Goal: Task Accomplishment & Management: Manage account settings

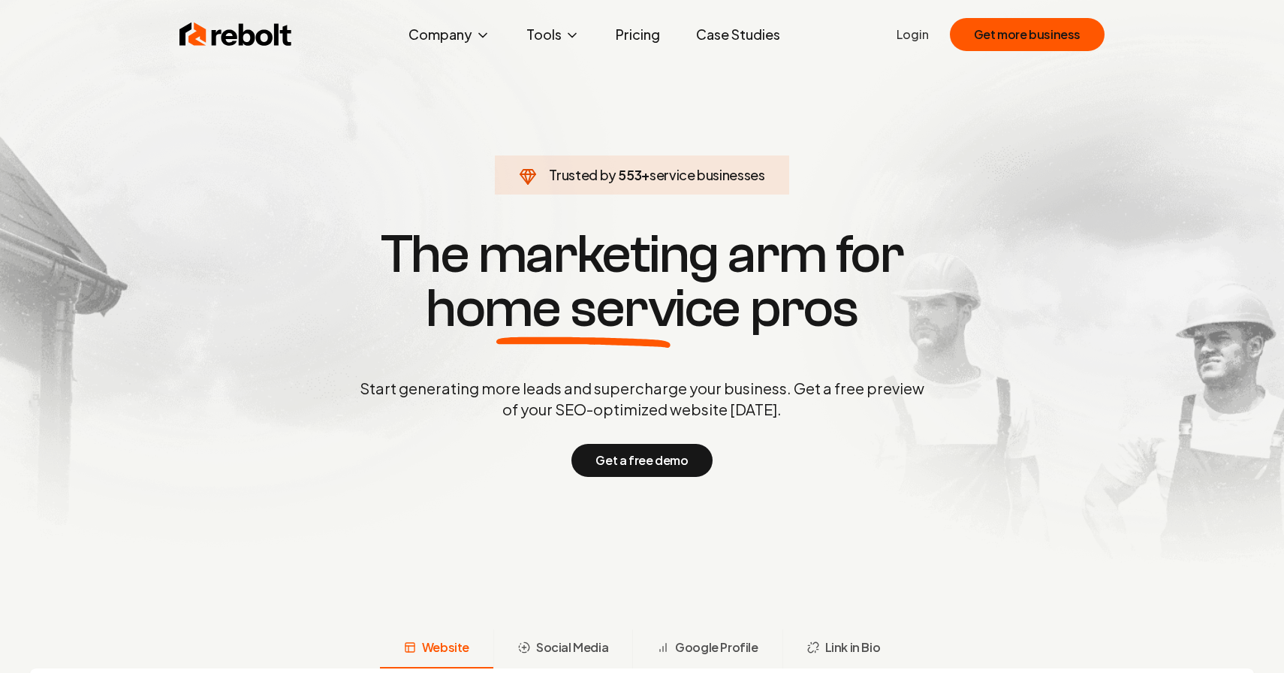
click at [920, 39] on div "Rebolt Company About Blog Jobs Help Center Tools Google Review QR Code Generato…" at bounding box center [641, 34] width 961 height 45
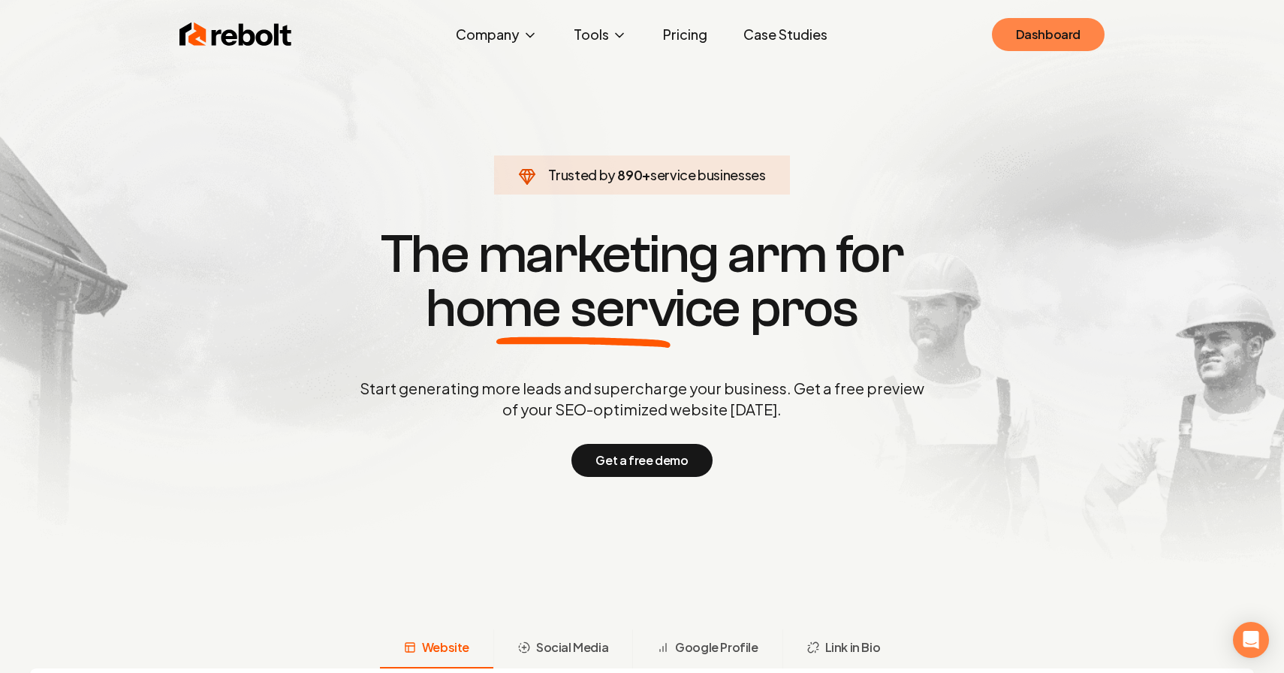
click at [1017, 32] on link "Dashboard" at bounding box center [1048, 34] width 113 height 33
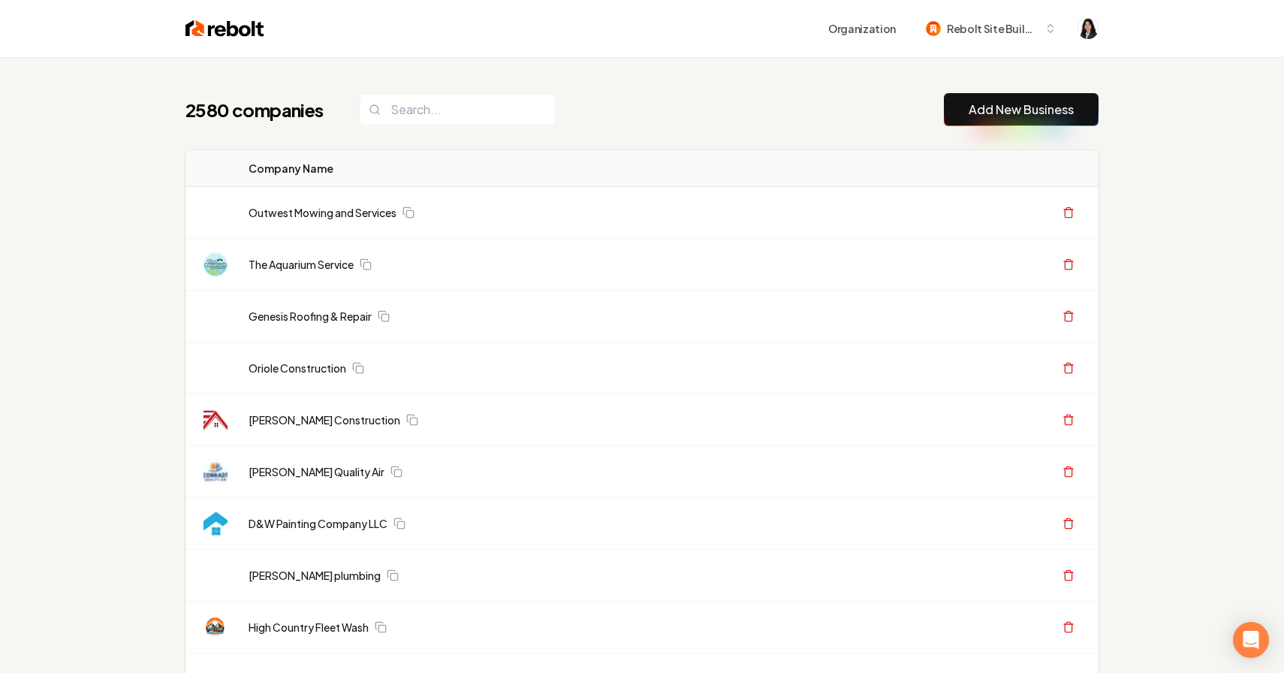
click at [707, 113] on div "2580 companies Add New Business" at bounding box center [642, 109] width 913 height 33
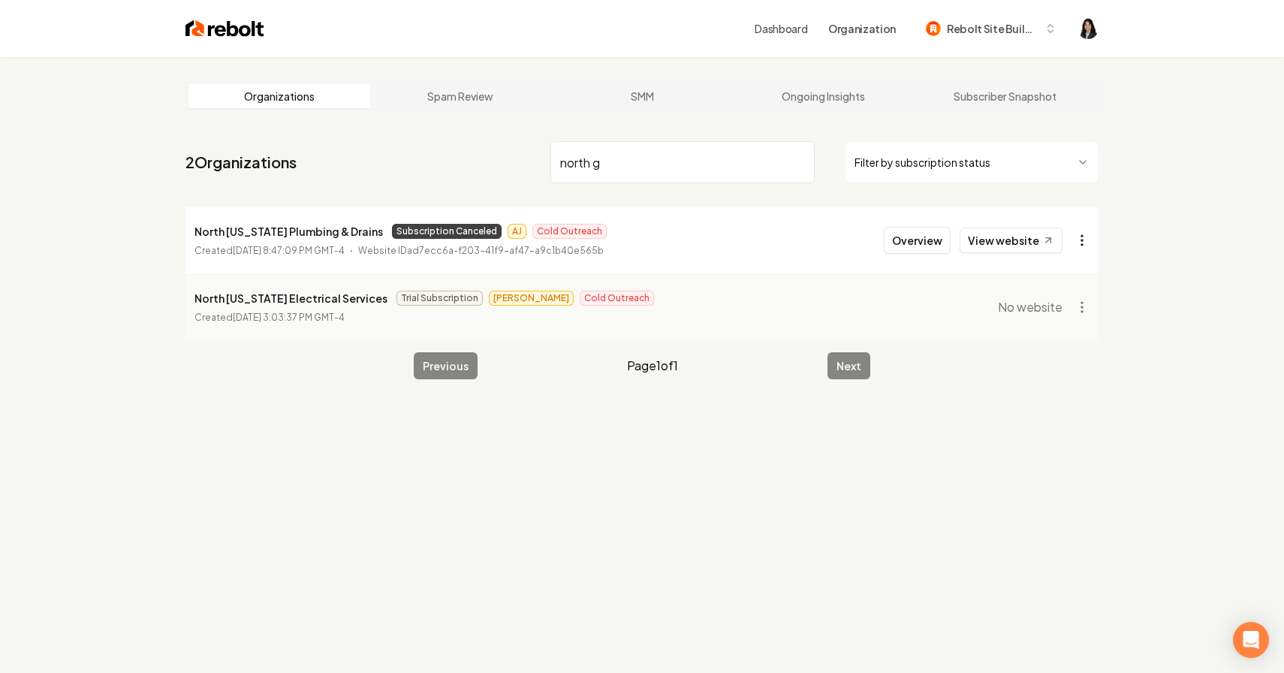
type input "north g"
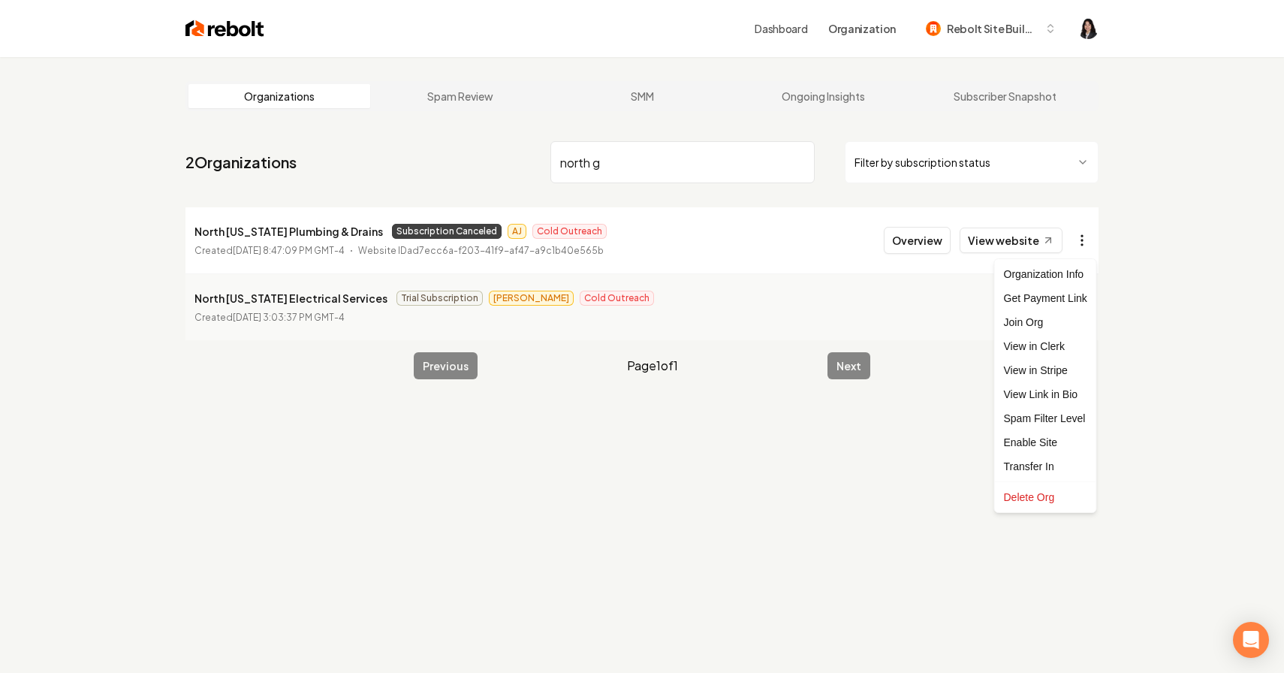
click at [1090, 240] on html "Dashboard Organization Rebolt Site Builder Organizations Spam Review SMM Ongoin…" at bounding box center [642, 336] width 1284 height 673
click at [1059, 369] on link "View in Stripe" at bounding box center [1045, 370] width 95 height 24
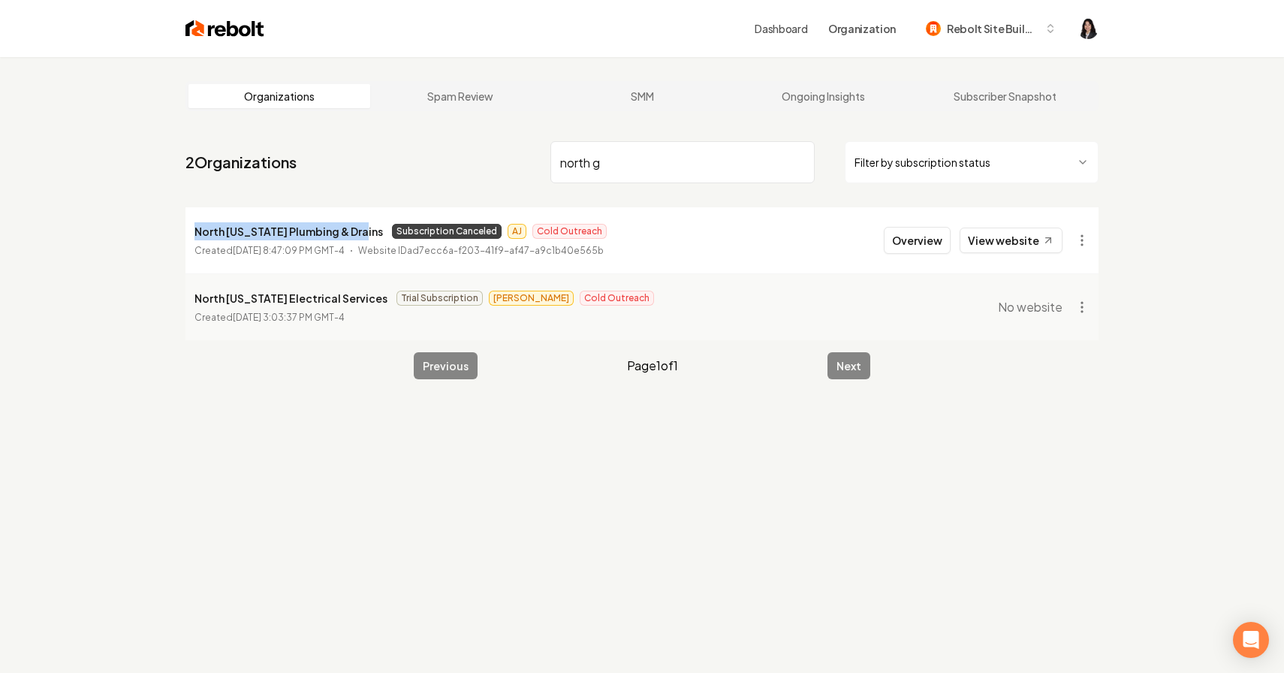
drag, startPoint x: 360, startPoint y: 233, endPoint x: 186, endPoint y: 223, distance: 173.8
click at [186, 223] on li "North Georgia Plumbing & Drains Subscription Canceled AJ Cold Outreach Created …" at bounding box center [642, 240] width 913 height 66
copy p "North Georgia Plumbing & Drains"
click at [795, 164] on input "north g" at bounding box center [683, 162] width 264 height 42
click at [926, 160] on html "Dashboard Organization Rebolt Site Builder Organizations Spam Review SMM Ongoin…" at bounding box center [642, 336] width 1284 height 673
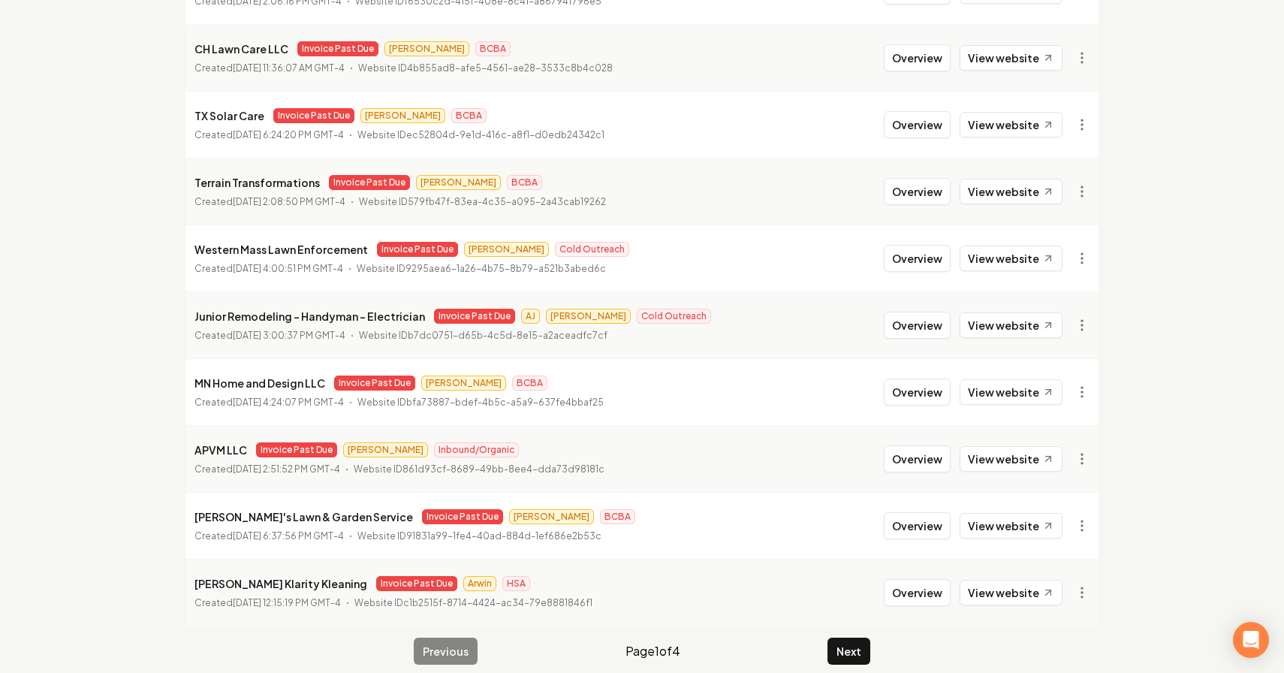
scroll to position [265, 0]
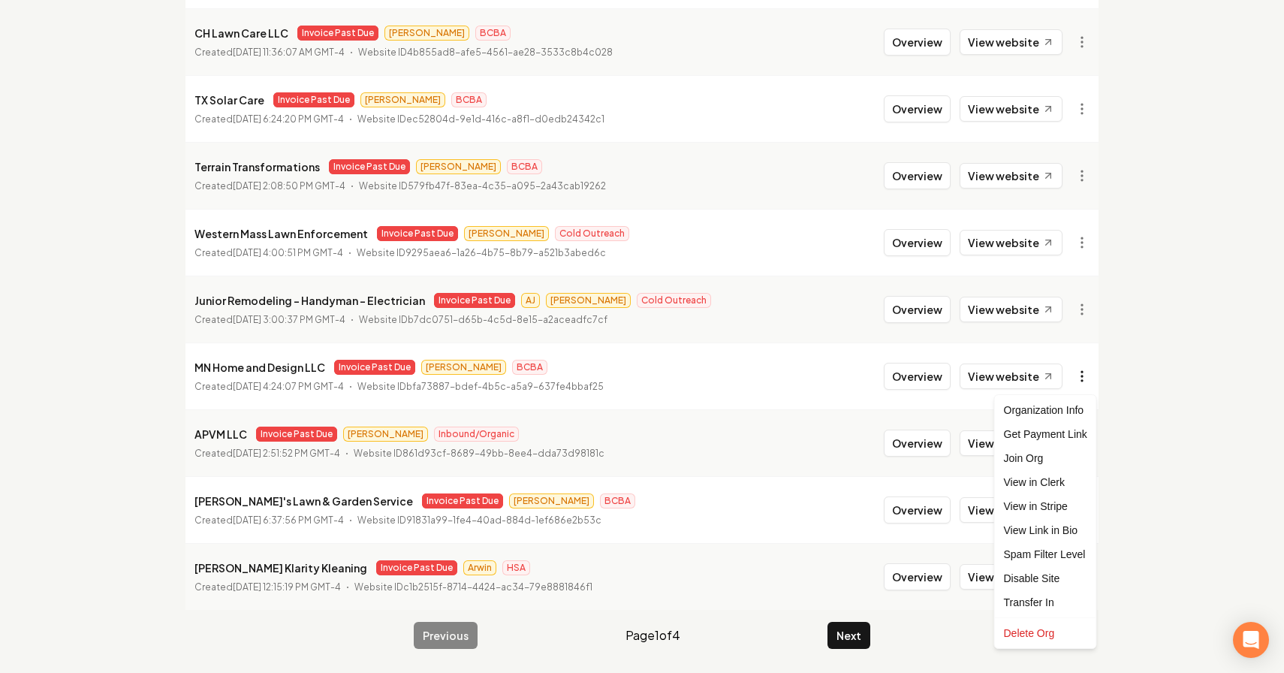
click at [1073, 373] on html "Dashboard Organization Rebolt Site Builder Organizations Spam Review SMM Ongoin…" at bounding box center [642, 71] width 1284 height 673
click at [1055, 509] on link "View in Stripe" at bounding box center [1045, 506] width 95 height 24
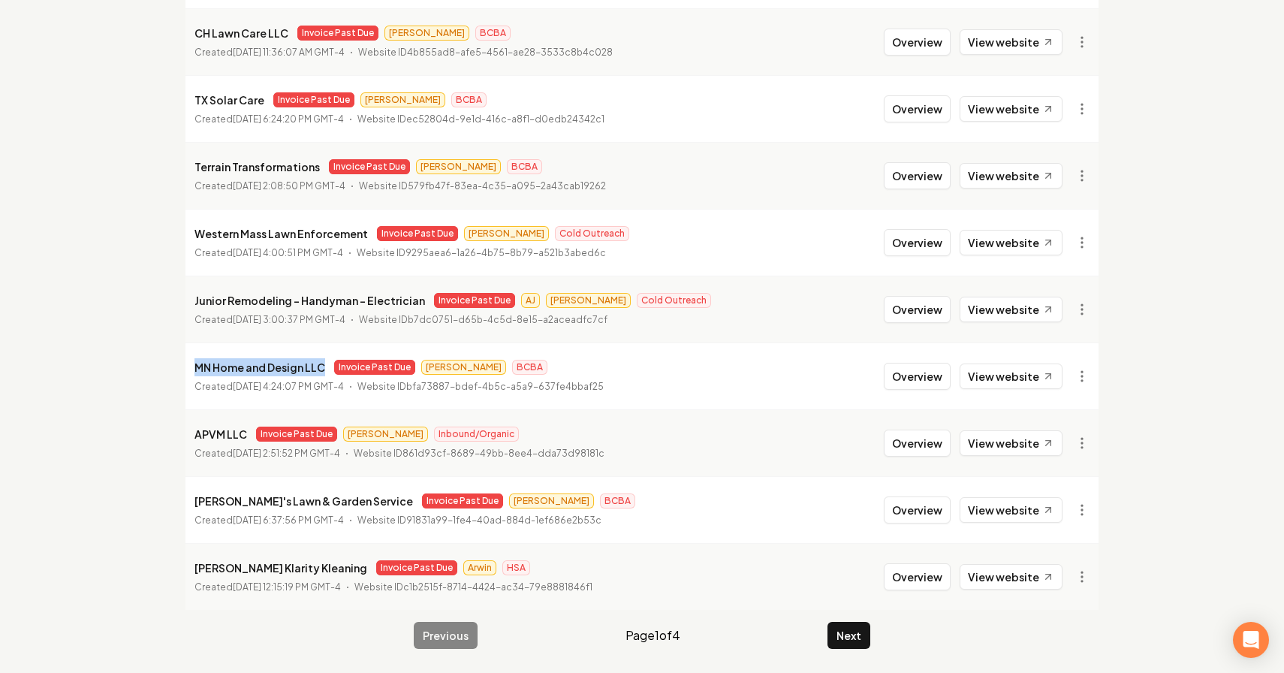
drag, startPoint x: 322, startPoint y: 370, endPoint x: 192, endPoint y: 368, distance: 129.9
click at [192, 368] on li "MN Home and Design LLC Invoice Past Due James BCBA Created August 5, 2025, 4:24…" at bounding box center [642, 375] width 913 height 67
copy p "MN Home and Design LLC"
click at [147, 385] on div "Organizations Spam Review SMM Ongoing Insights Subscriber Snapshot 33 Organizat…" at bounding box center [642, 232] width 1284 height 881
click at [840, 641] on button "Next" at bounding box center [849, 635] width 43 height 27
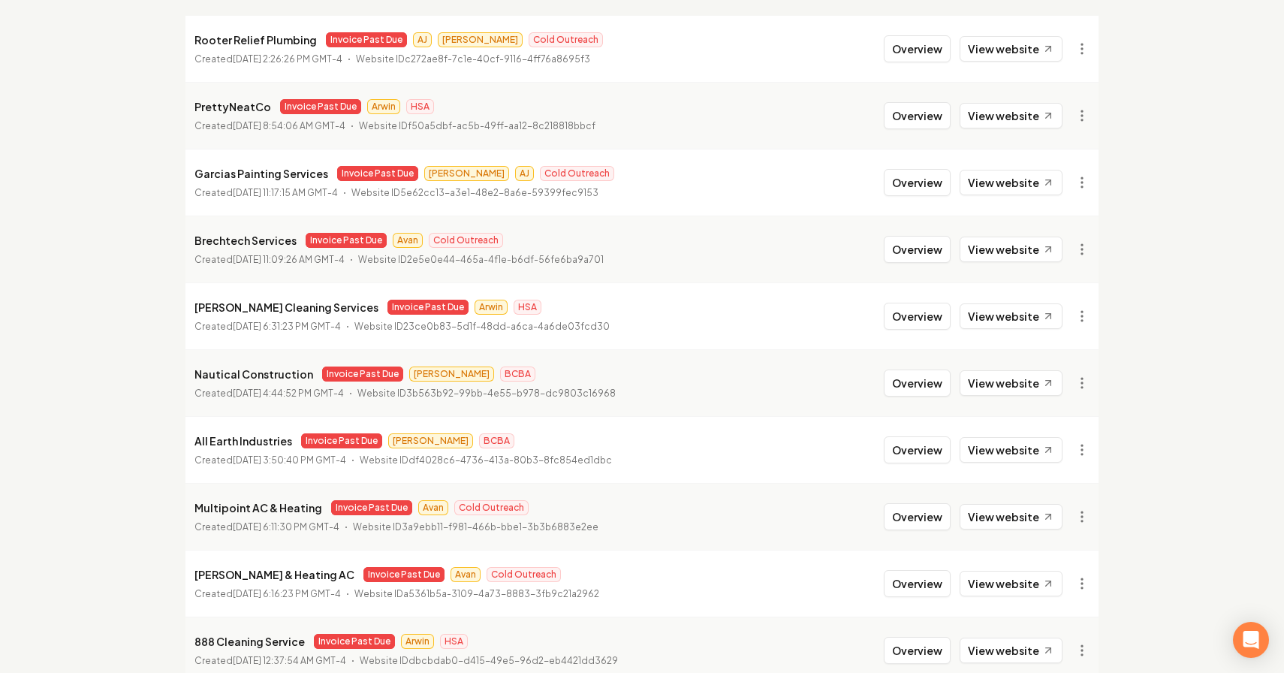
scroll to position [216, 0]
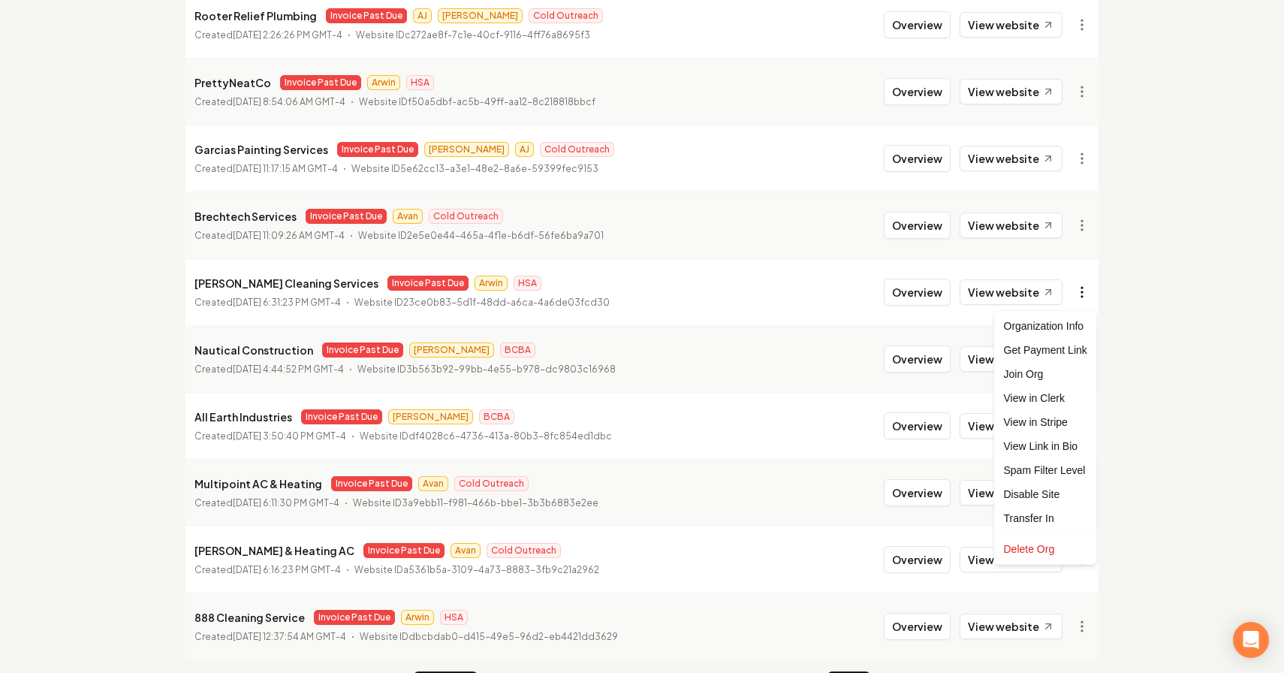
click at [1089, 297] on html "Dashboard Organization Rebolt Site Builder Organizations Spam Review SMM Ongoin…" at bounding box center [642, 120] width 1284 height 673
click at [1062, 498] on div "Disable Site" at bounding box center [1045, 494] width 95 height 24
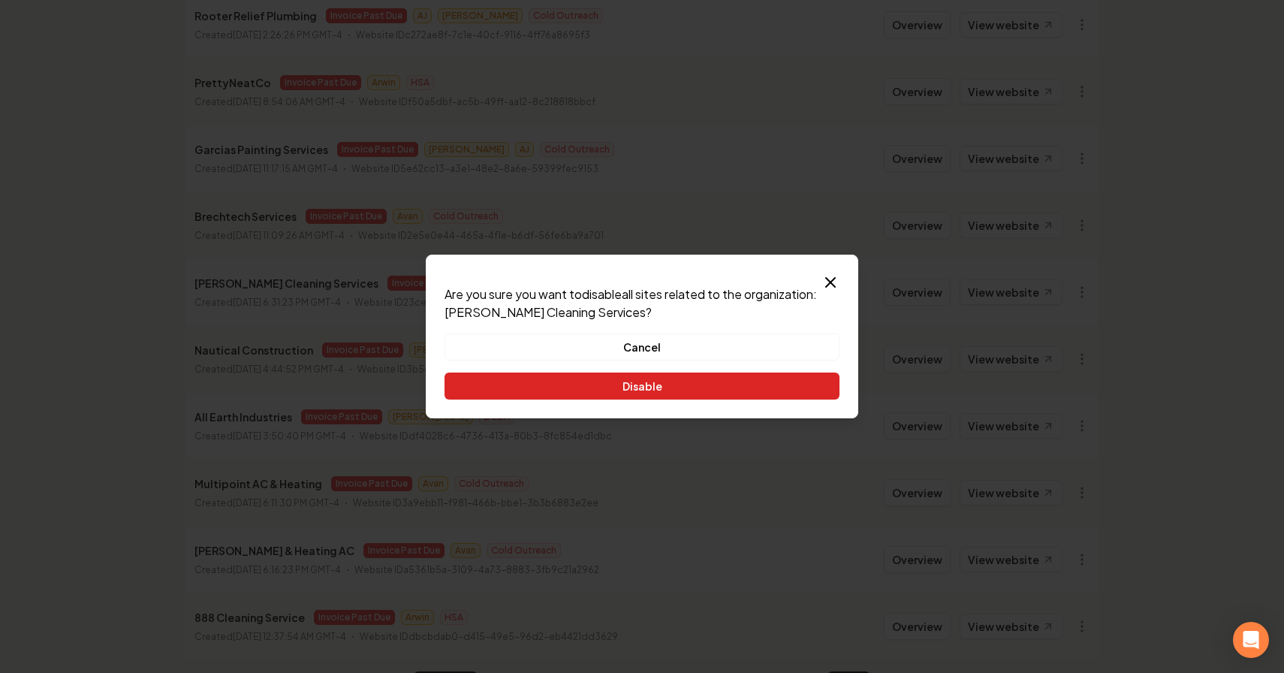
click at [767, 391] on button "Disable" at bounding box center [642, 386] width 395 height 27
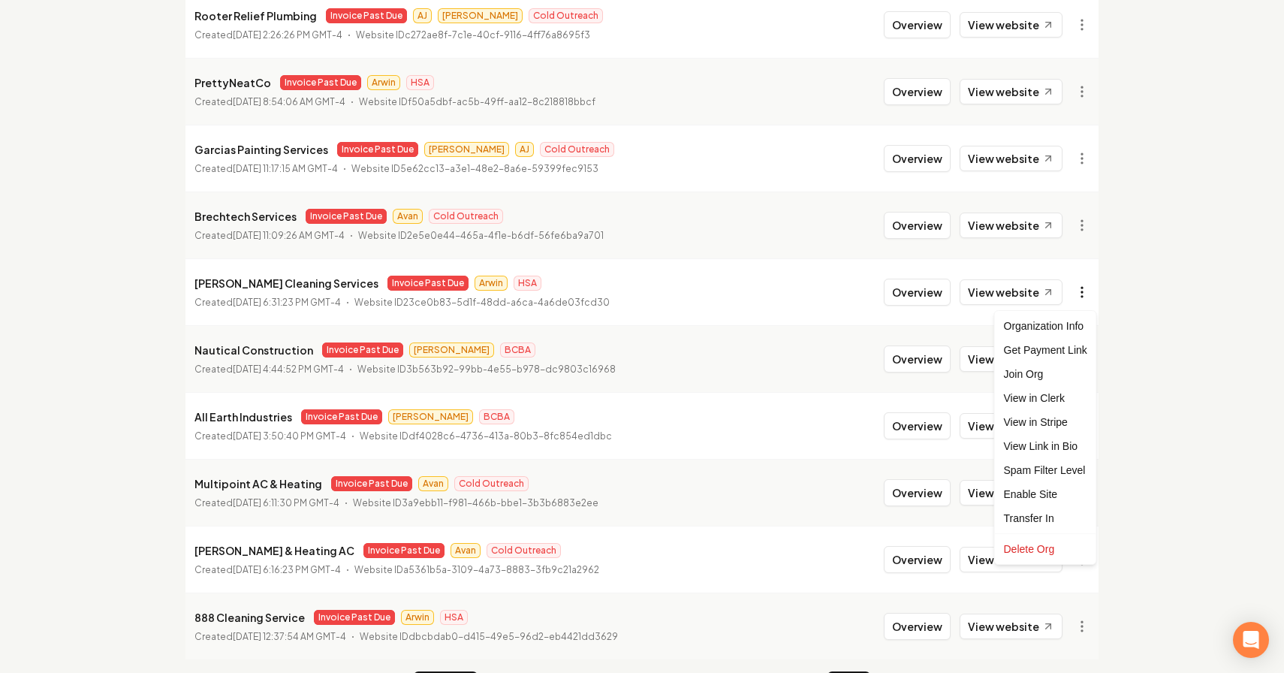
click at [1087, 299] on html "Dashboard Organization Rebolt Site Builder Organizations Spam Review SMM Ongoin…" at bounding box center [642, 120] width 1284 height 673
click at [1066, 428] on link "View in Stripe" at bounding box center [1045, 422] width 95 height 24
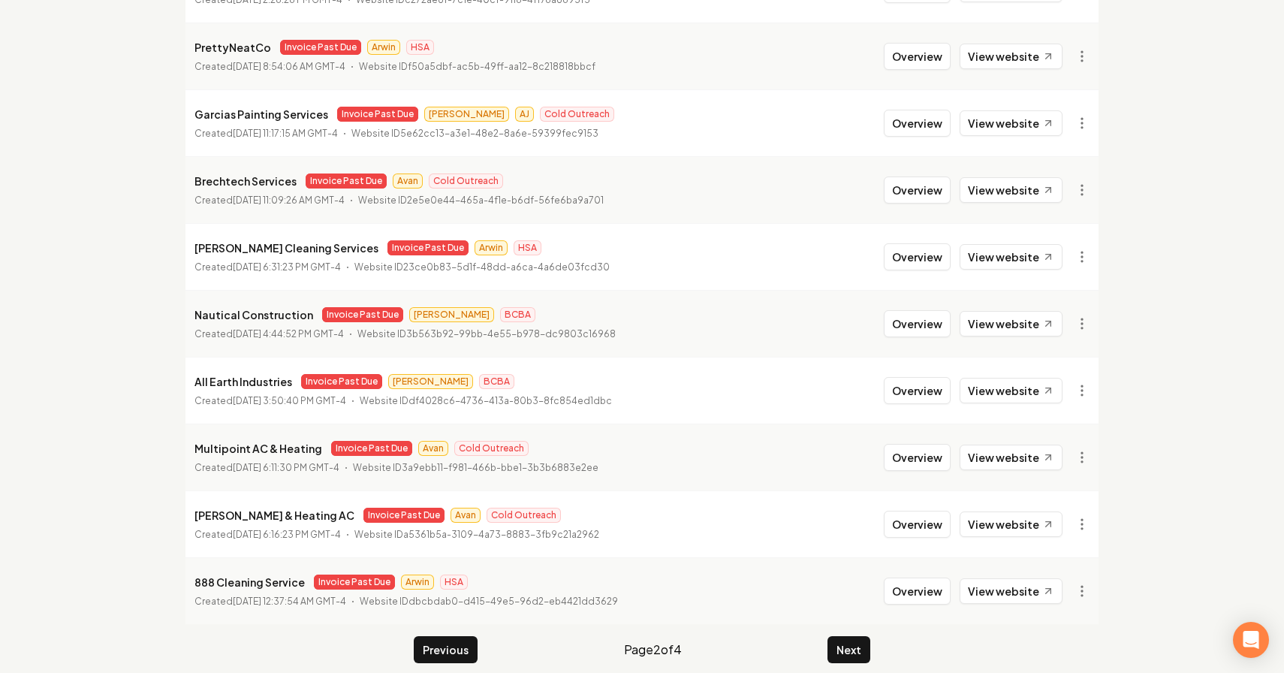
scroll to position [249, 0]
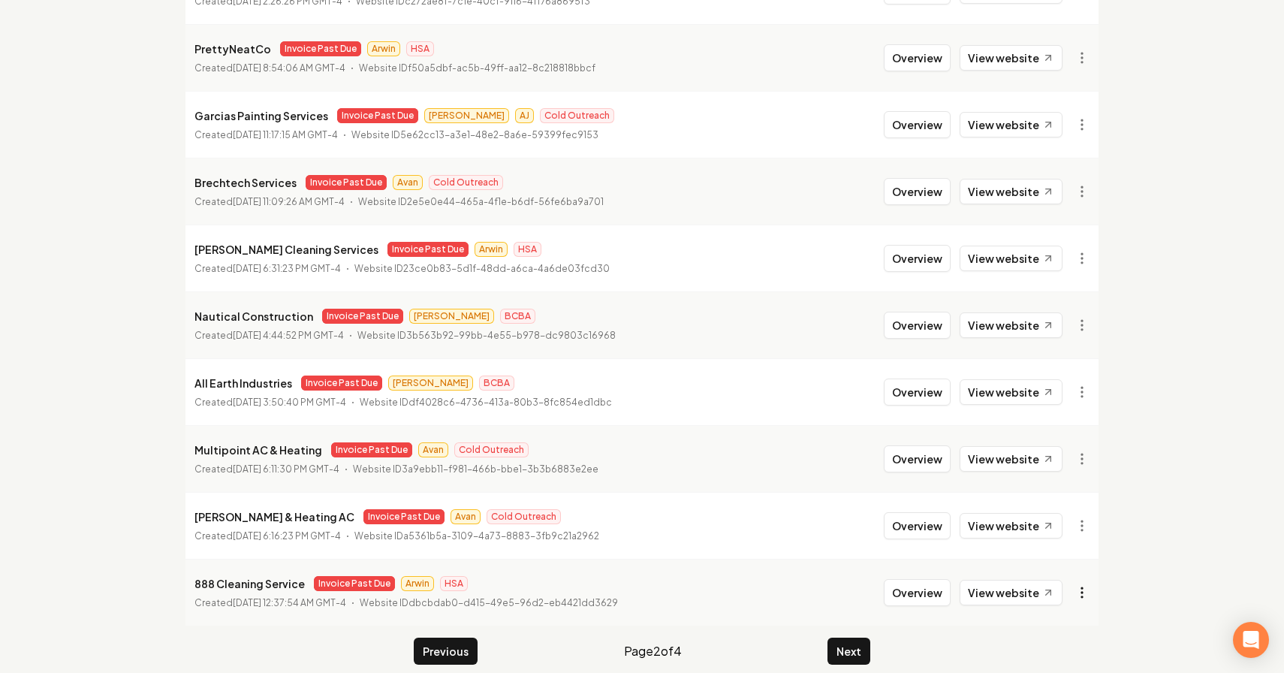
click at [1085, 424] on html "Dashboard Organization Rebolt Site Builder Organizations Spam Review SMM Ongoin…" at bounding box center [642, 87] width 1284 height 673
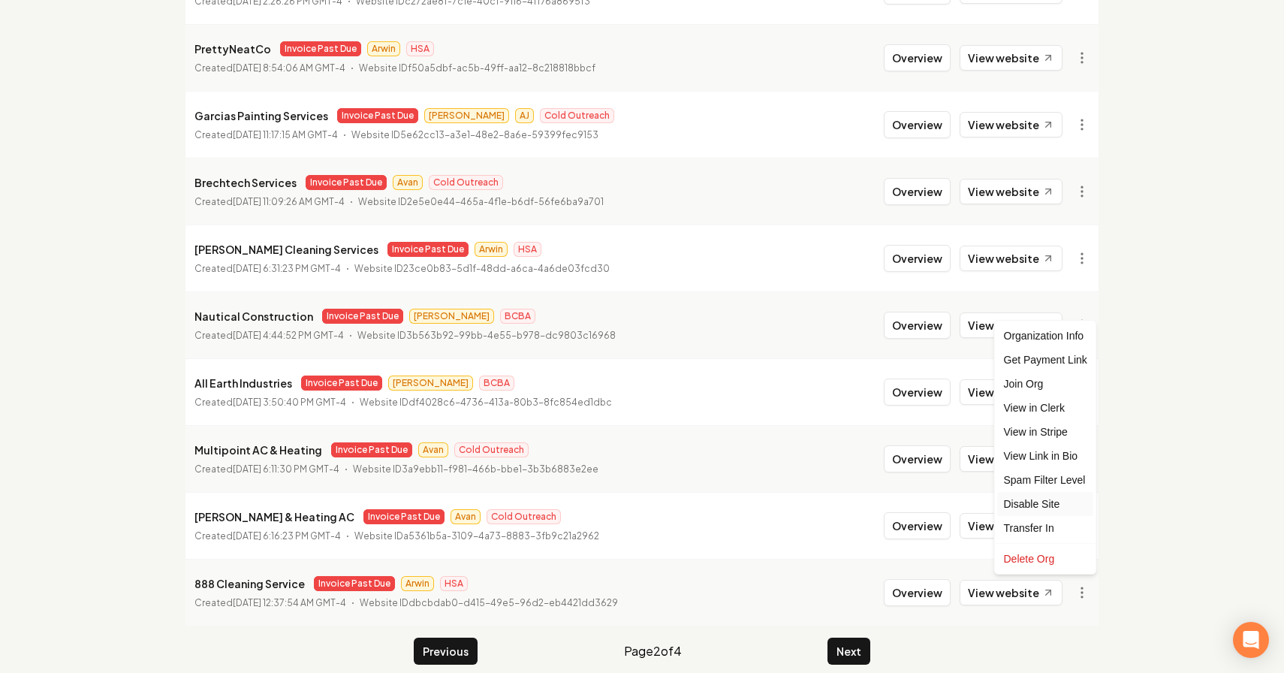
click at [1066, 502] on div "Disable Site" at bounding box center [1045, 504] width 95 height 24
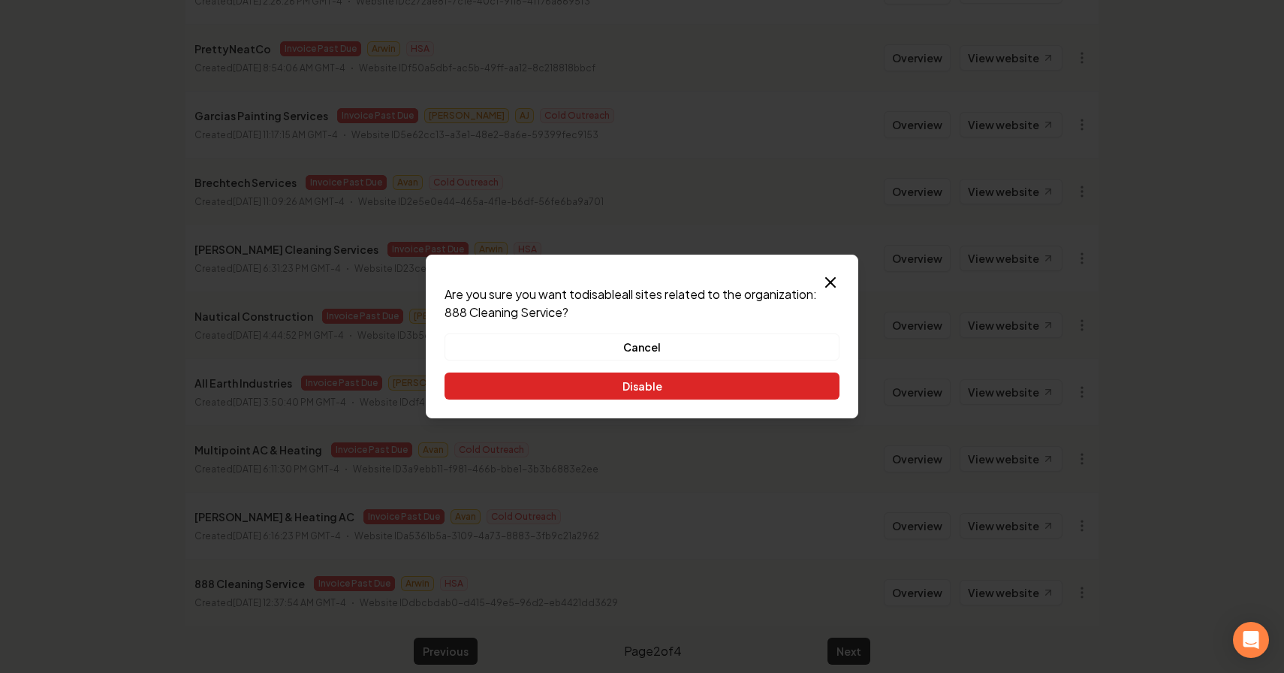
click at [755, 375] on button "Disable" at bounding box center [642, 386] width 395 height 27
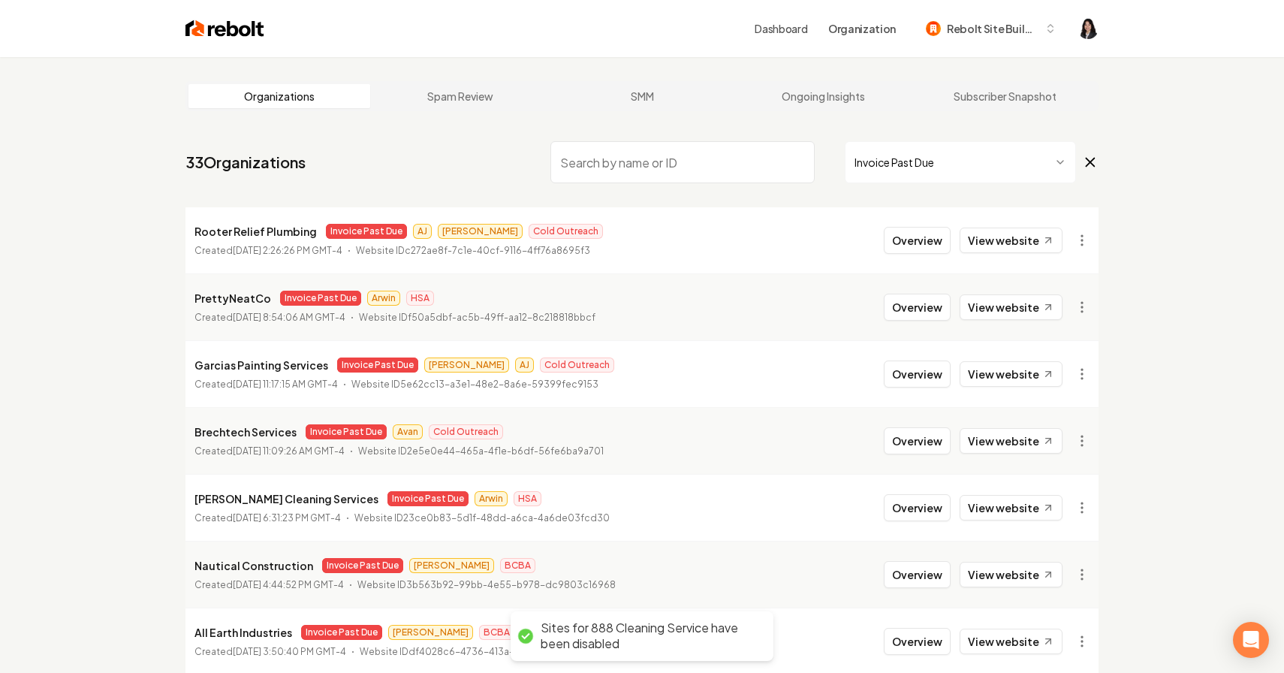
scroll to position [265, 0]
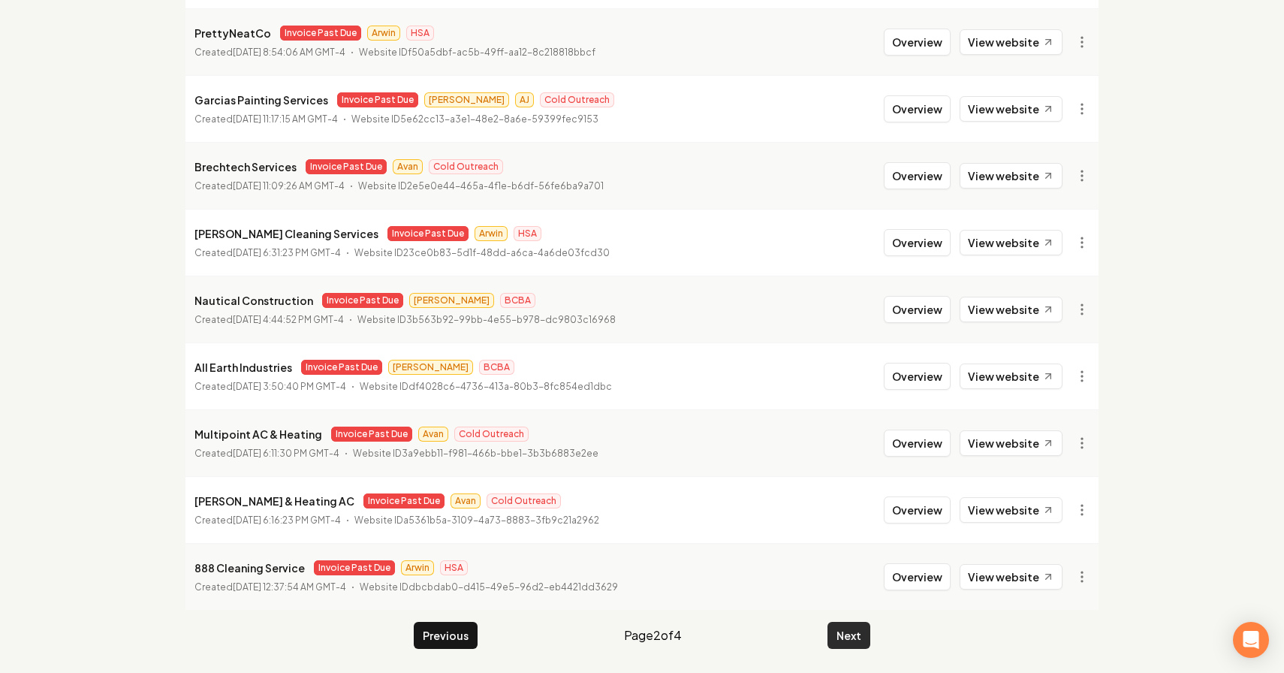
click at [852, 638] on button "Next" at bounding box center [849, 635] width 43 height 27
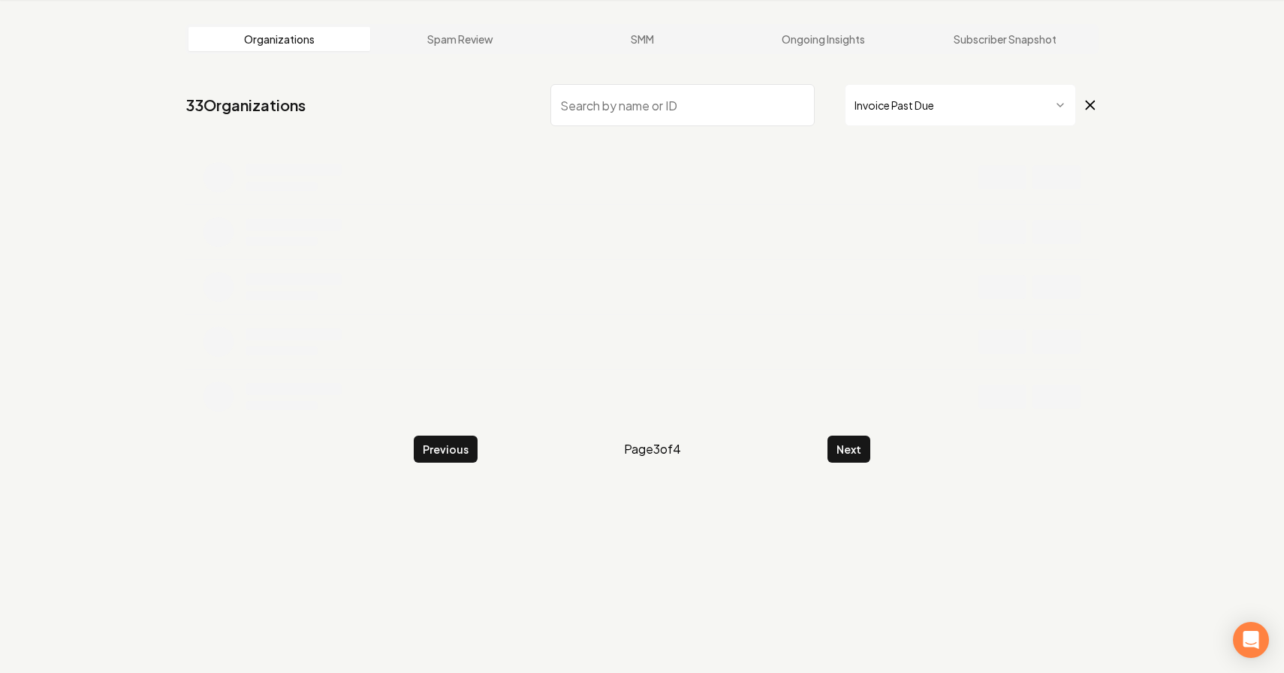
scroll to position [265, 0]
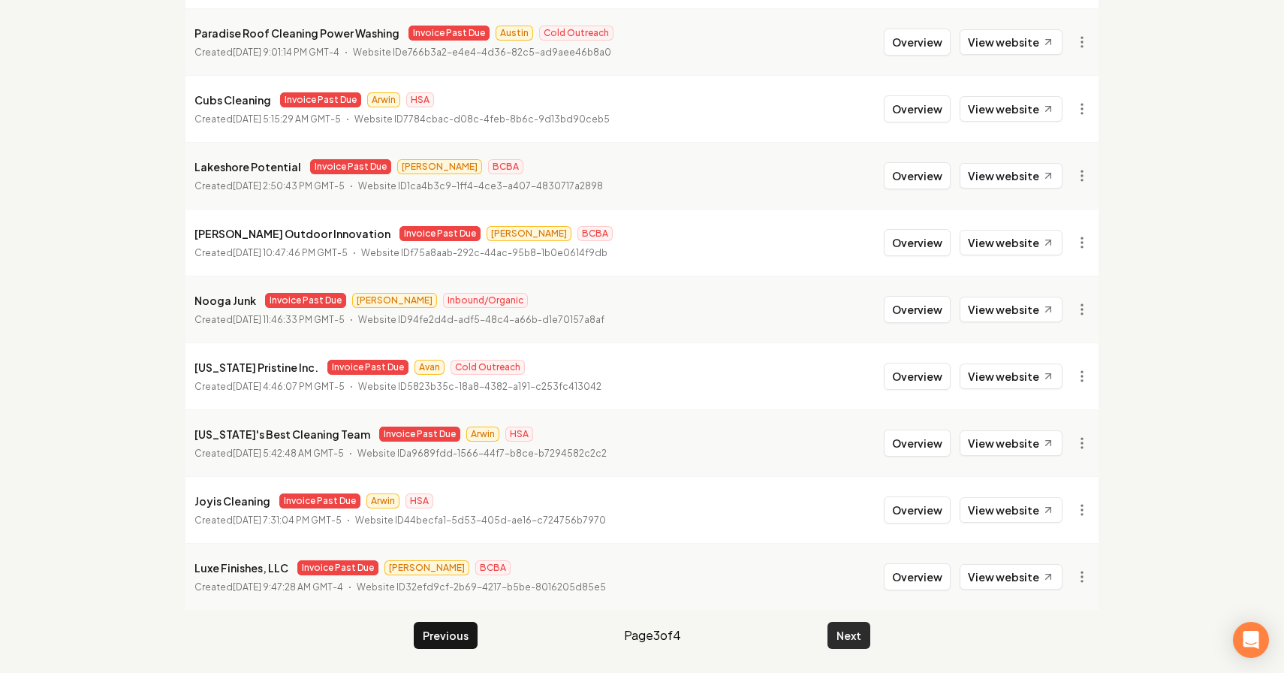
click at [848, 643] on button "Next" at bounding box center [849, 635] width 43 height 27
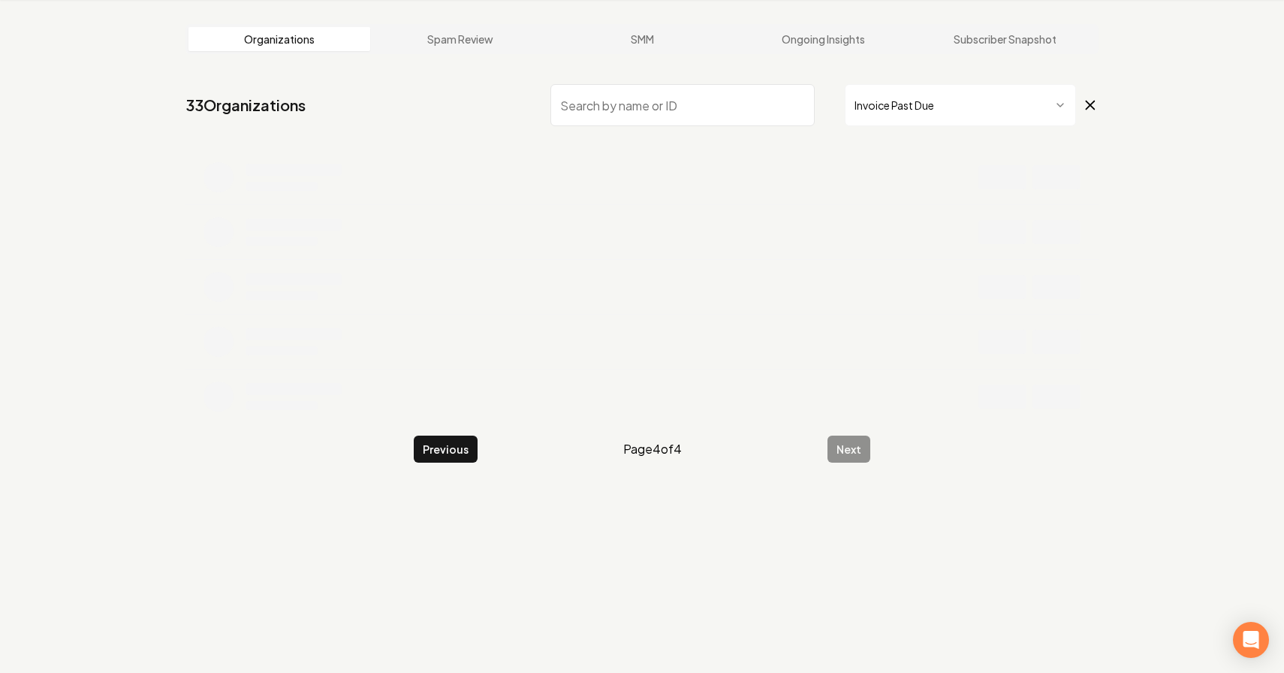
scroll to position [57, 0]
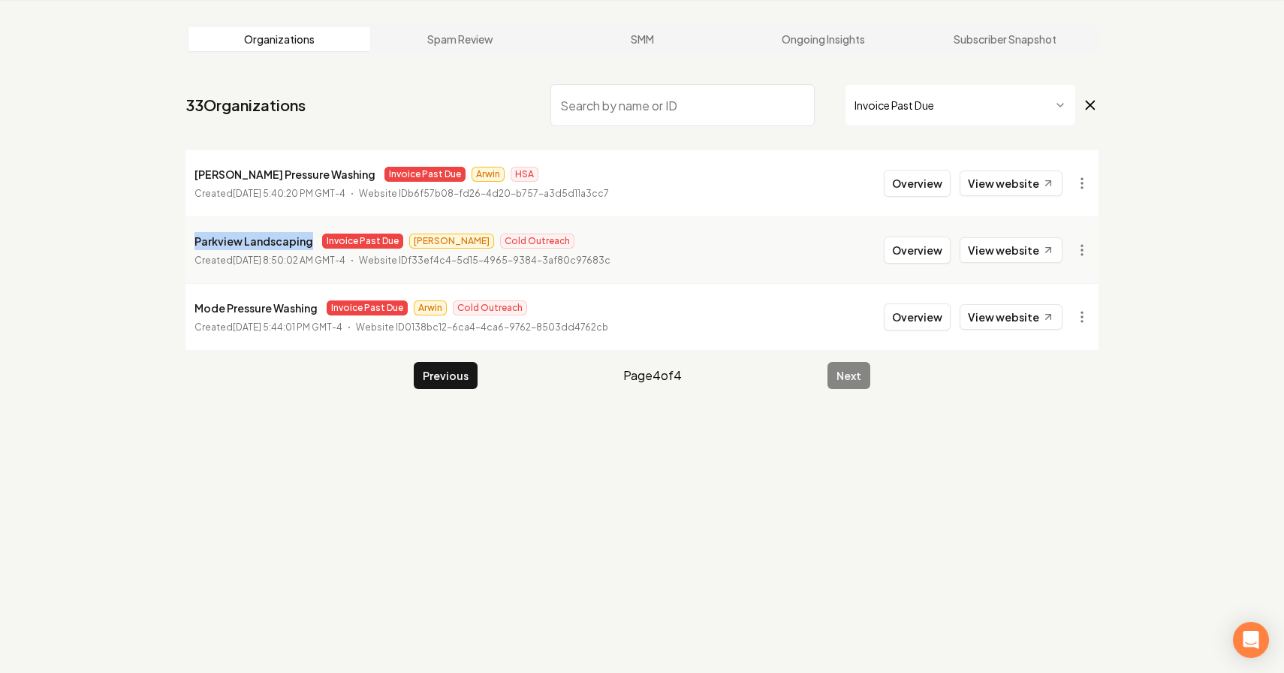
drag, startPoint x: 307, startPoint y: 243, endPoint x: 192, endPoint y: 246, distance: 115.7
click at [192, 246] on li "Parkview Landscaping Invoice Past Due James Cold Outreach Created October 2, 20…" at bounding box center [642, 249] width 913 height 67
copy p "Parkview Landscaping"
click at [1086, 249] on html "Dashboard Organization Rebolt Site Builder Organizations Spam Review SMM Ongoin…" at bounding box center [642, 279] width 1284 height 673
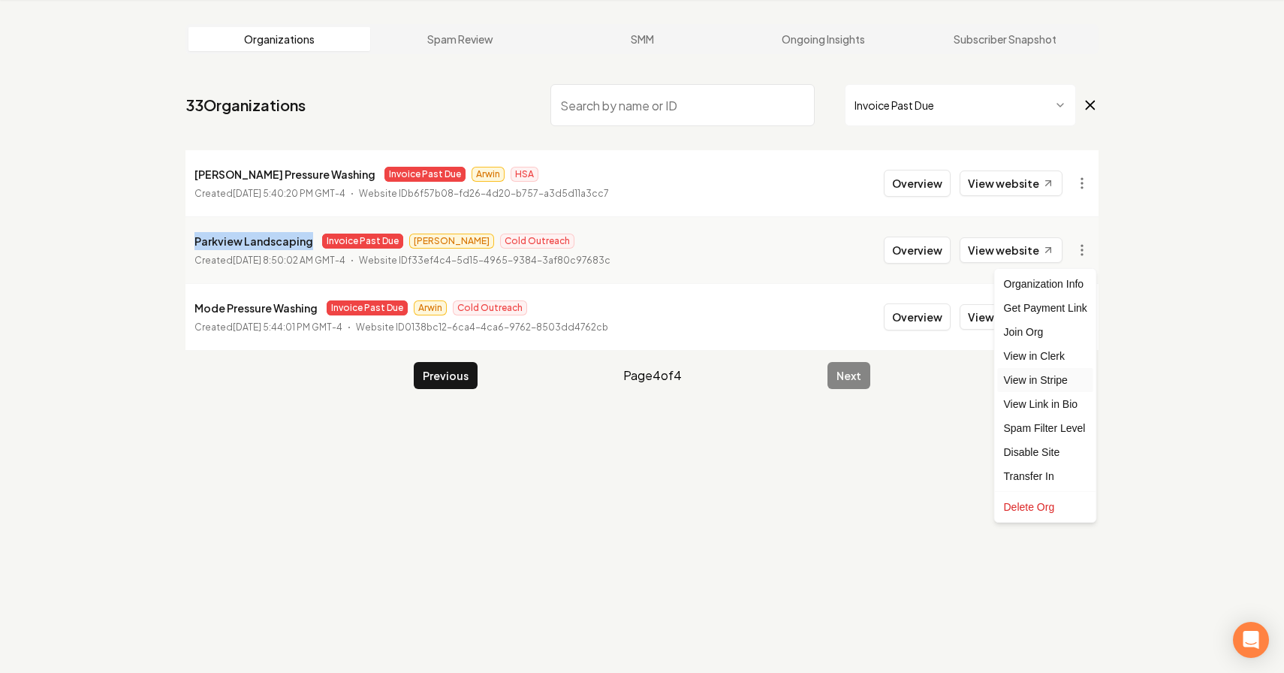
click at [1072, 383] on link "View in Stripe" at bounding box center [1045, 380] width 95 height 24
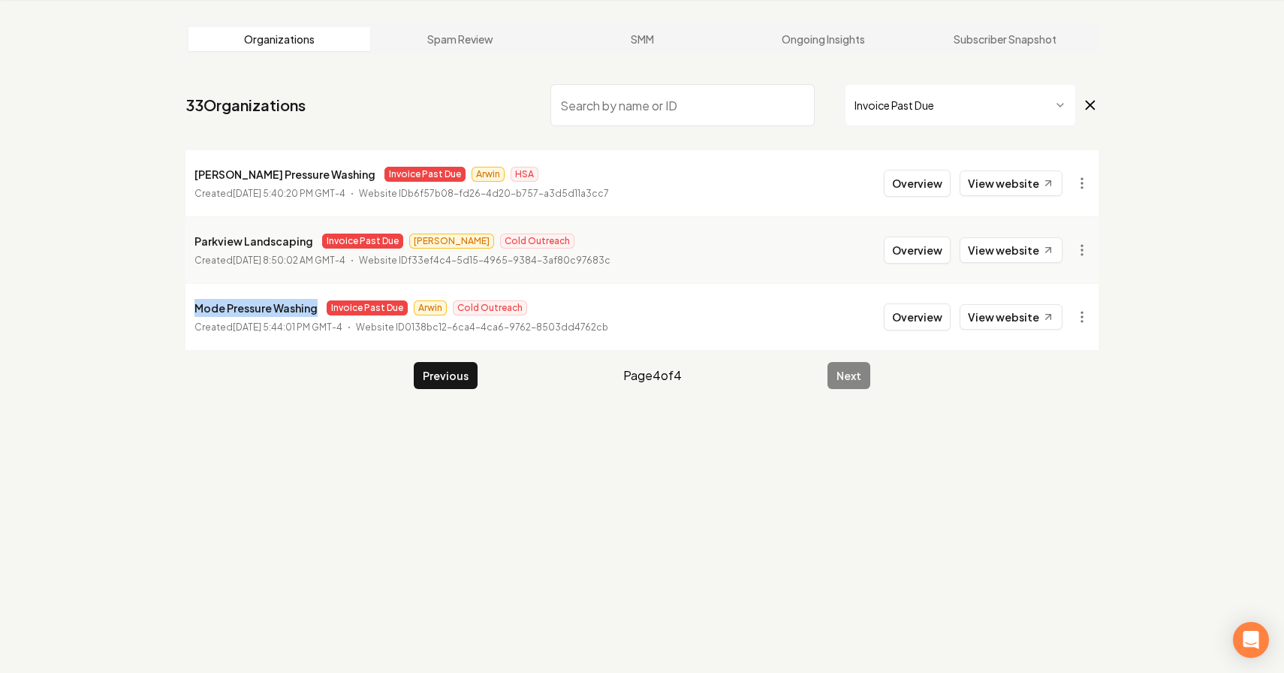
drag, startPoint x: 315, startPoint y: 306, endPoint x: 195, endPoint y: 316, distance: 120.6
click at [195, 316] on div "Mode Pressure Washing Invoice Past Due Arwin Cold Outreach" at bounding box center [402, 308] width 414 height 18
copy p "Mode Pressure Washing"
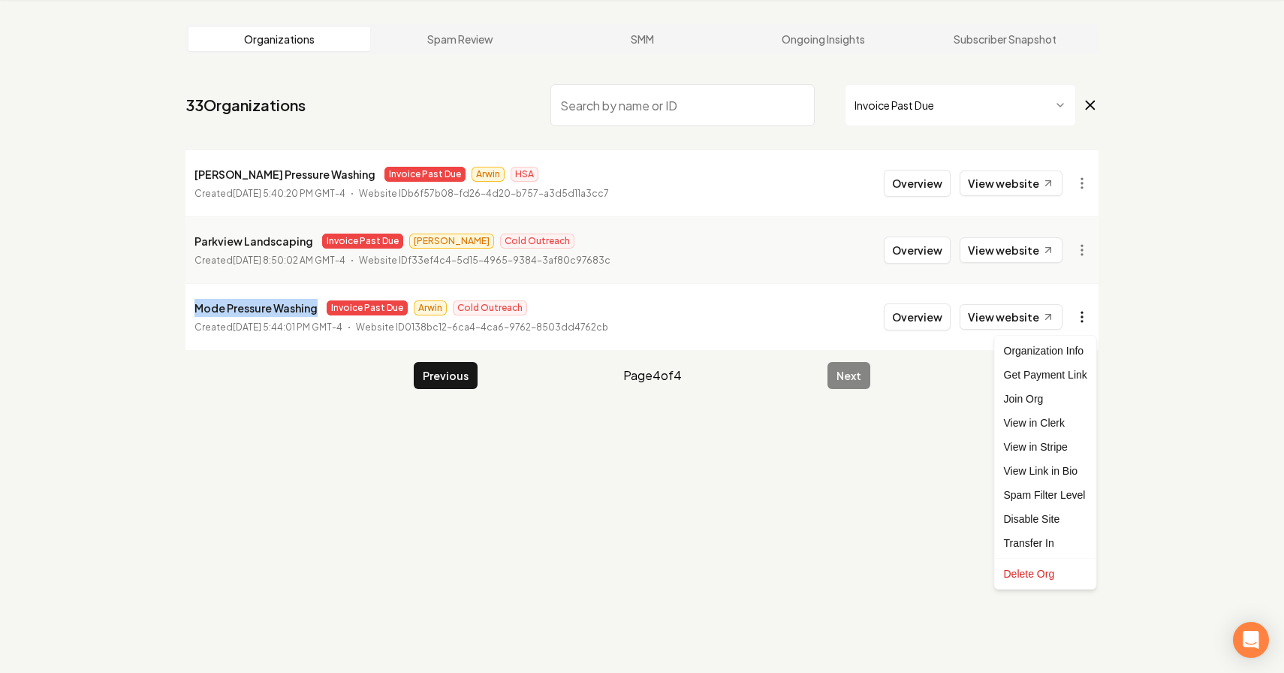
click at [1087, 318] on html "Dashboard Organization Rebolt Site Builder Organizations Spam Review SMM Ongoin…" at bounding box center [642, 279] width 1284 height 673
click at [1069, 447] on link "View in Stripe" at bounding box center [1045, 447] width 95 height 24
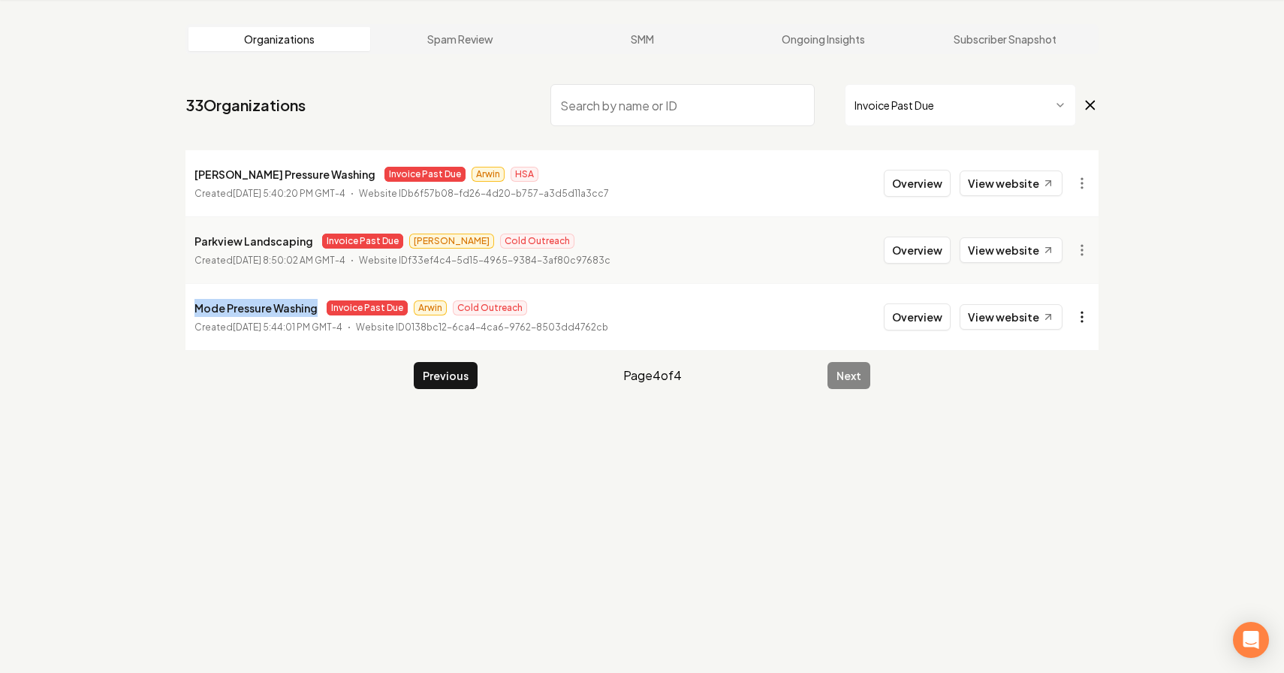
click at [1081, 326] on html "Dashboard Organization Rebolt Site Builder Organizations Spam Review SMM Ongoin…" at bounding box center [642, 279] width 1284 height 673
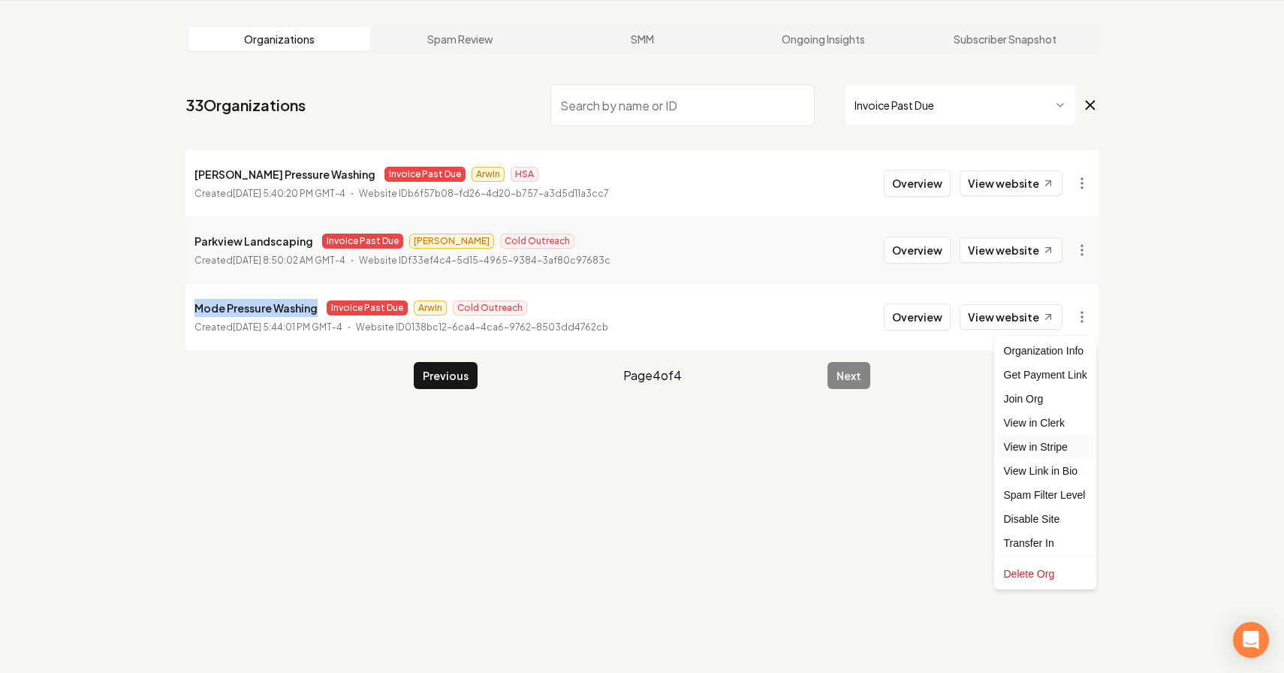
click at [1063, 446] on link "View in Stripe" at bounding box center [1045, 447] width 95 height 24
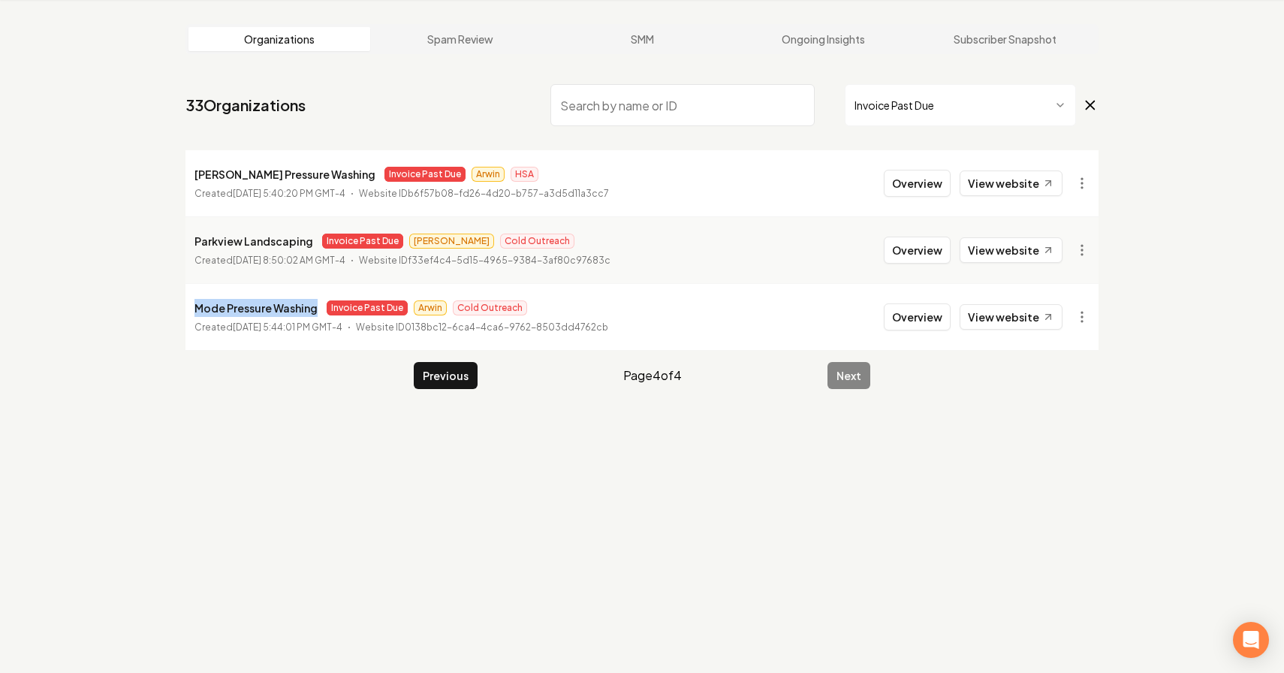
copy p "Mode Pressure Washing"
click at [1080, 319] on html "Dashboard Organization Rebolt Site Builder Organizations Spam Review SMM Ongoin…" at bounding box center [642, 279] width 1284 height 673
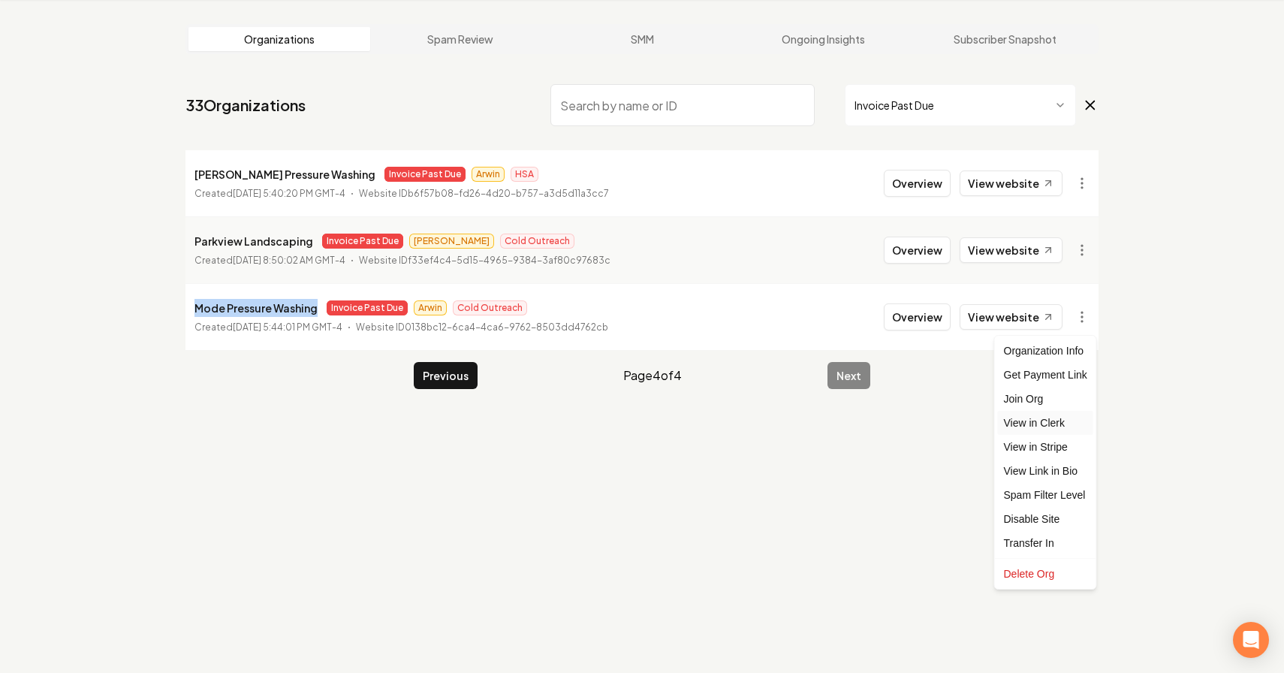
click at [1069, 420] on link "View in Clerk" at bounding box center [1045, 423] width 95 height 24
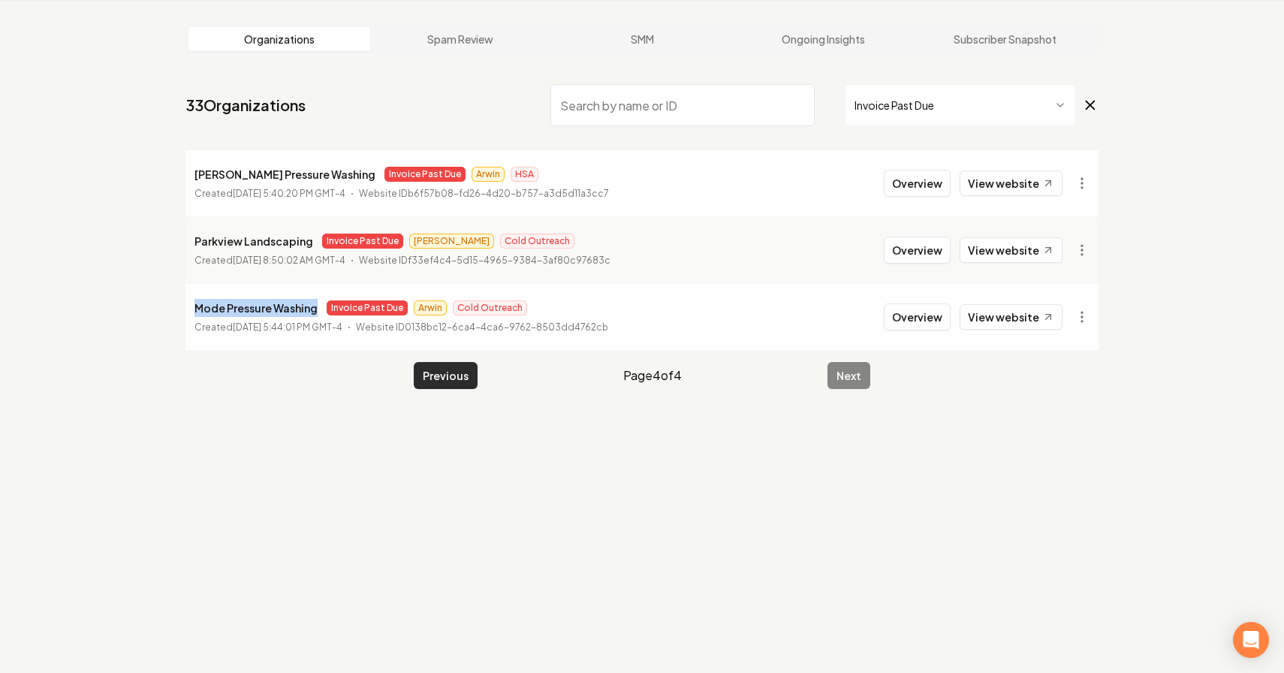
click at [452, 376] on button "Previous" at bounding box center [446, 375] width 64 height 27
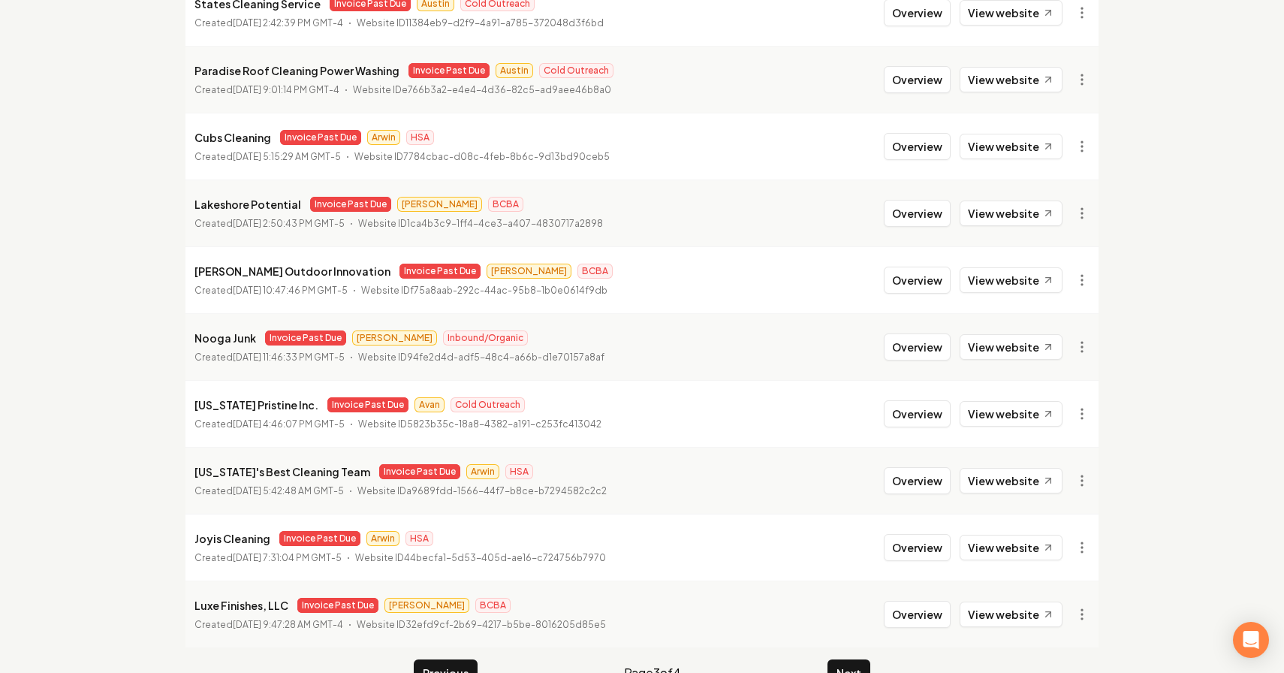
scroll to position [228, 0]
drag, startPoint x: 297, startPoint y: 204, endPoint x: 192, endPoint y: 200, distance: 105.2
click at [192, 200] on li "Lakeshore Potential Invoice Past Due Anthony BCBA Created March 4, 2025, 2:50:4…" at bounding box center [642, 212] width 913 height 67
copy p "Lakeshore Potential"
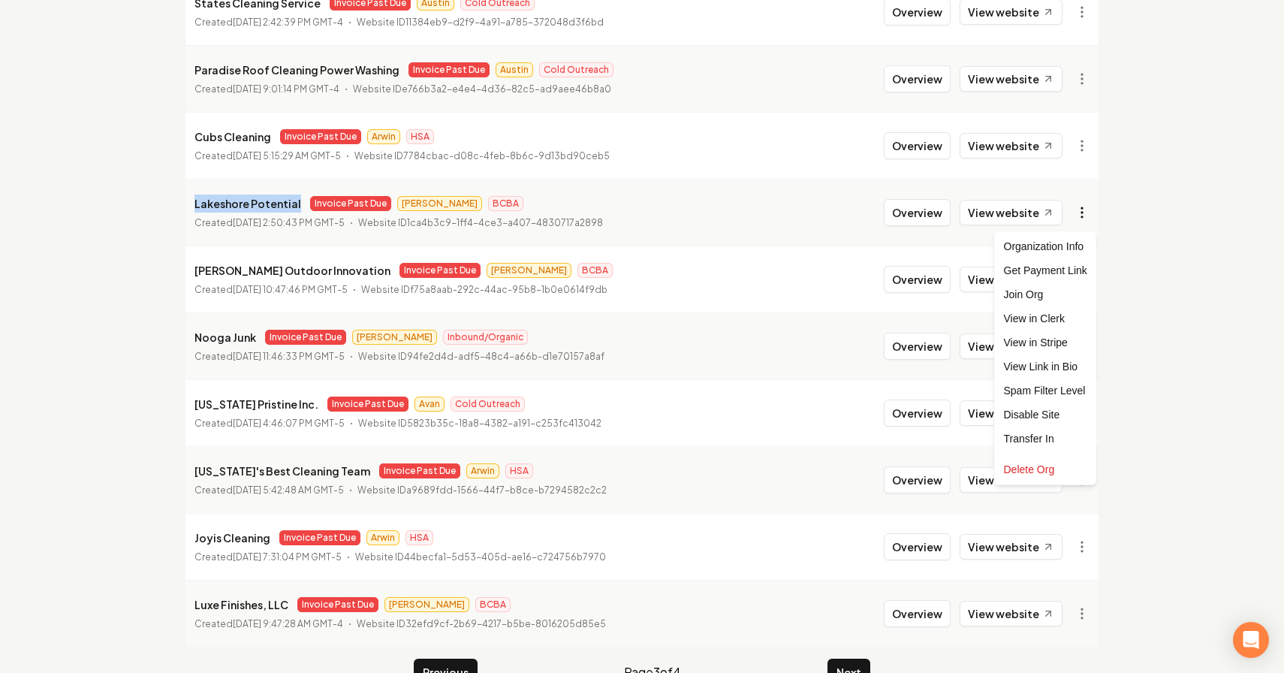
click at [1083, 222] on html "Dashboard Organization Rebolt Site Builder Organizations Spam Review SMM Ongoin…" at bounding box center [642, 108] width 1284 height 673
click at [1063, 343] on link "View in Stripe" at bounding box center [1045, 342] width 95 height 24
click at [1091, 213] on html "Dashboard Organization Rebolt Site Builder Organizations Spam Review SMM Ongoin…" at bounding box center [642, 108] width 1284 height 673
click at [1069, 318] on link "View in Clerk" at bounding box center [1045, 318] width 95 height 24
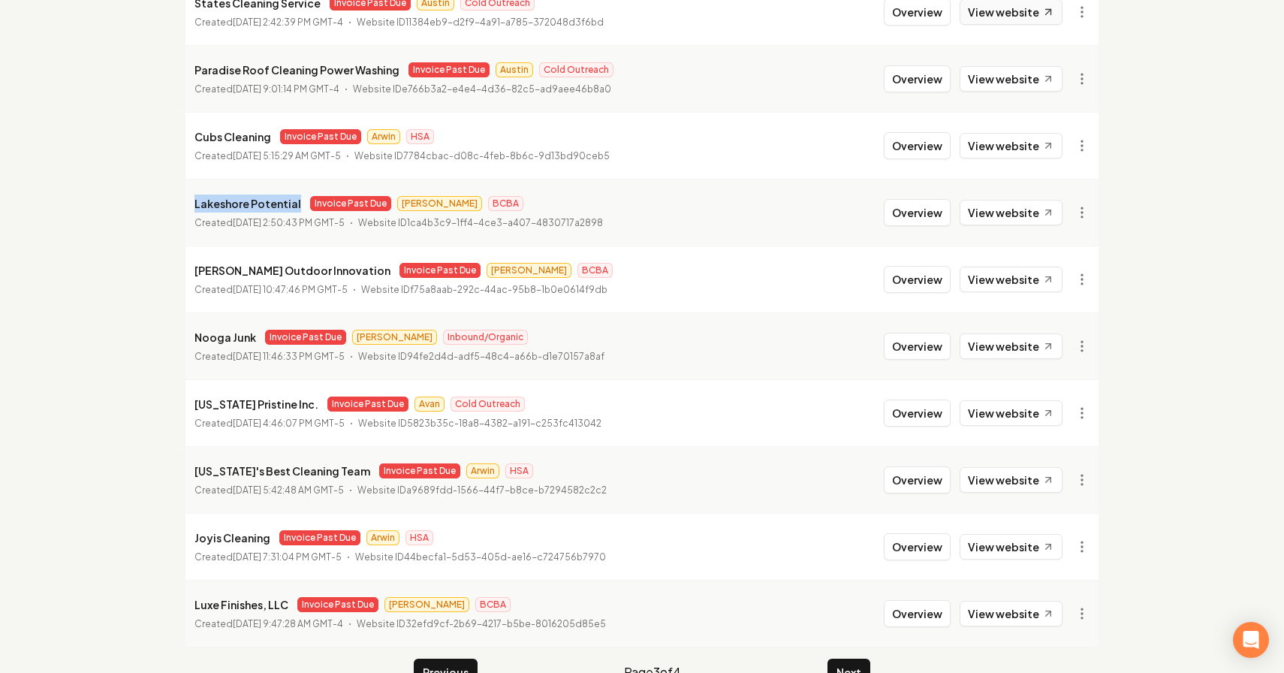
copy p "Lakeshore Potential"
drag, startPoint x: 327, startPoint y: 271, endPoint x: 193, endPoint y: 273, distance: 134.4
click at [193, 273] on li "Martin Outdoor Innovation Invoice Past Due Anthony BCBA Created February 13, 20…" at bounding box center [642, 279] width 913 height 67
copy p "Martin Outdoor Innovation"
click at [1084, 275] on html "Dashboard Organization Rebolt Site Builder Organizations Spam Review SMM Ongoin…" at bounding box center [642, 108] width 1284 height 673
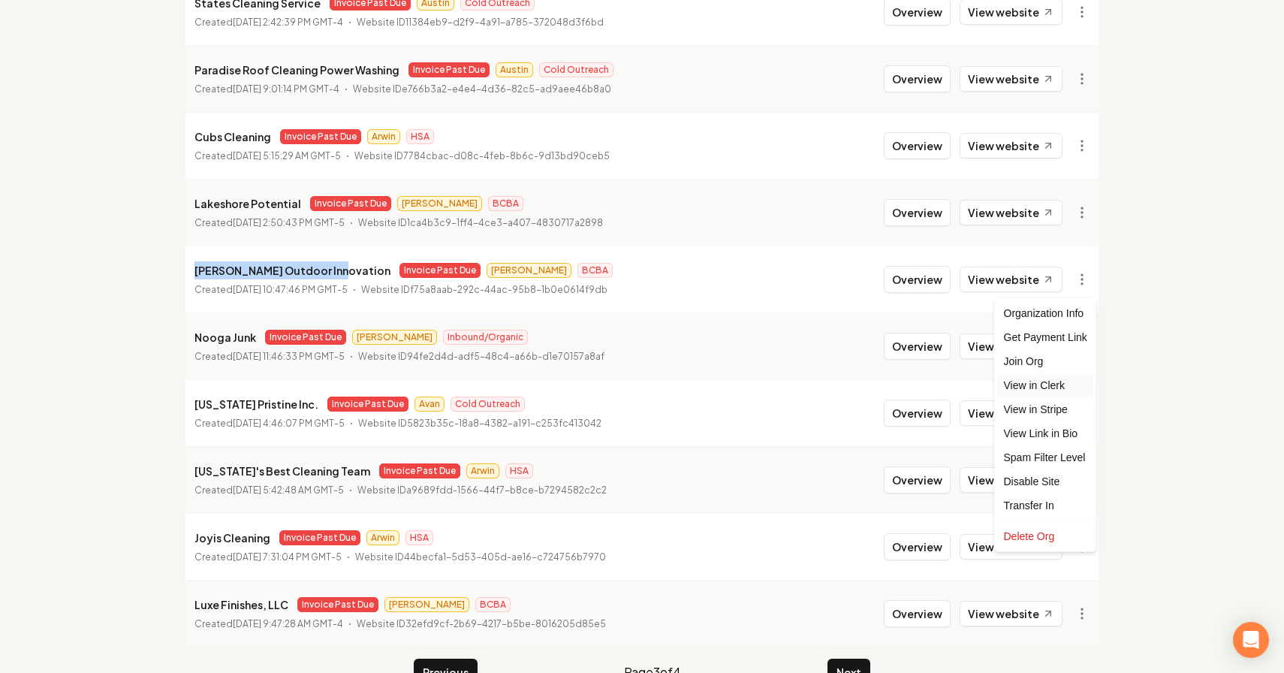
click at [1066, 380] on link "View in Clerk" at bounding box center [1045, 385] width 95 height 24
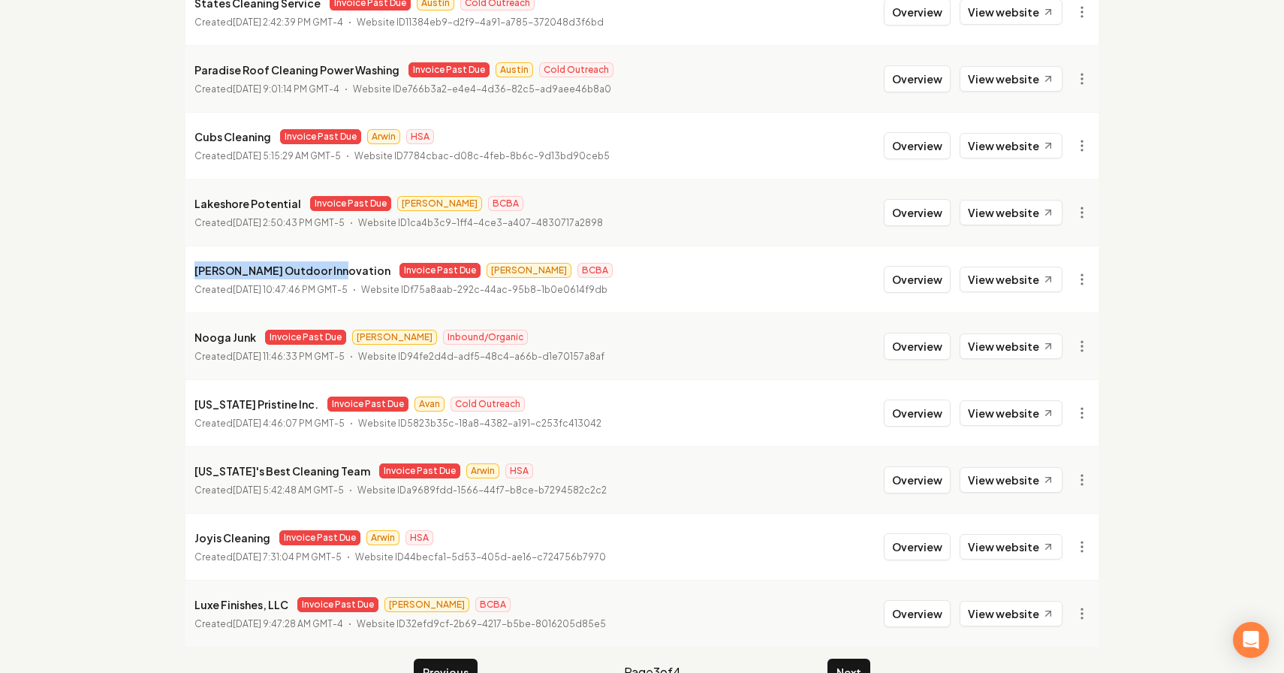
copy p "Martin Outdoor Innovation"
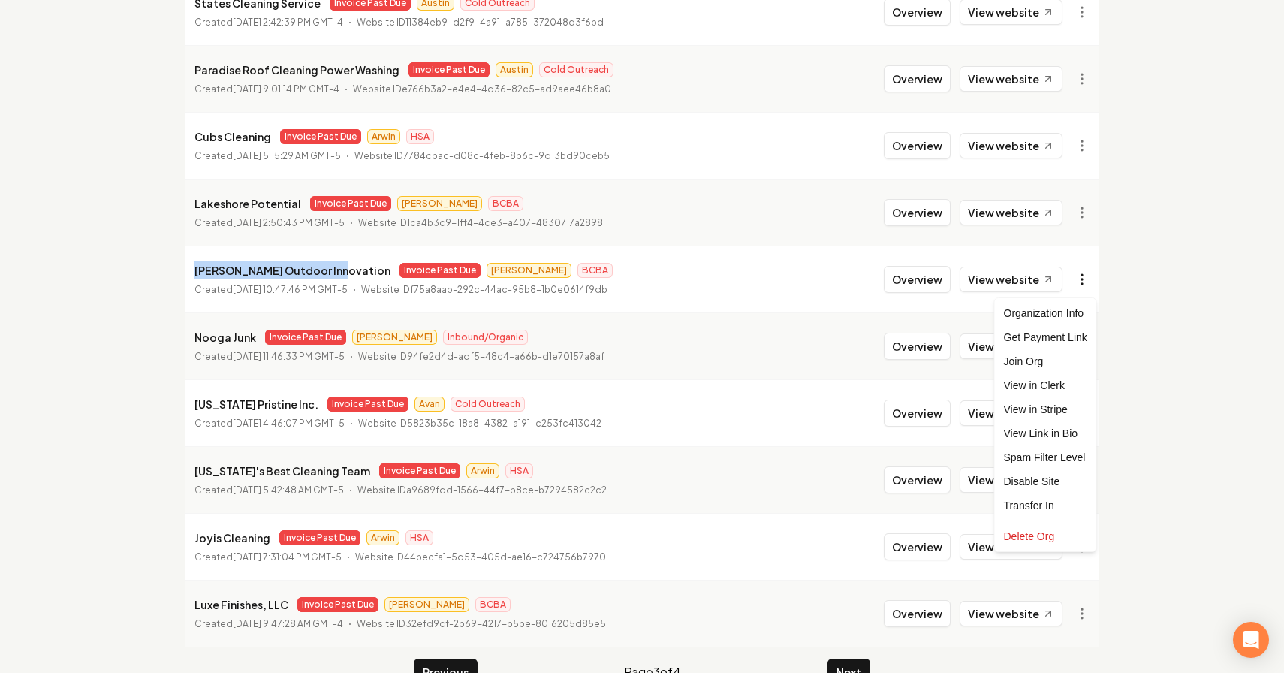
click at [1079, 289] on html "Dashboard Organization Rebolt Site Builder Organizations Spam Review SMM Ongoin…" at bounding box center [642, 108] width 1284 height 673
click at [1069, 409] on link "View in Stripe" at bounding box center [1045, 409] width 95 height 24
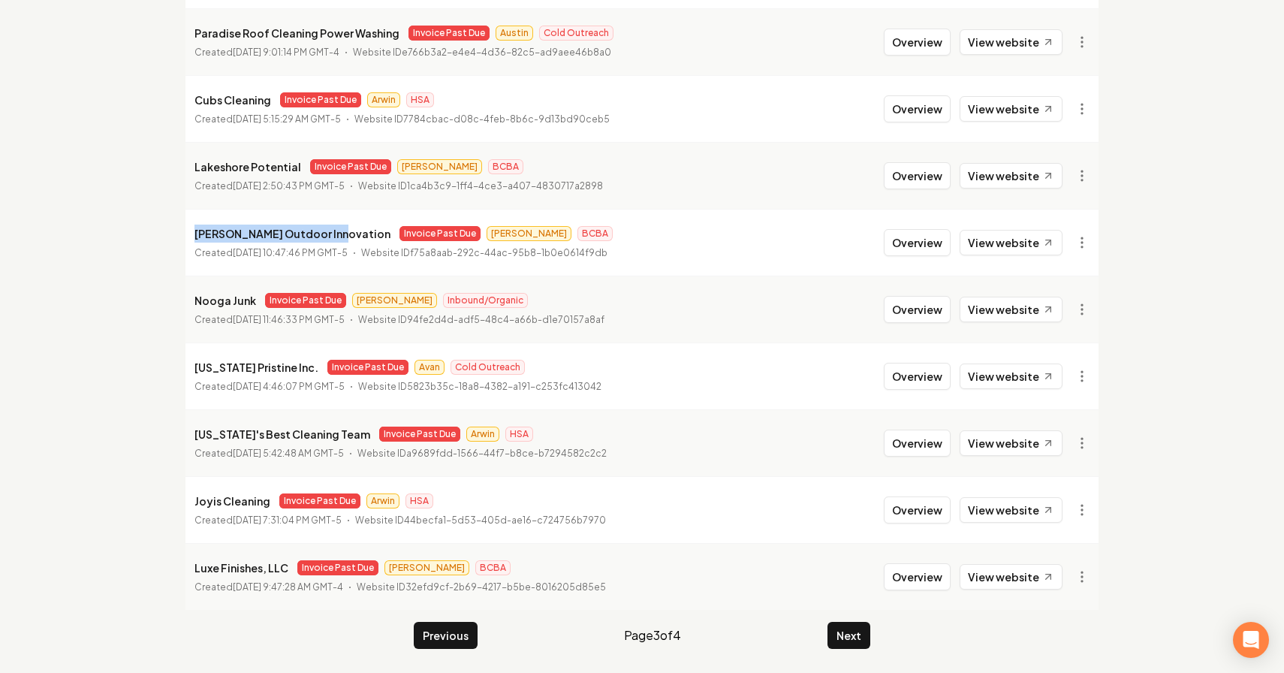
scroll to position [242, 0]
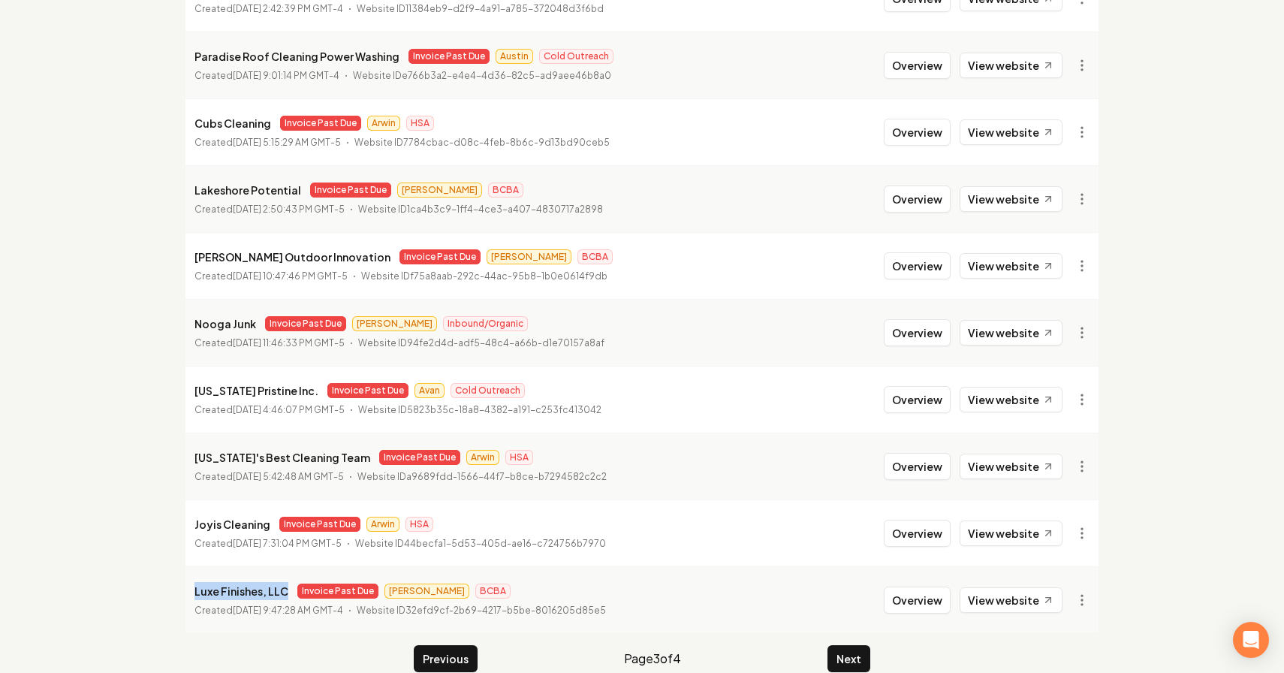
drag, startPoint x: 285, startPoint y: 588, endPoint x: 191, endPoint y: 590, distance: 94.6
click at [191, 590] on li "Luxe Finishes, LLC Invoice Past Due James BCBA Created October 28, 2024, 9:47:2…" at bounding box center [642, 599] width 913 height 67
copy p "Luxe Finishes, LLC"
click at [1076, 431] on html "Dashboard Organization Rebolt Site Builder Organizations Spam Review SMM Ongoin…" at bounding box center [642, 94] width 1284 height 673
click at [1042, 438] on link "View in Stripe" at bounding box center [1045, 439] width 95 height 24
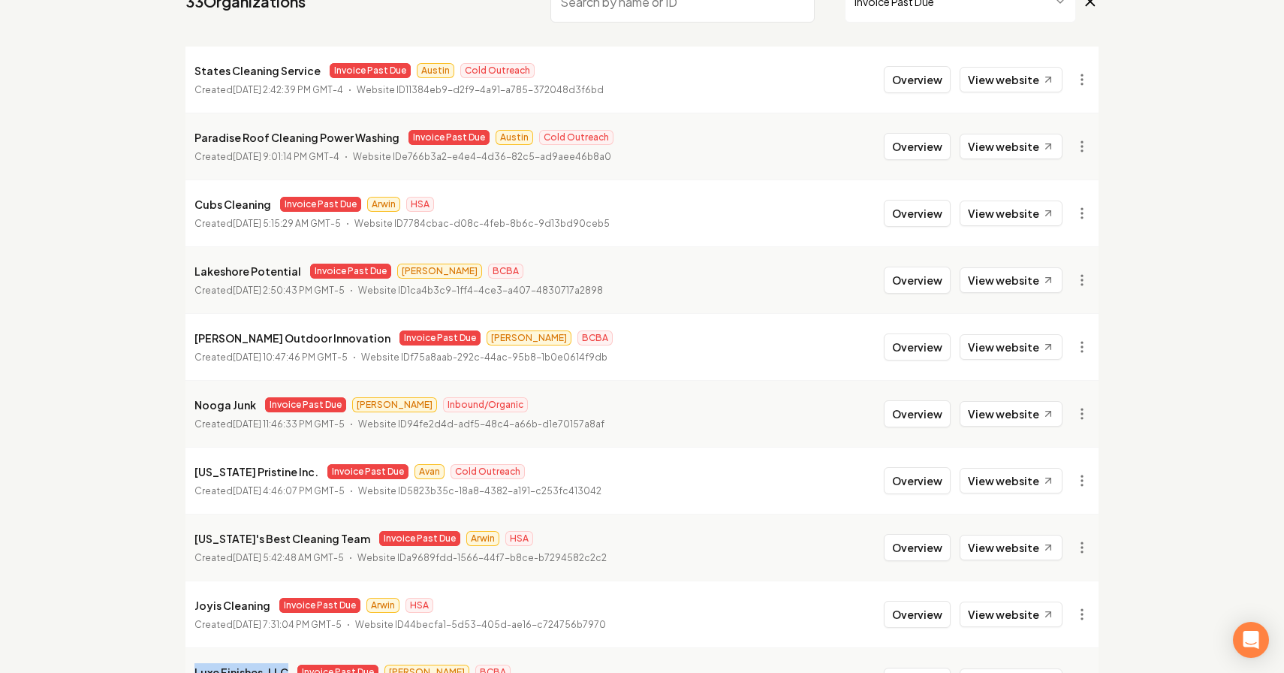
scroll to position [161, 0]
click at [1069, 143] on html "Dashboard Organization Rebolt Site Builder Organizations Spam Review SMM Ongoin…" at bounding box center [642, 175] width 1284 height 673
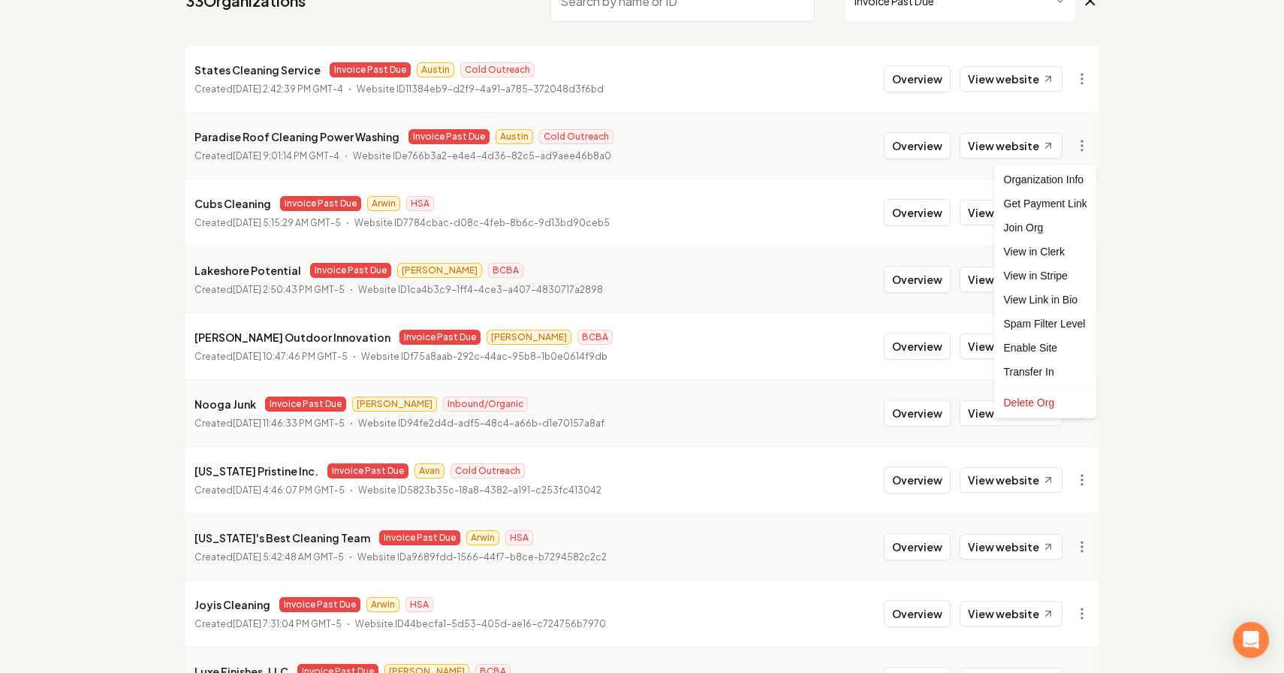
click at [1148, 217] on html "Dashboard Organization Rebolt Site Builder Organizations Spam Review SMM Ongoin…" at bounding box center [642, 175] width 1284 height 673
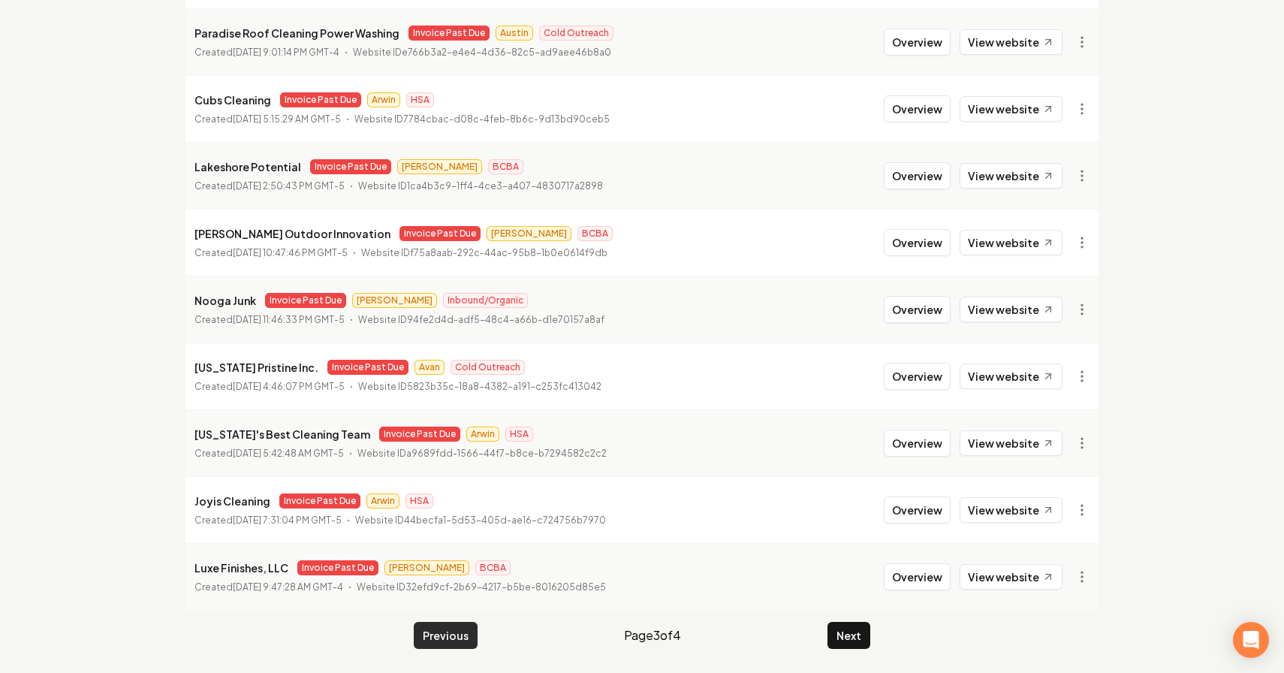
click at [445, 630] on button "Previous" at bounding box center [446, 635] width 64 height 27
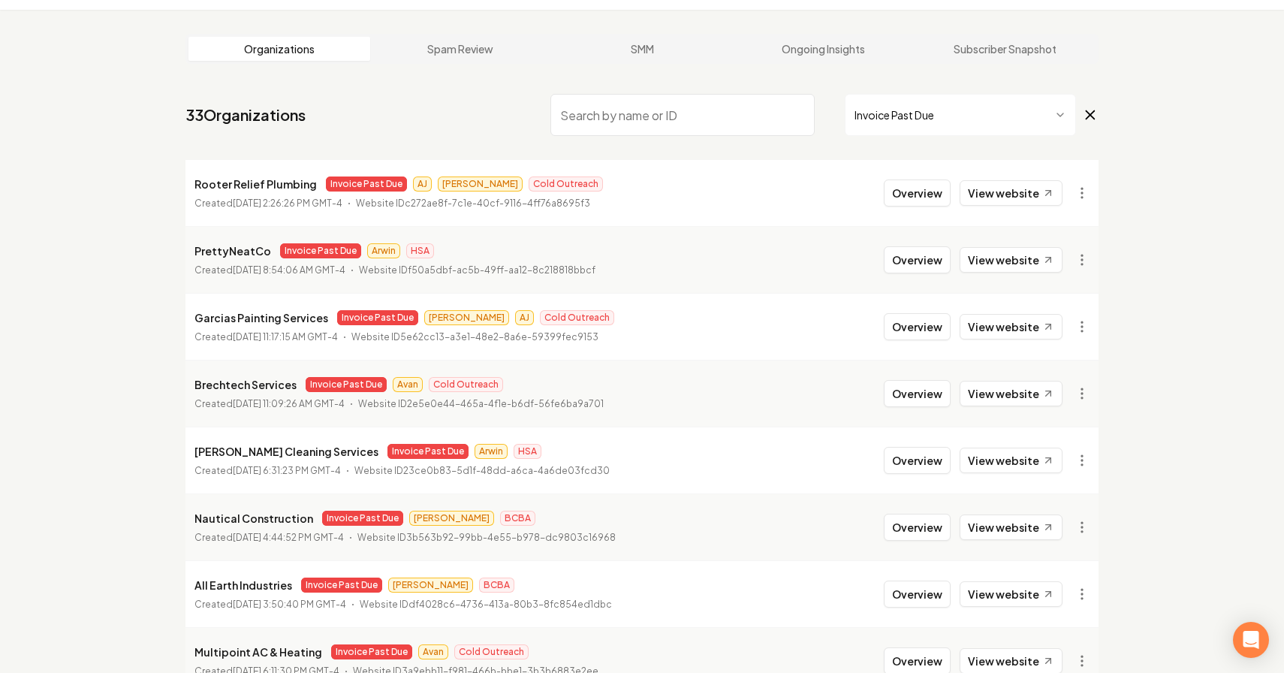
scroll to position [265, 0]
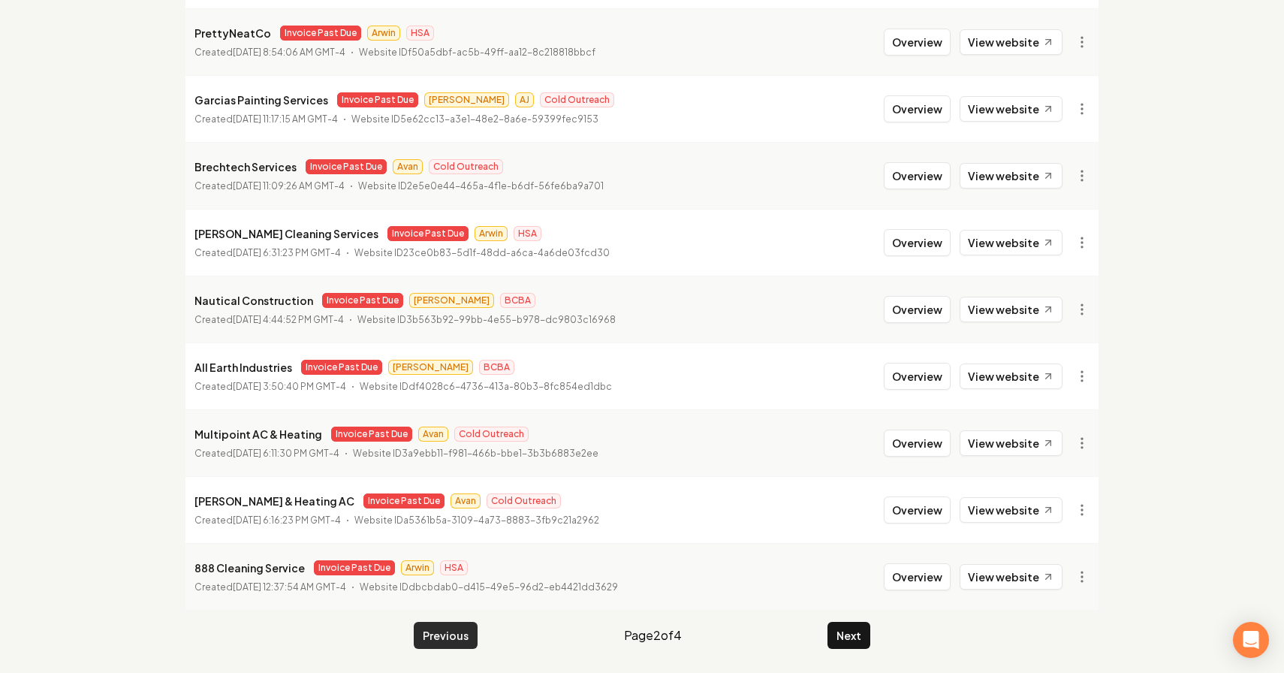
click at [457, 627] on button "Previous" at bounding box center [446, 635] width 64 height 27
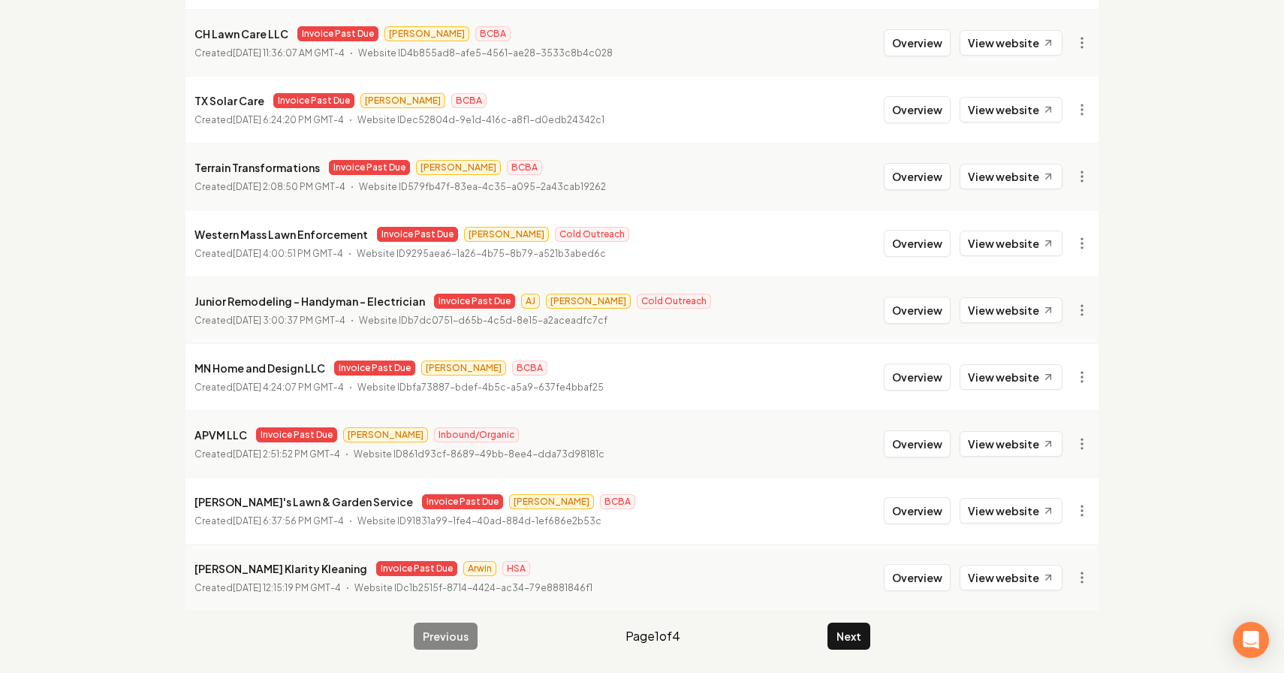
scroll to position [265, 0]
click at [851, 630] on button "Next" at bounding box center [849, 635] width 43 height 27
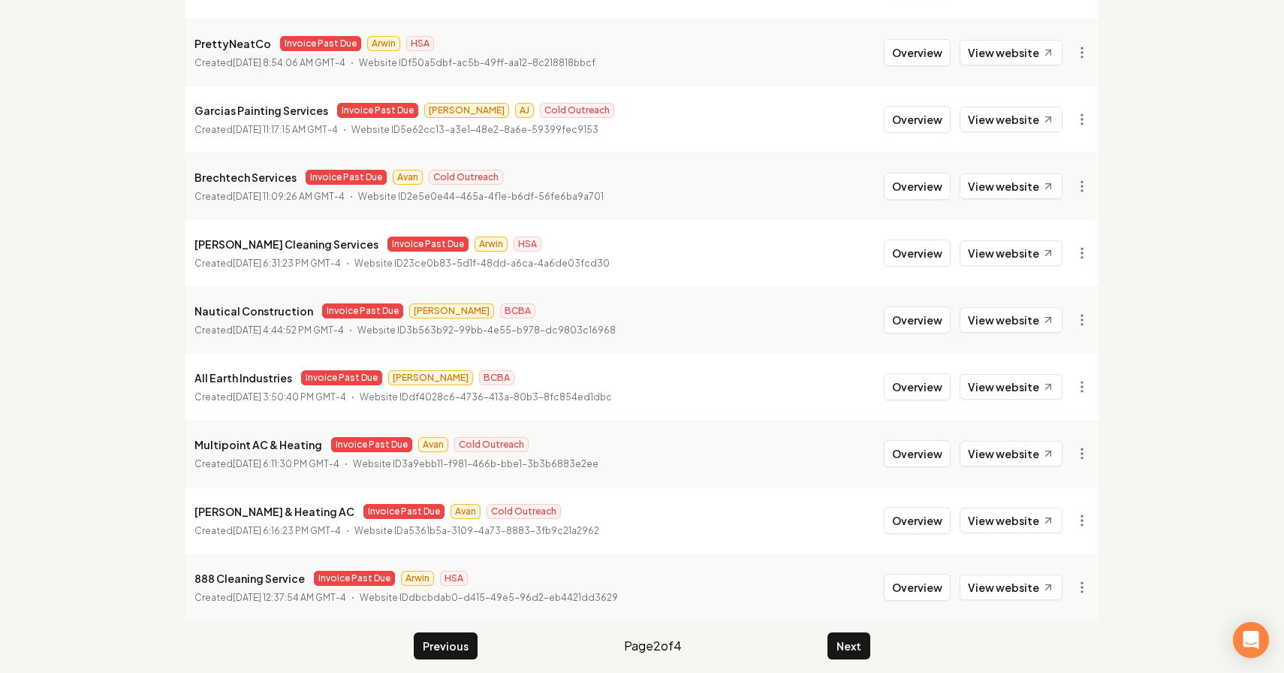
scroll to position [265, 0]
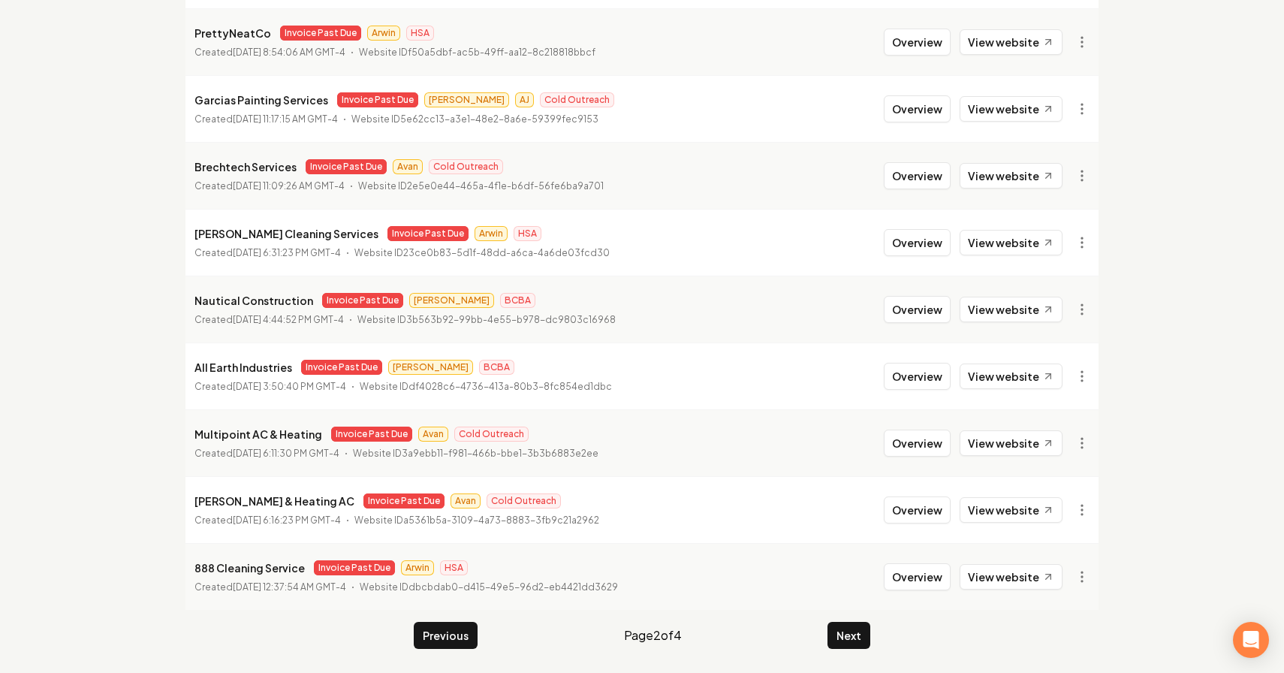
click at [843, 620] on main "Organizations Spam Review SMM Ongoing Insights Subscriber Snapshot 33 Organizat…" at bounding box center [641, 232] width 961 height 881
click at [852, 641] on button "Next" at bounding box center [849, 635] width 43 height 27
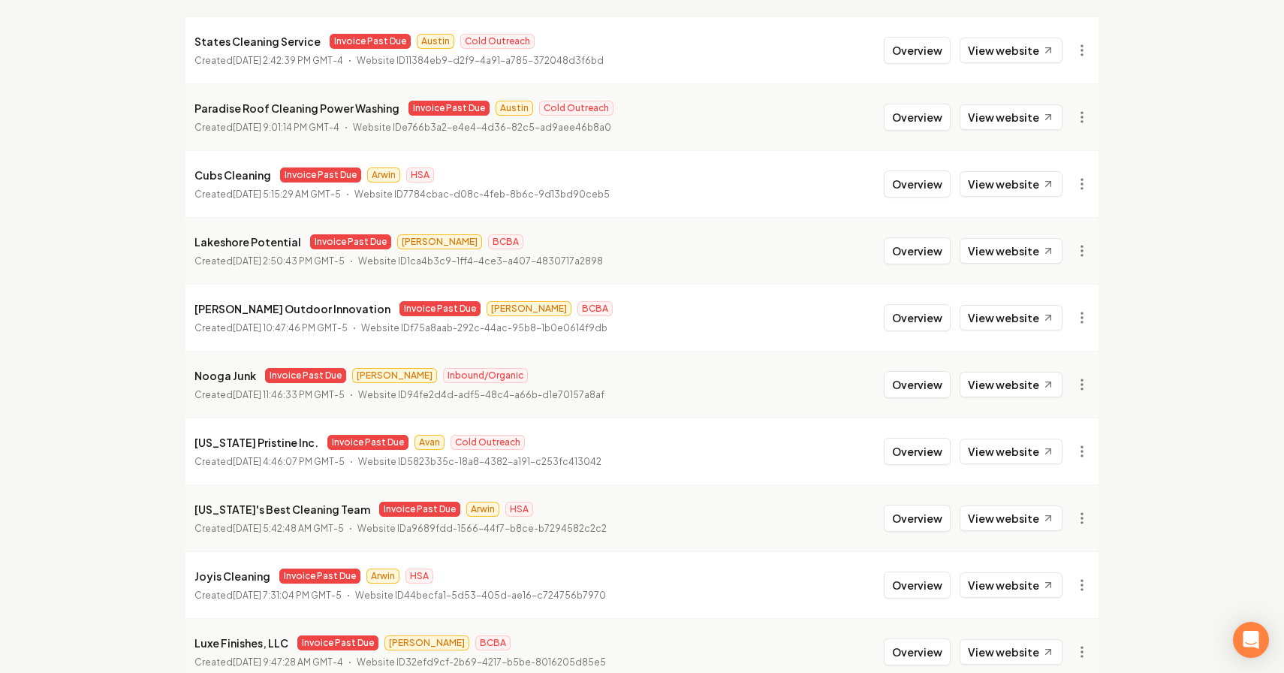
scroll to position [265, 0]
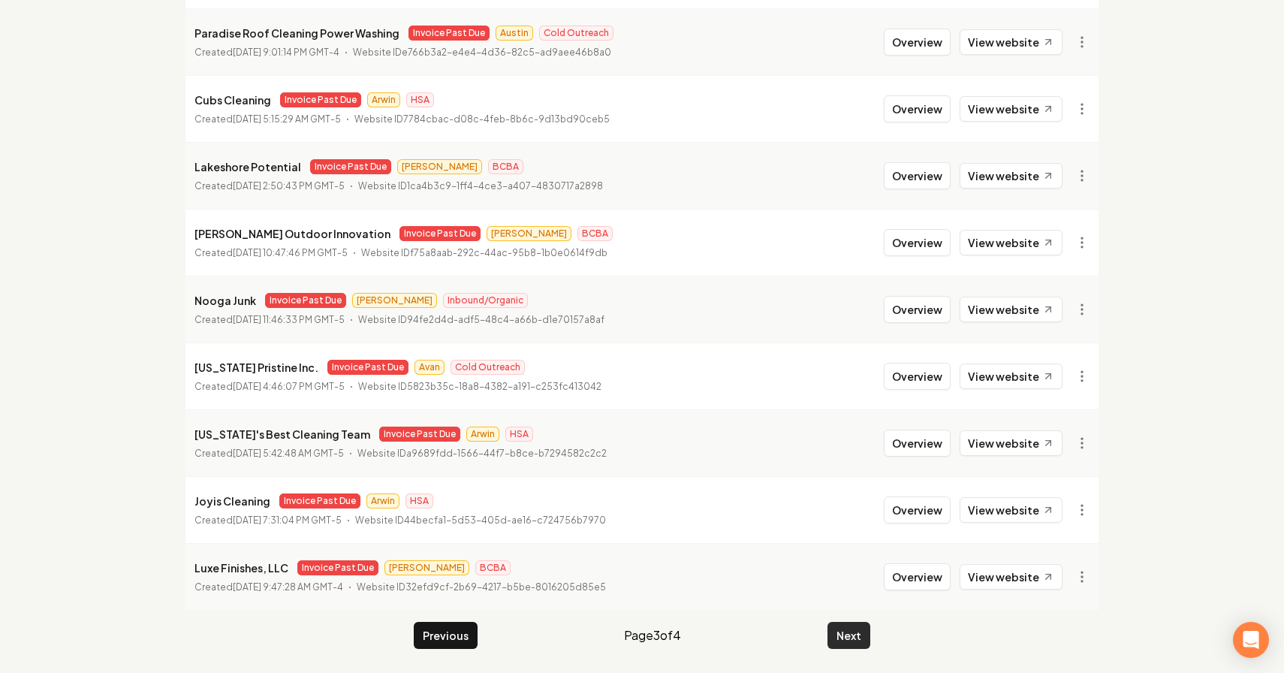
click at [849, 633] on button "Next" at bounding box center [849, 635] width 43 height 27
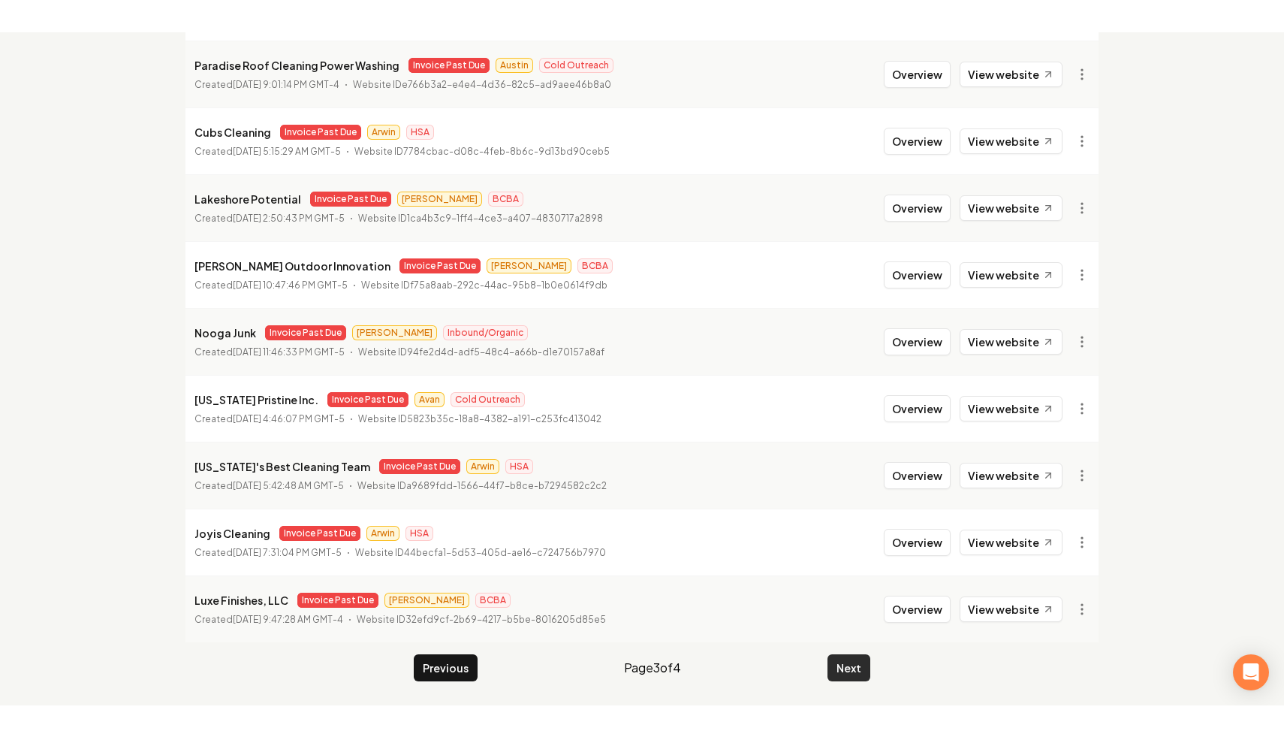
scroll to position [57, 0]
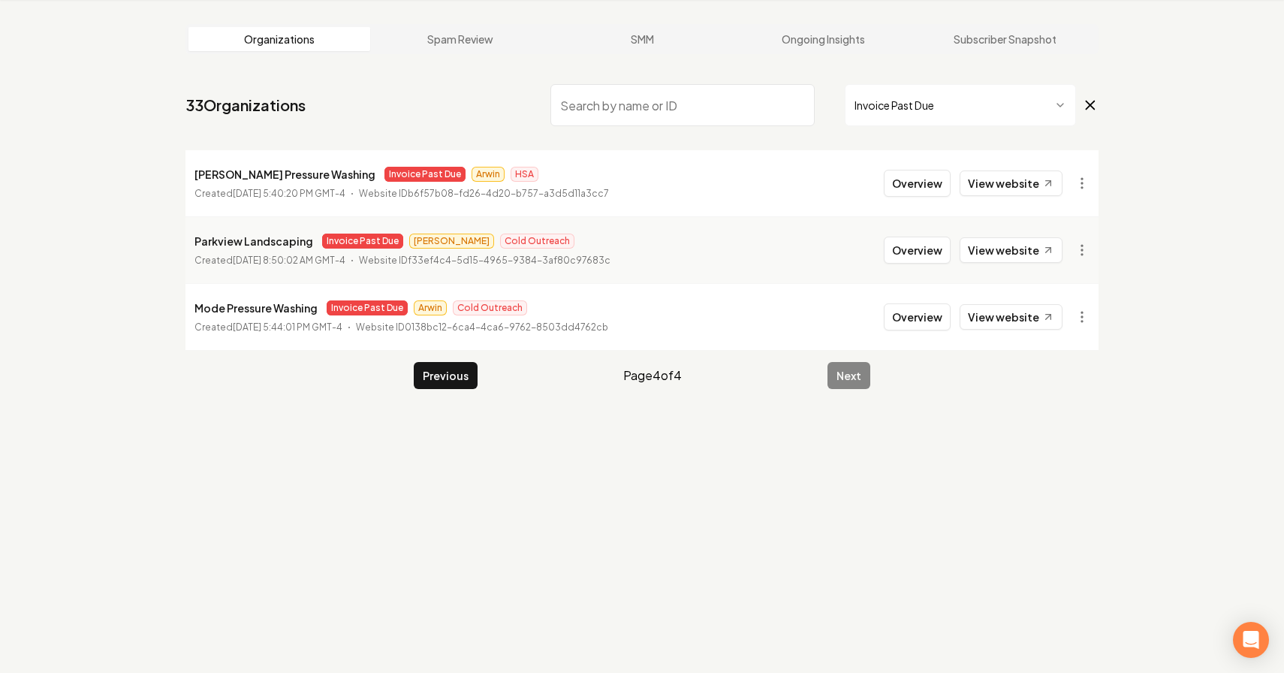
click at [638, 93] on input "search" at bounding box center [683, 105] width 264 height 42
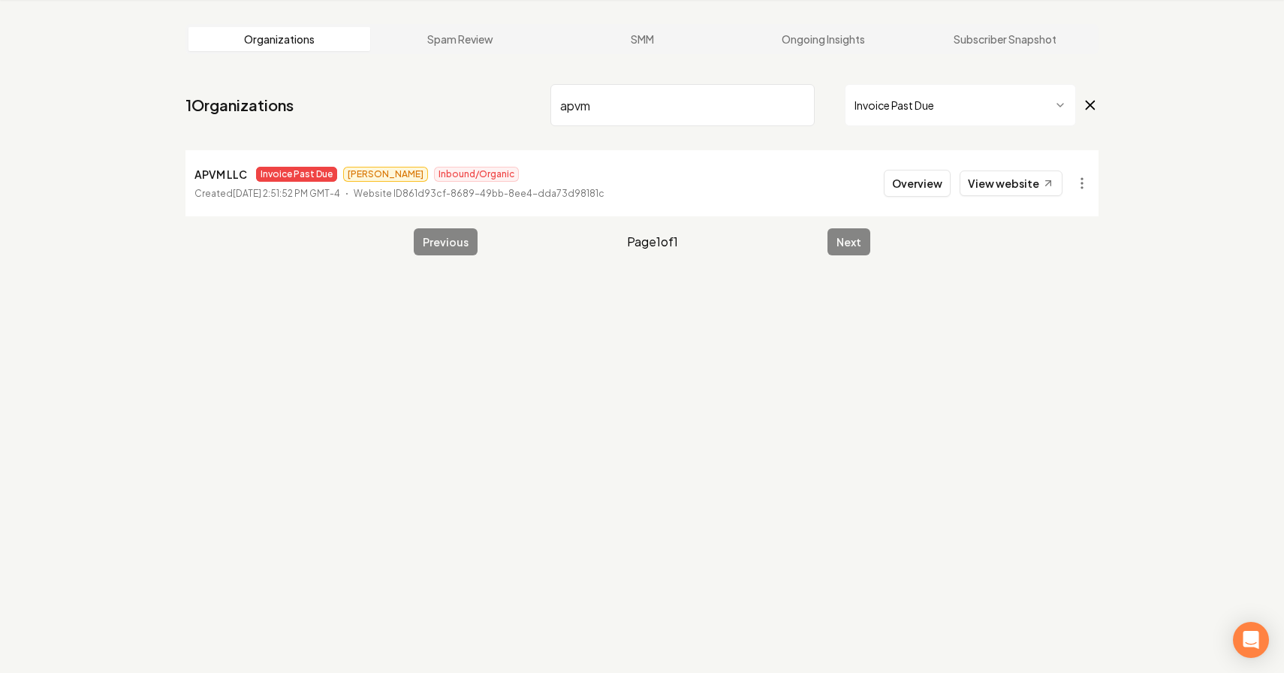
type input "apvm"
click at [800, 107] on input "apvm" at bounding box center [683, 105] width 264 height 42
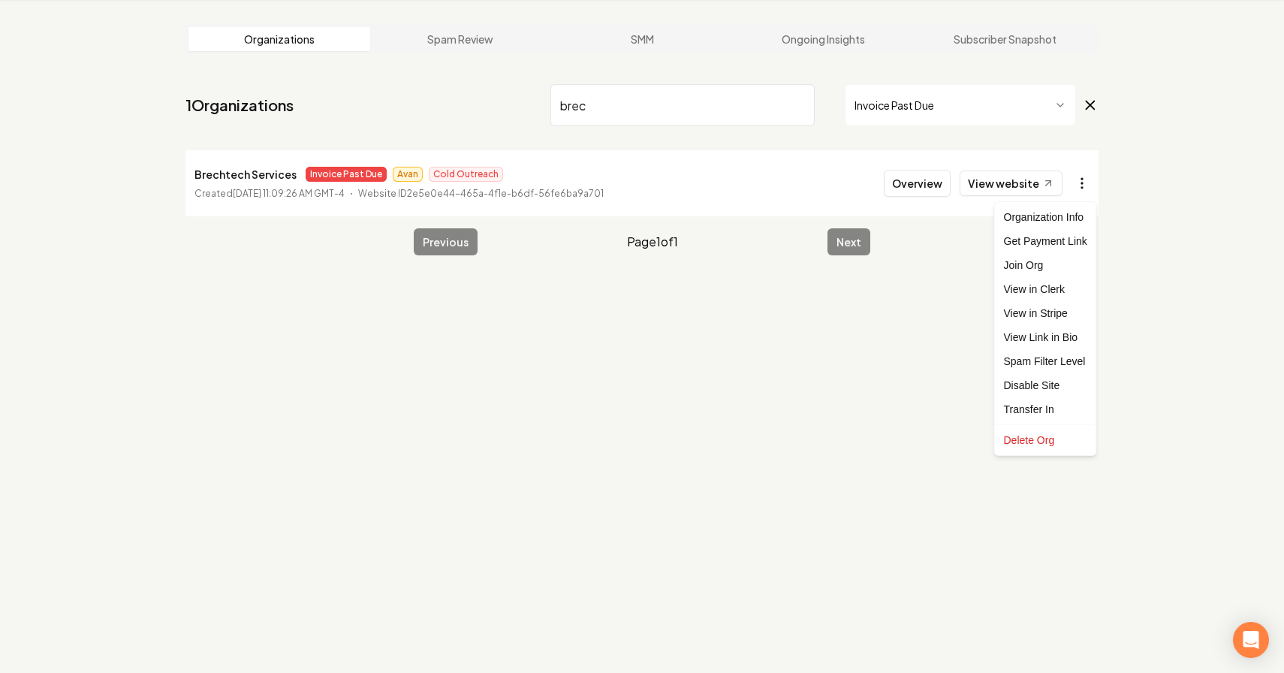
click at [1071, 186] on html "Dashboard Organization Rebolt Site Builder Organizations Spam Review SMM Ongoin…" at bounding box center [642, 279] width 1284 height 673
click at [1069, 312] on link "View in Stripe" at bounding box center [1045, 313] width 95 height 24
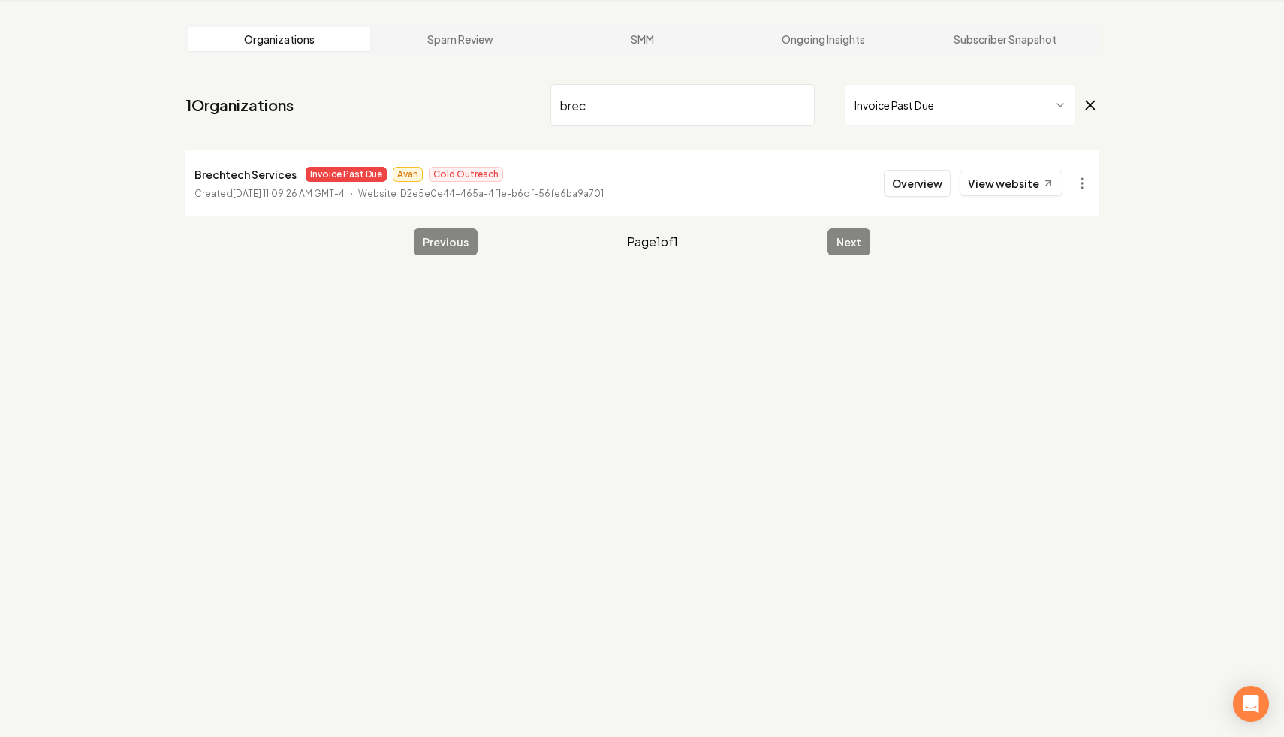
click at [569, 98] on input "brec" at bounding box center [683, 105] width 264 height 42
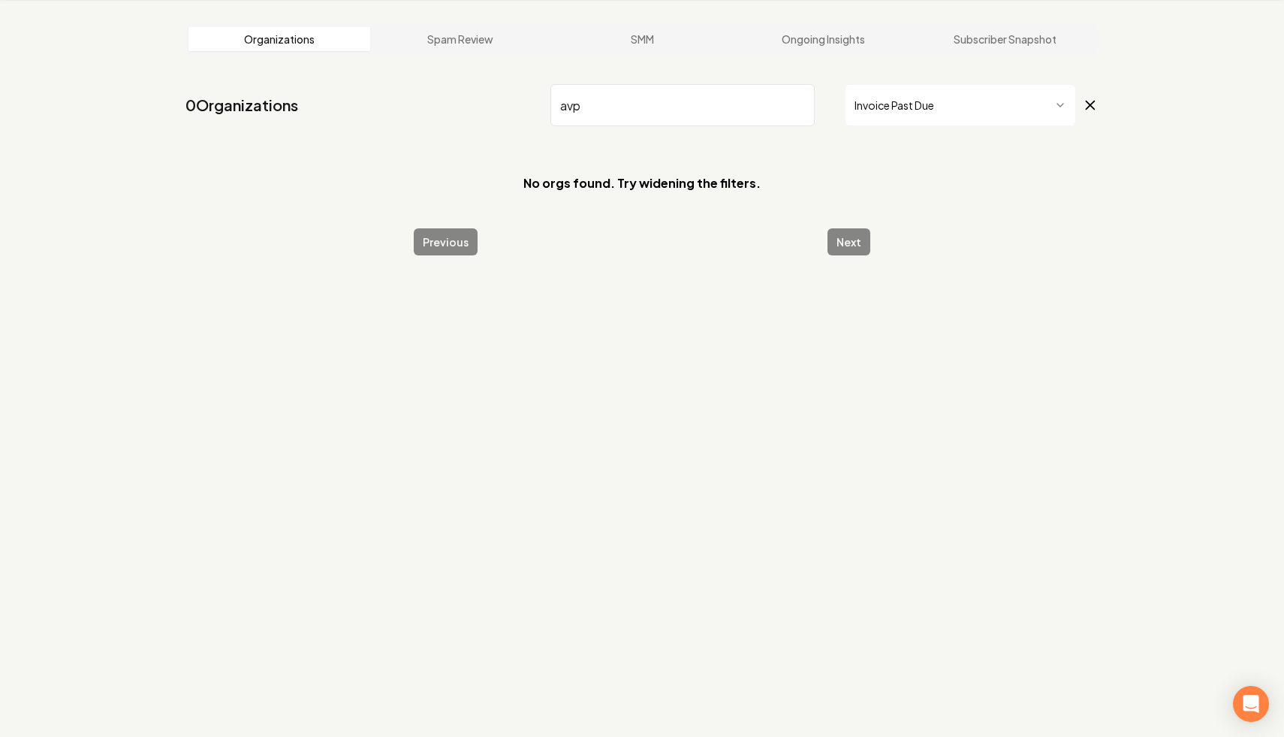
type input "avpm"
click at [1089, 104] on icon at bounding box center [1091, 105] width 8 height 8
click at [713, 105] on input "avpm" at bounding box center [683, 105] width 264 height 42
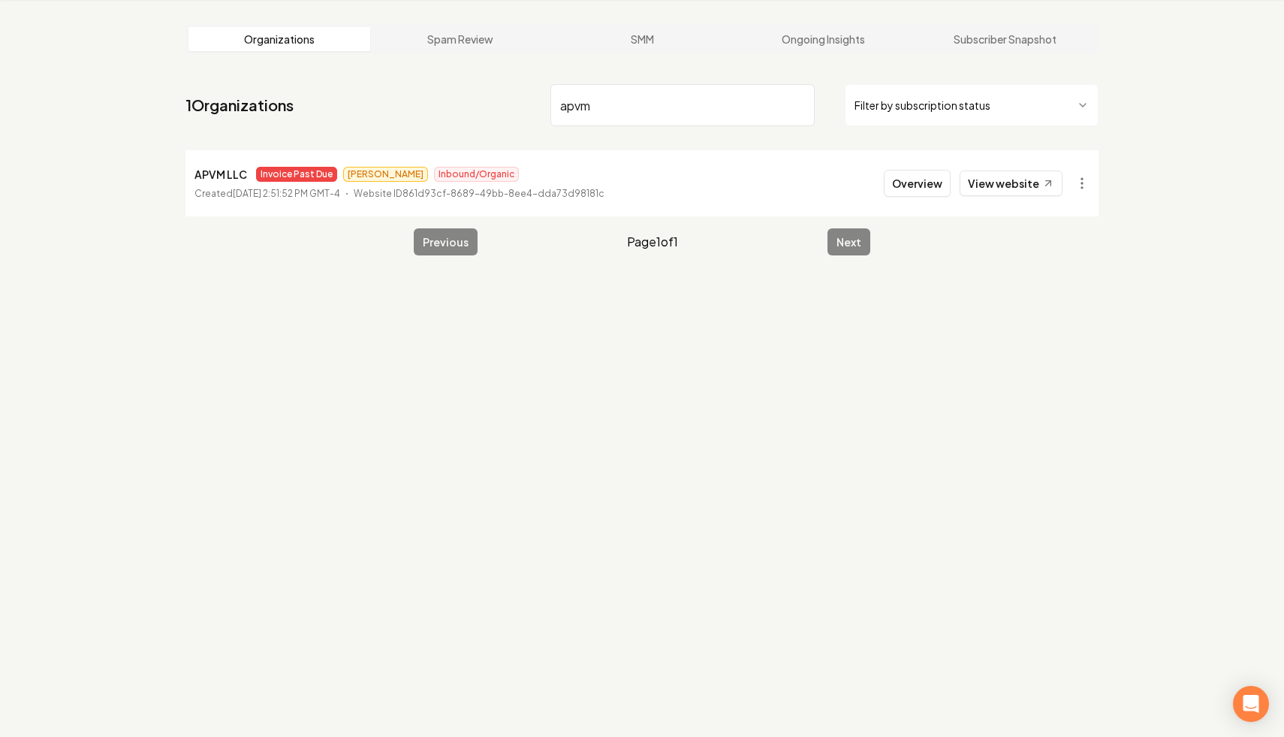
type input "apvm"
click at [796, 104] on input "apvm" at bounding box center [683, 105] width 264 height 42
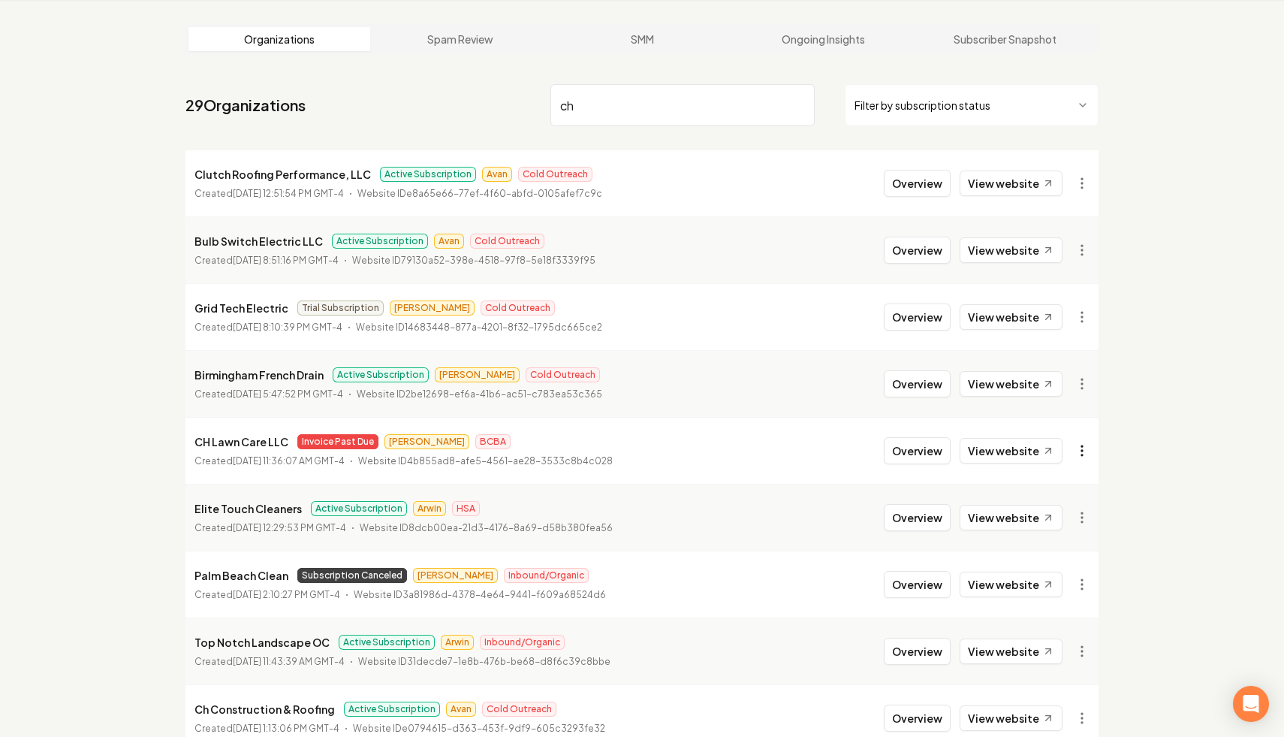
click at [1079, 448] on html "Dashboard Organization Rebolt Site Builder Organizations Spam Review SMM Ongoin…" at bounding box center [642, 311] width 1284 height 737
click at [987, 108] on html "Dashboard Organization Rebolt Site Builder Organizations Spam Review SMM Ongoin…" at bounding box center [642, 311] width 1284 height 737
click at [976, 109] on html "Dashboard Organization Rebolt Site Builder Organizations Spam Review SMM Ongoin…" at bounding box center [642, 311] width 1284 height 737
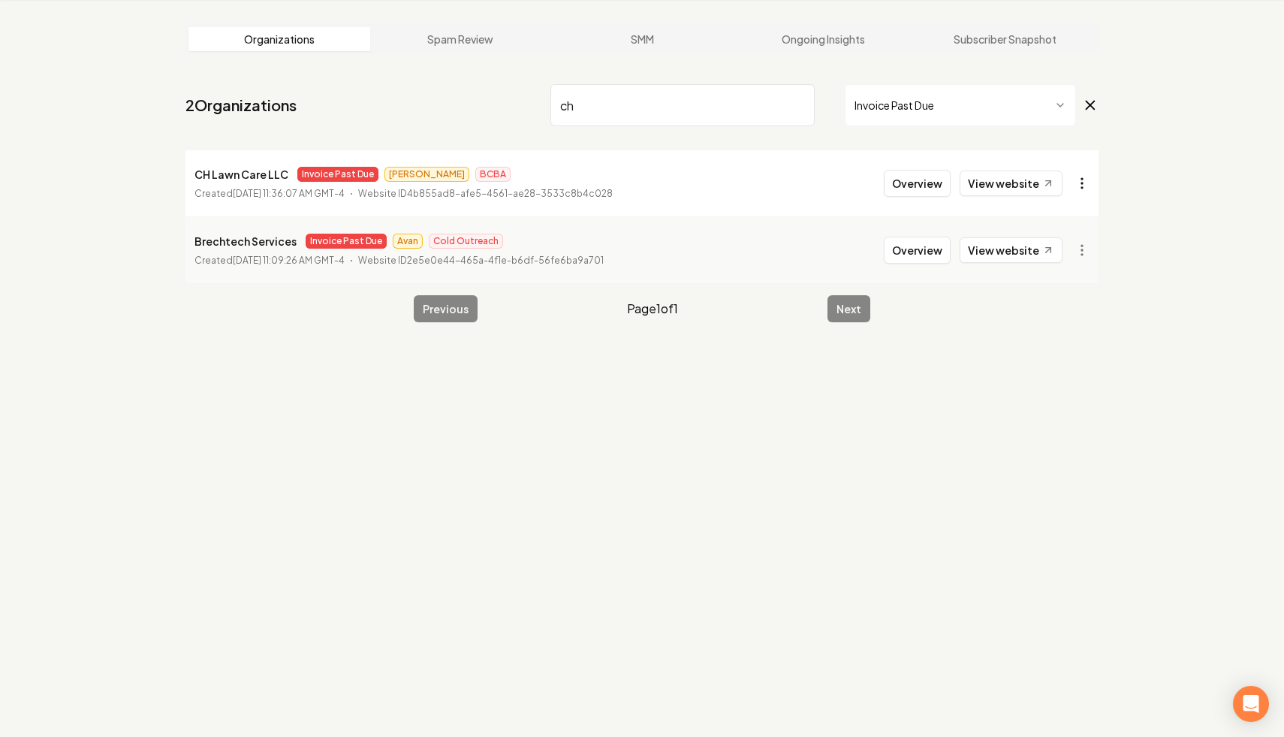
click at [1077, 183] on html "Dashboard Organization Rebolt Site Builder Organizations Spam Review SMM Ongoin…" at bounding box center [642, 311] width 1284 height 737
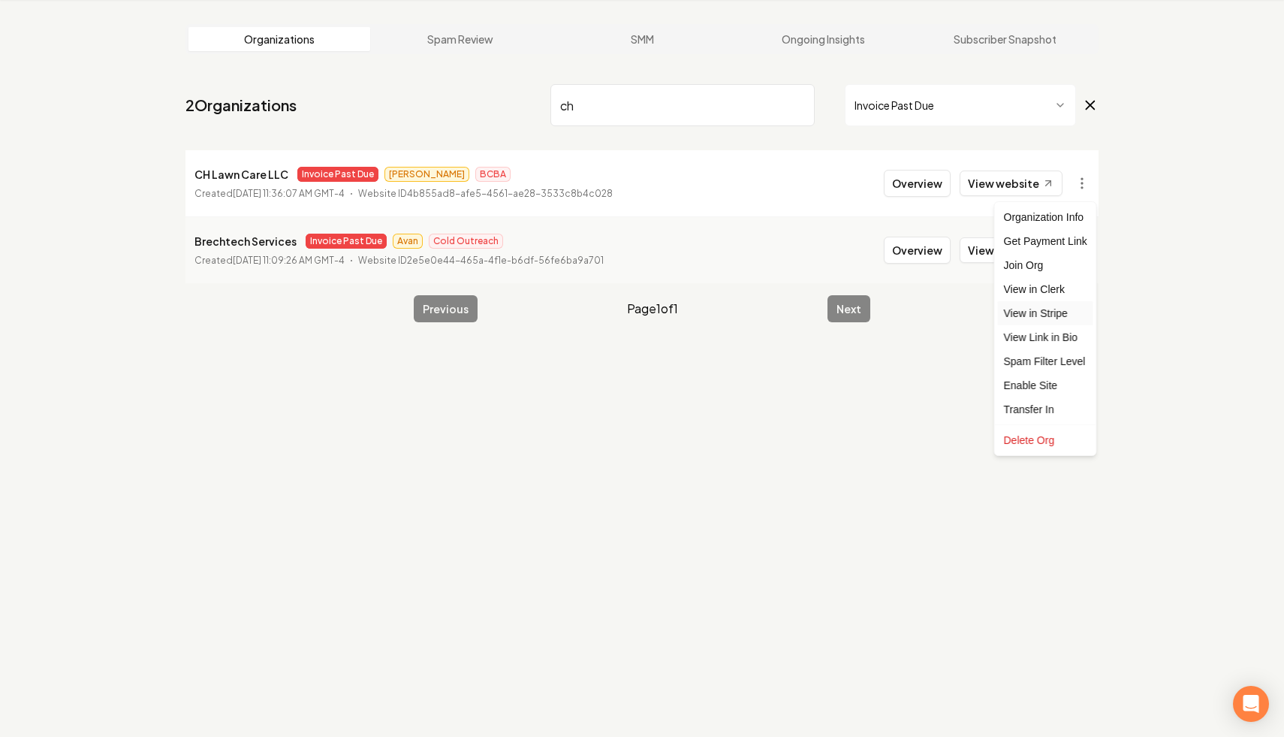
click at [1062, 311] on link "View in Stripe" at bounding box center [1045, 313] width 95 height 24
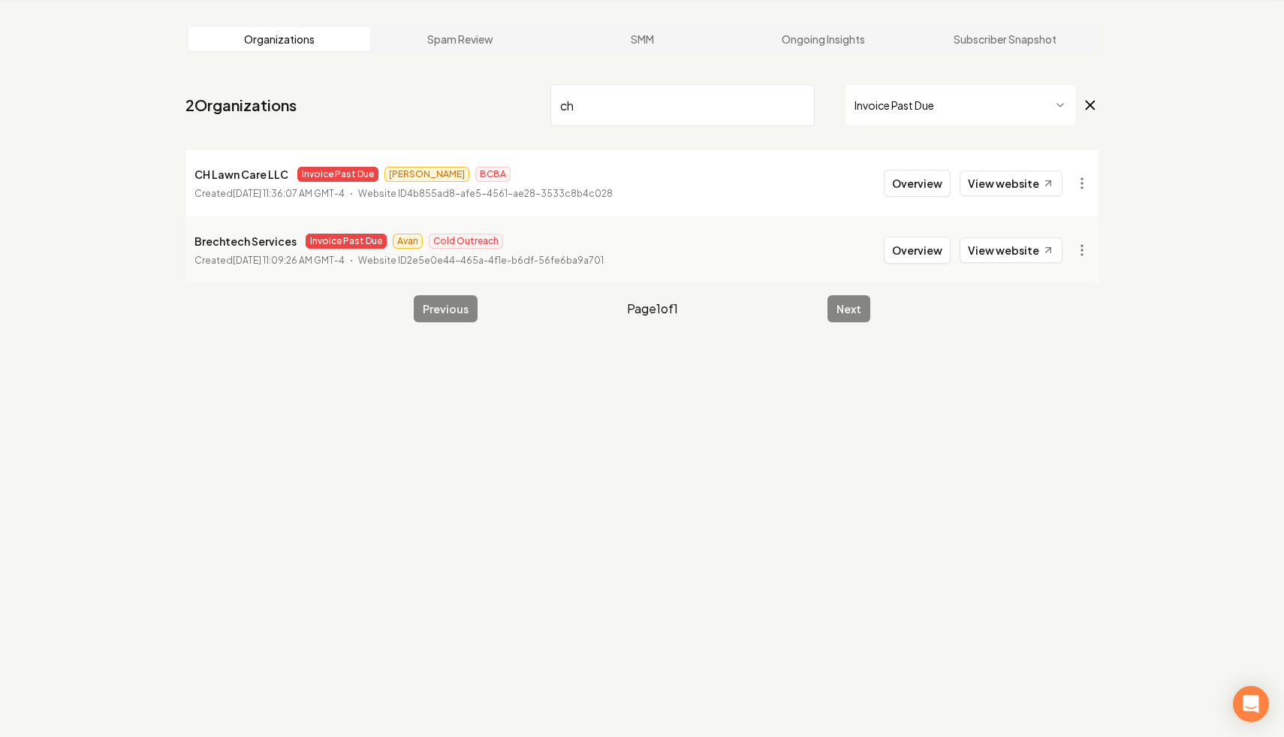
click at [628, 113] on input "ch" at bounding box center [683, 105] width 264 height 42
type input "c"
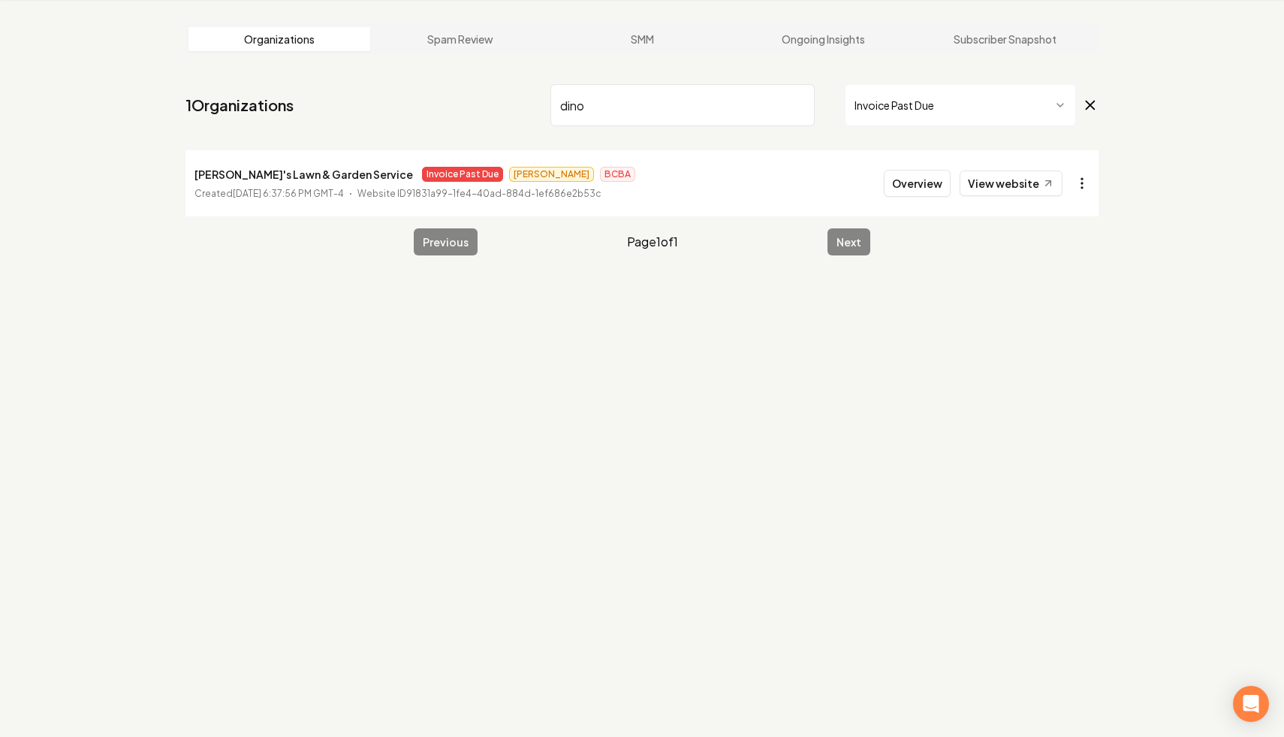
type input "dino"
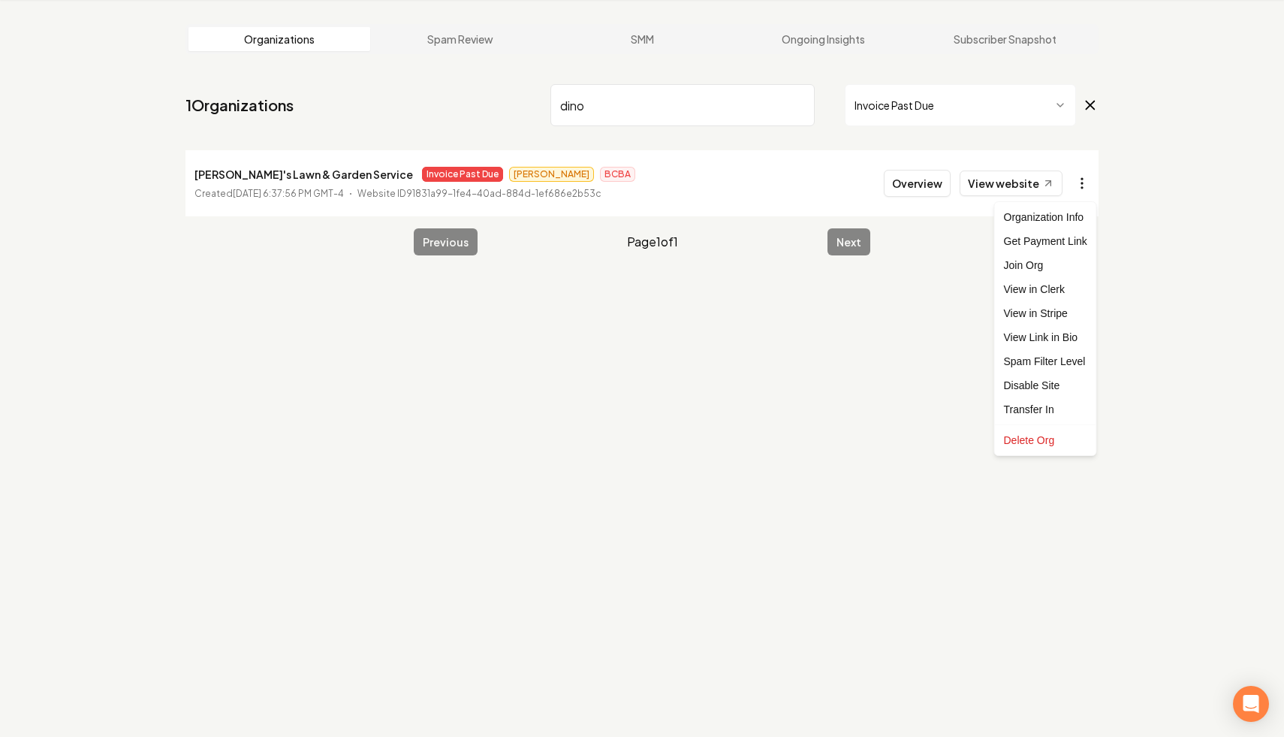
click at [1092, 190] on html "Dashboard Organization Rebolt Site Builder Organizations Spam Review SMM Ongoin…" at bounding box center [642, 311] width 1284 height 737
click at [1147, 231] on html "Dashboard Organization Rebolt Site Builder Organizations Spam Review SMM Ongoin…" at bounding box center [642, 311] width 1284 height 737
click at [1075, 186] on html "Dashboard Organization Rebolt Site Builder Organizations Spam Review SMM Ongoin…" at bounding box center [642, 311] width 1284 height 737
click at [1067, 320] on link "View in Stripe" at bounding box center [1045, 313] width 95 height 24
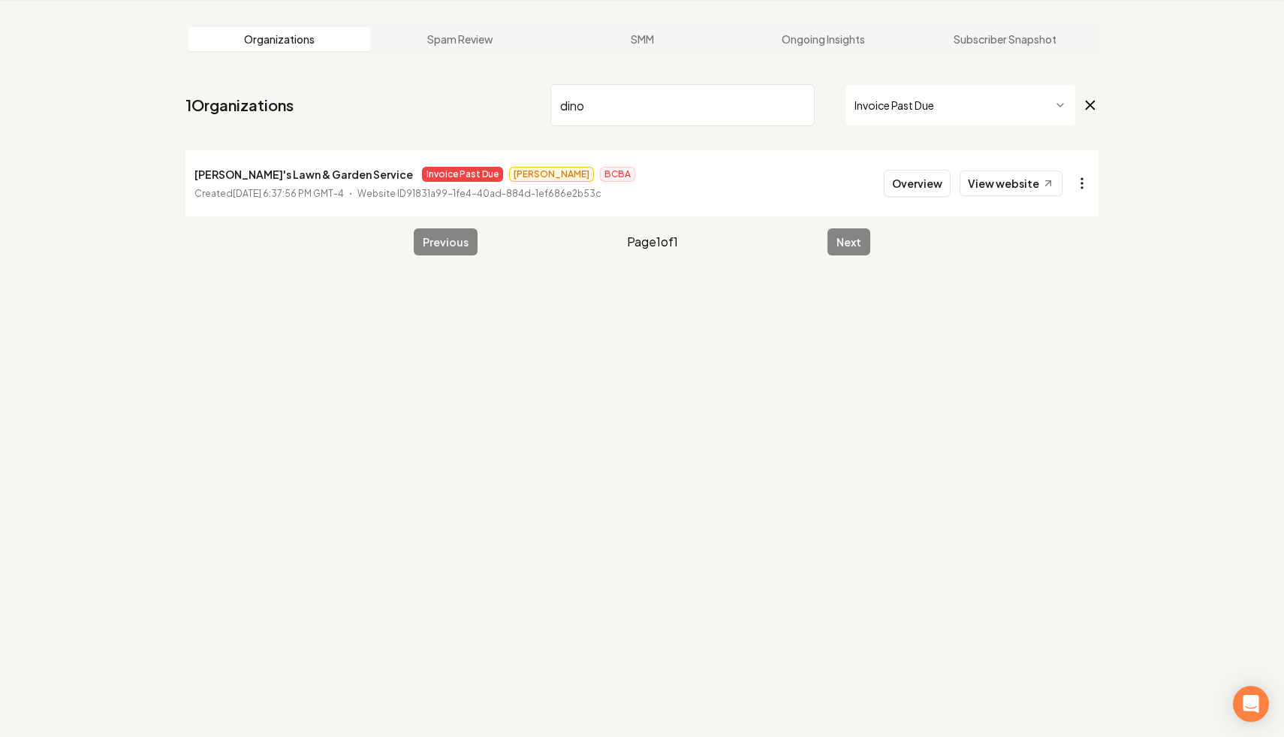
click at [1074, 191] on html "Dashboard Organization Rebolt Site Builder Organizations Spam Review SMM Ongoin…" at bounding box center [642, 311] width 1284 height 737
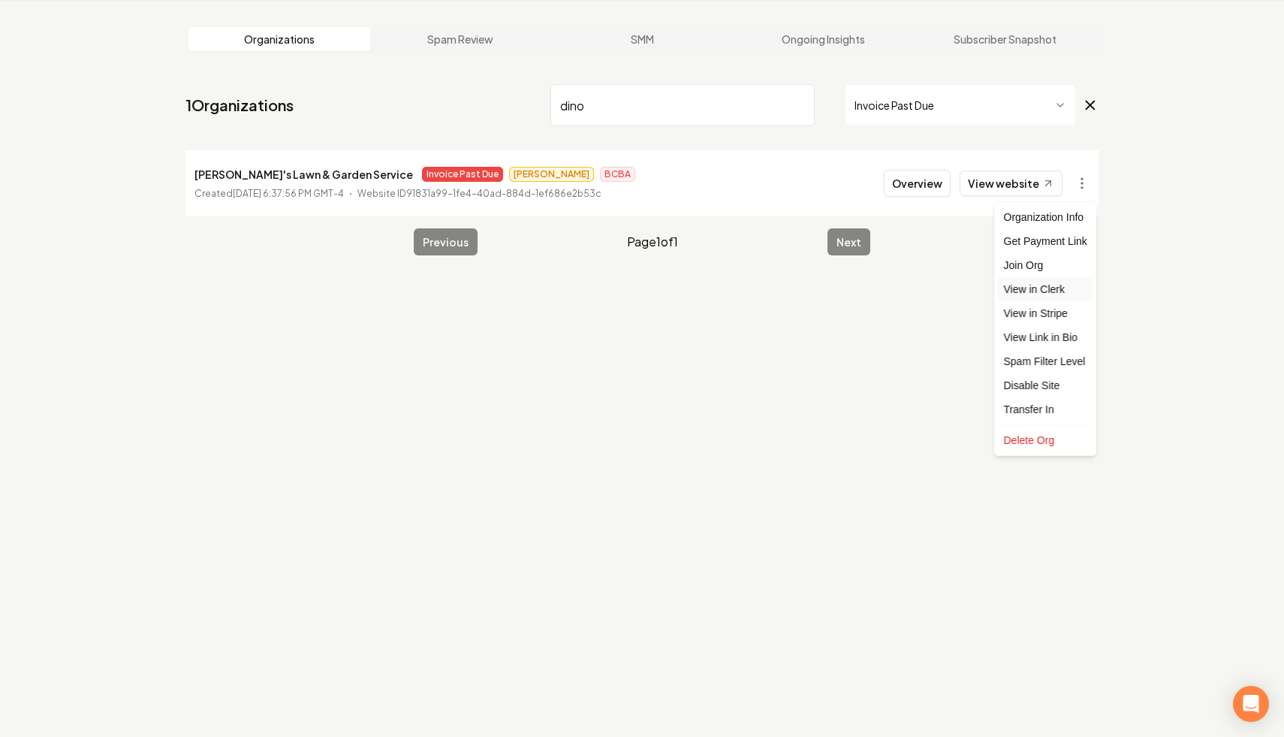
click at [1065, 285] on link "View in Clerk" at bounding box center [1045, 289] width 95 height 24
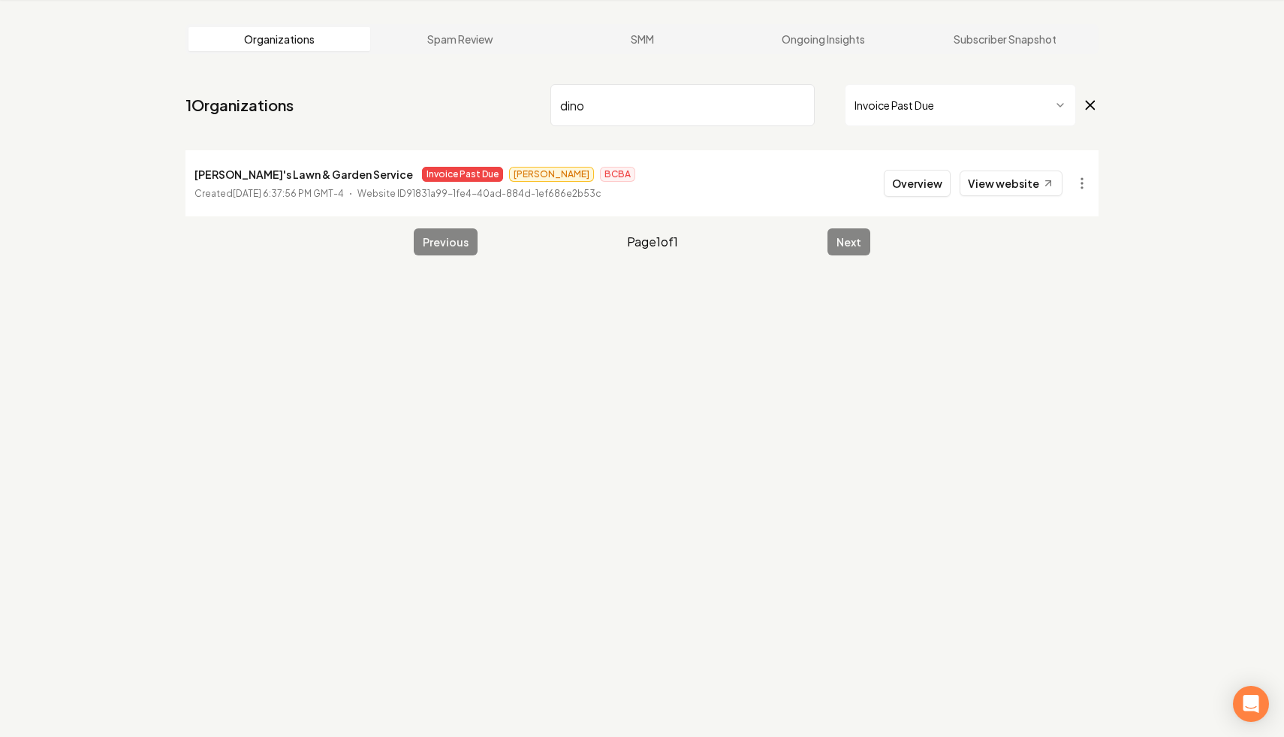
click at [801, 105] on input "dino" at bounding box center [683, 105] width 264 height 42
type input "luxion"
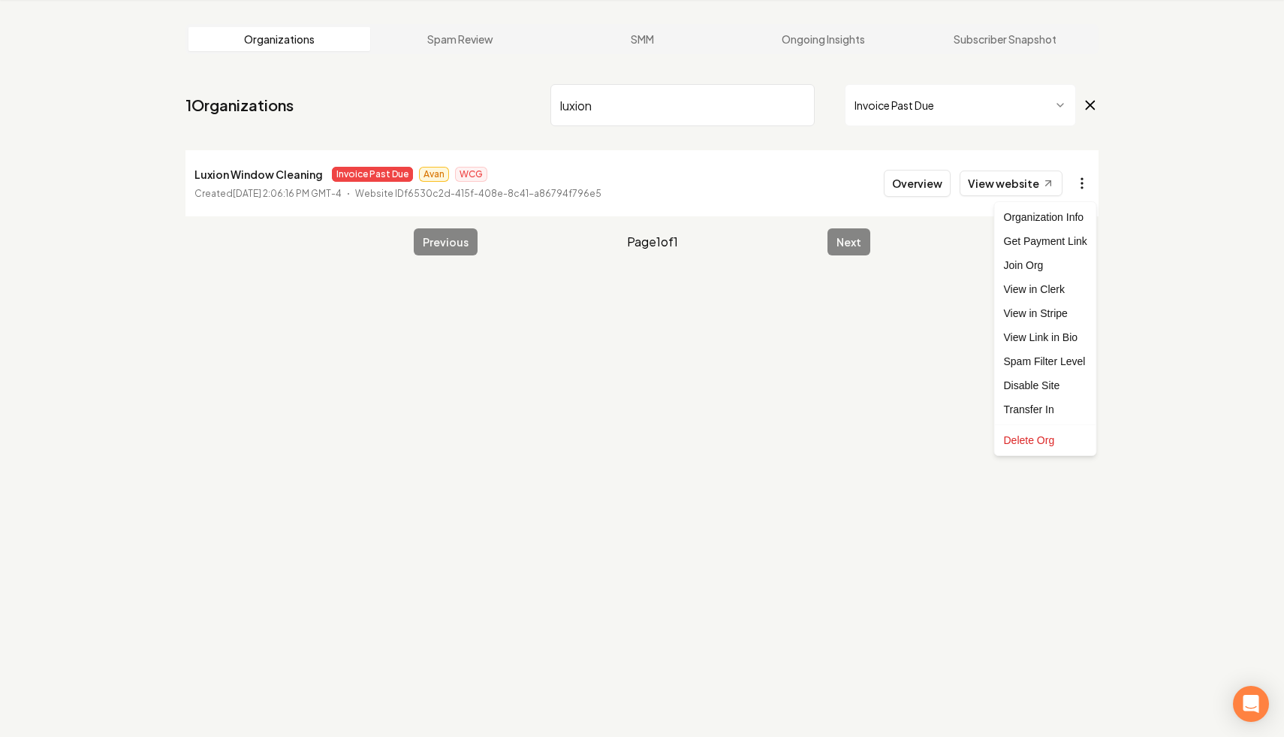
click at [1088, 192] on html "Dashboard Organization Rebolt Site Builder Organizations Spam Review SMM Ongoin…" at bounding box center [642, 311] width 1284 height 737
click at [1061, 315] on link "View in Stripe" at bounding box center [1045, 313] width 95 height 24
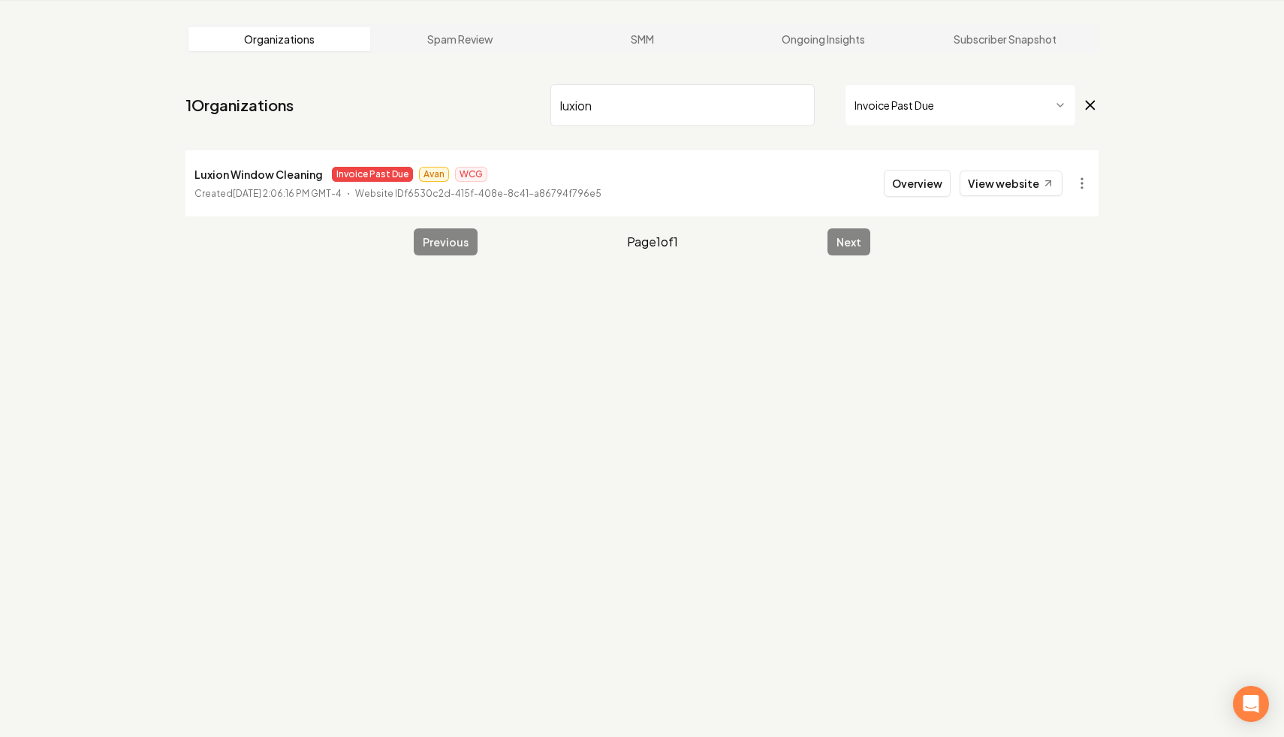
click at [798, 107] on input "luxion" at bounding box center [683, 105] width 264 height 42
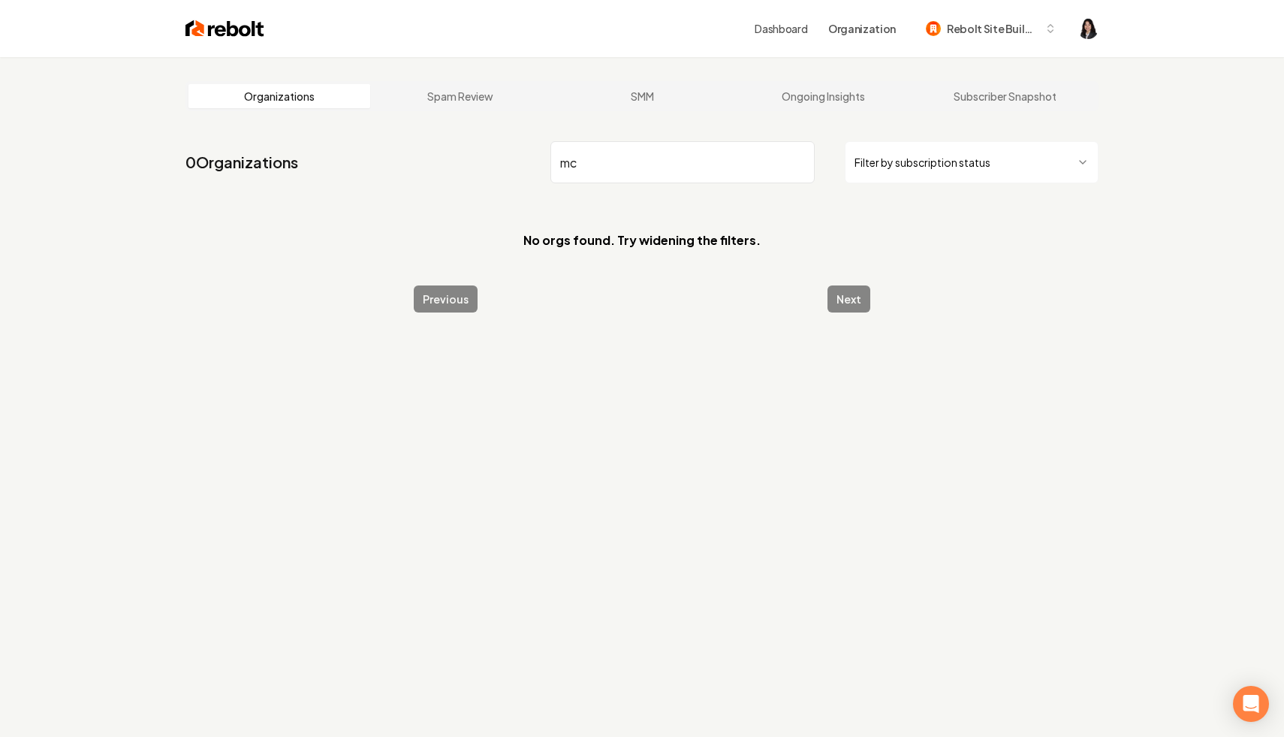
type input "mc"
click at [1049, 163] on html "Dashboard Organization Rebolt Site Builder Organizations Spam Review SMM Ongoin…" at bounding box center [642, 368] width 1284 height 737
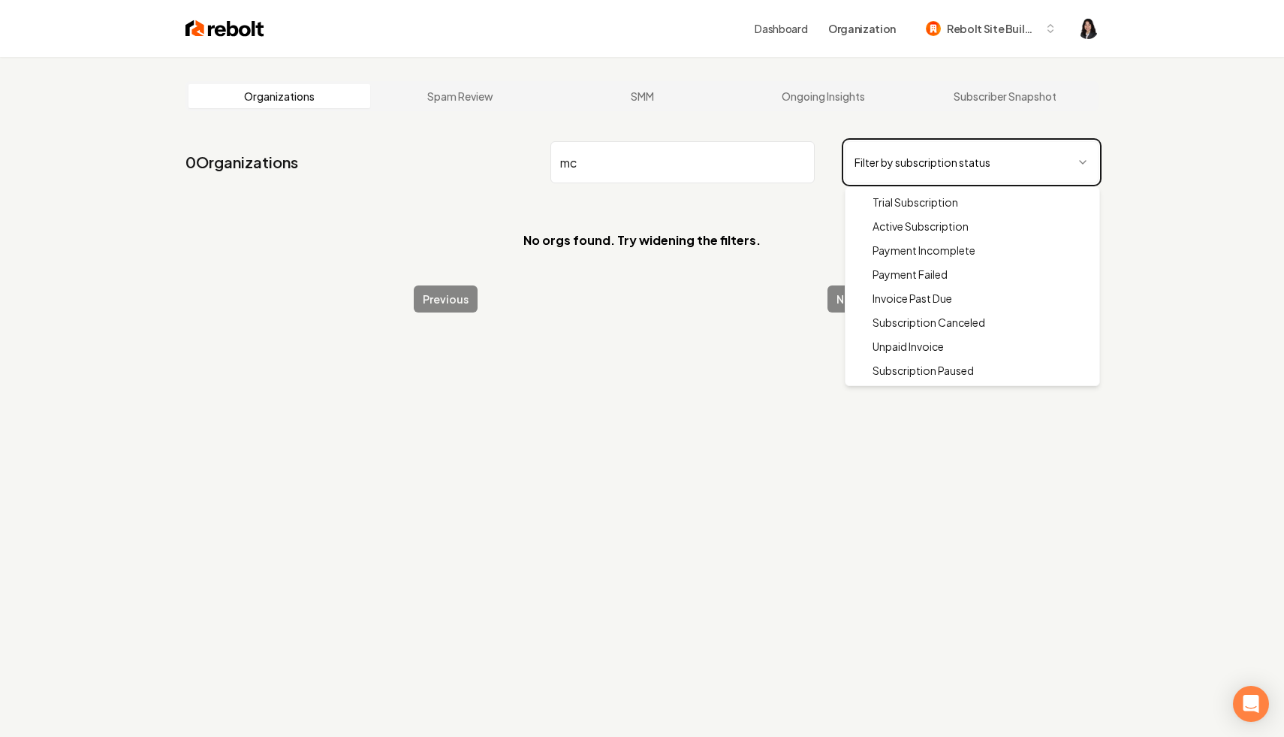
click at [1103, 140] on html "Dashboard Organization Rebolt Site Builder Organizations Spam Review SMM Ongoin…" at bounding box center [642, 368] width 1284 height 737
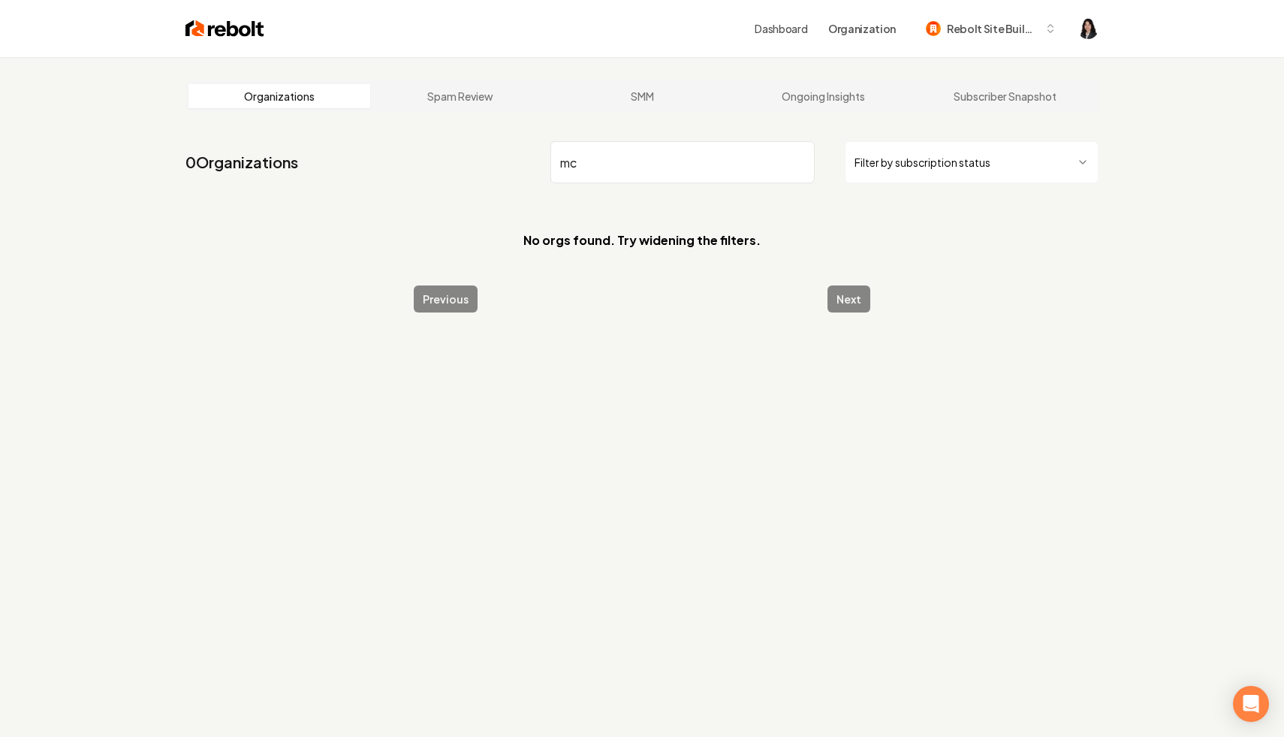
click at [1060, 163] on html "Dashboard Organization Rebolt Site Builder Organizations Spam Review SMM Ongoin…" at bounding box center [642, 368] width 1284 height 737
click at [1157, 117] on html "Dashboard Organization Rebolt Site Builder Organizations Spam Review SMM Ongoin…" at bounding box center [642, 368] width 1284 height 737
type input "mc g"
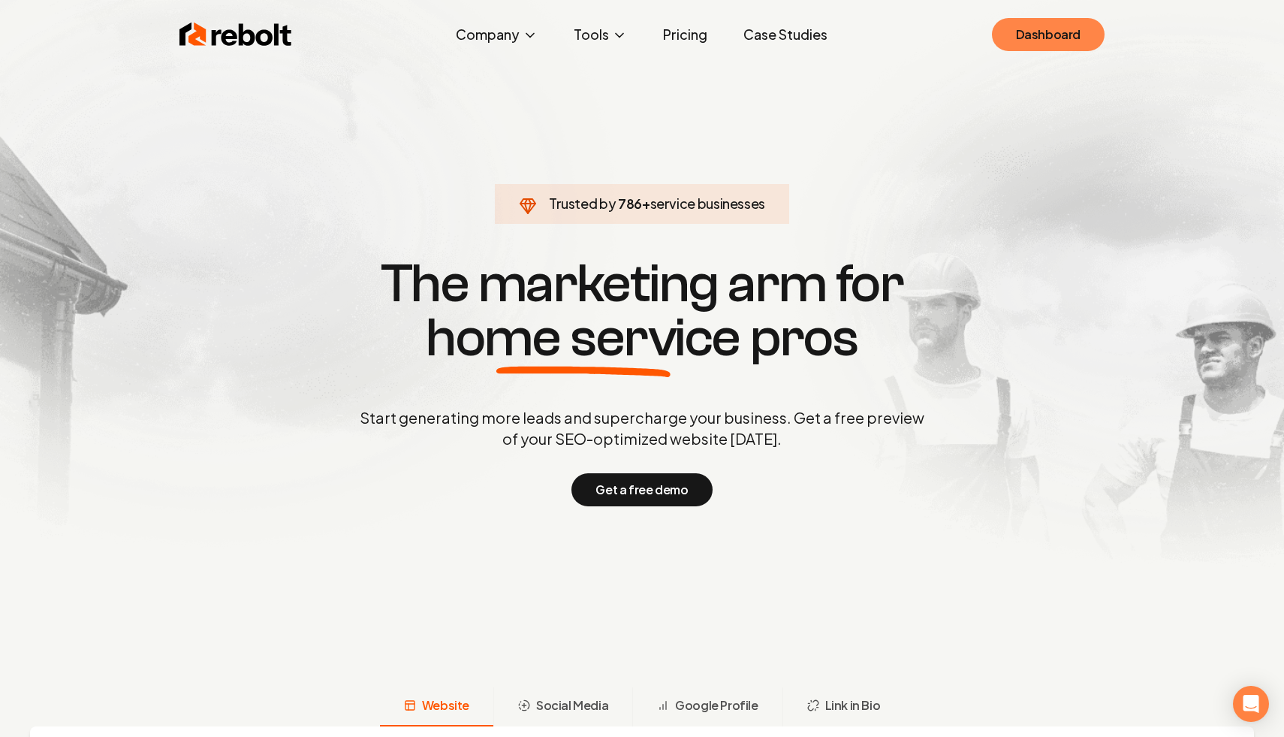
click at [1058, 20] on link "Dashboard" at bounding box center [1048, 34] width 113 height 33
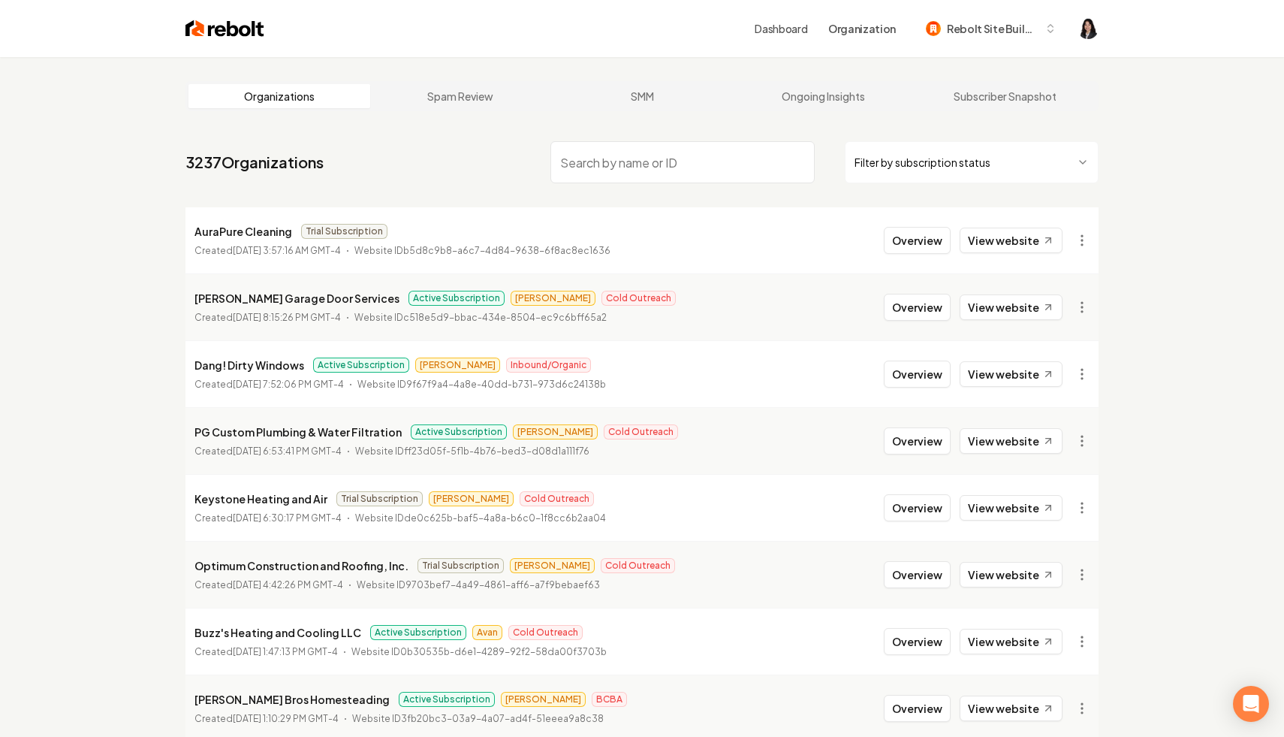
click at [1028, 163] on html "Dashboard Organization Rebolt Site Builder Organizations Spam Review SMM Ongoin…" at bounding box center [642, 368] width 1284 height 737
click at [789, 161] on html "Dashboard Organization Rebolt Site Builder Organizations Spam Review SMM Ongoin…" at bounding box center [642, 368] width 1284 height 737
click at [742, 161] on input "search" at bounding box center [683, 162] width 264 height 42
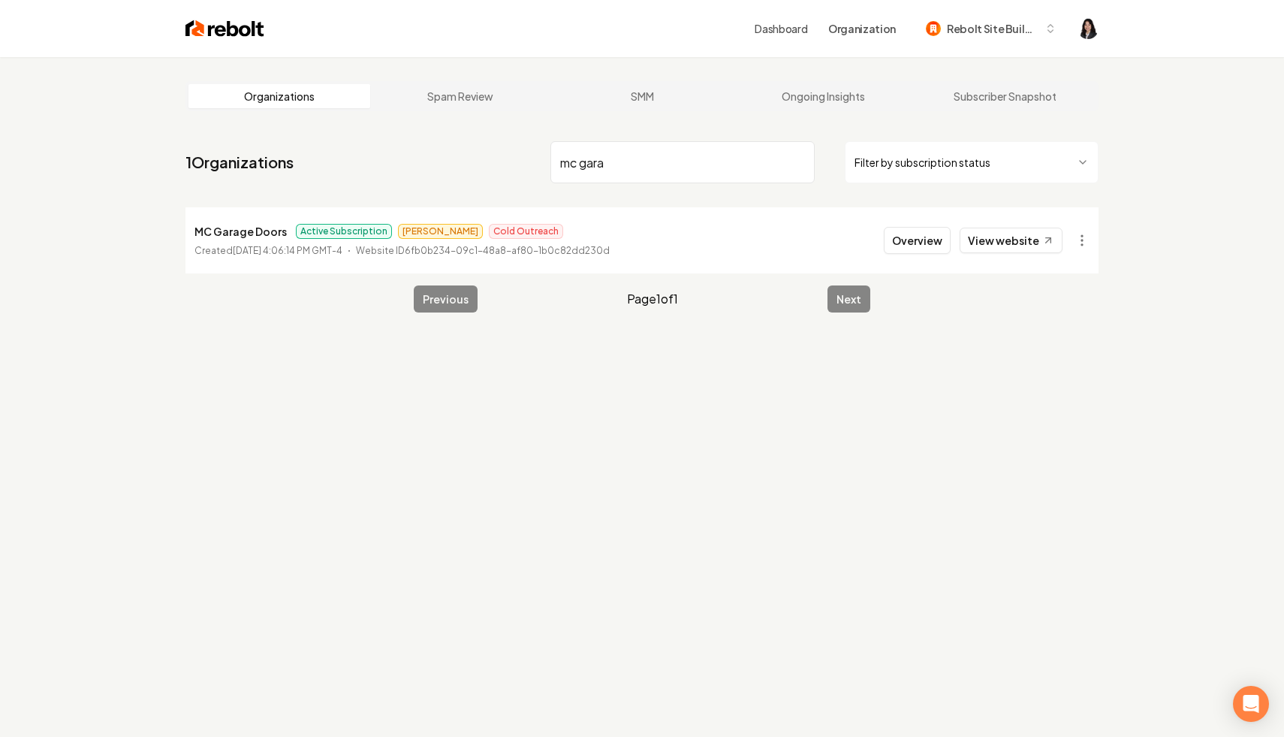
drag, startPoint x: 648, startPoint y: 158, endPoint x: 489, endPoint y: 121, distance: 163.4
click at [489, 121] on main "Organizations Spam Review SMM Ongoing Insights Subscriber Snapshot 1 Organizati…" at bounding box center [641, 196] width 961 height 279
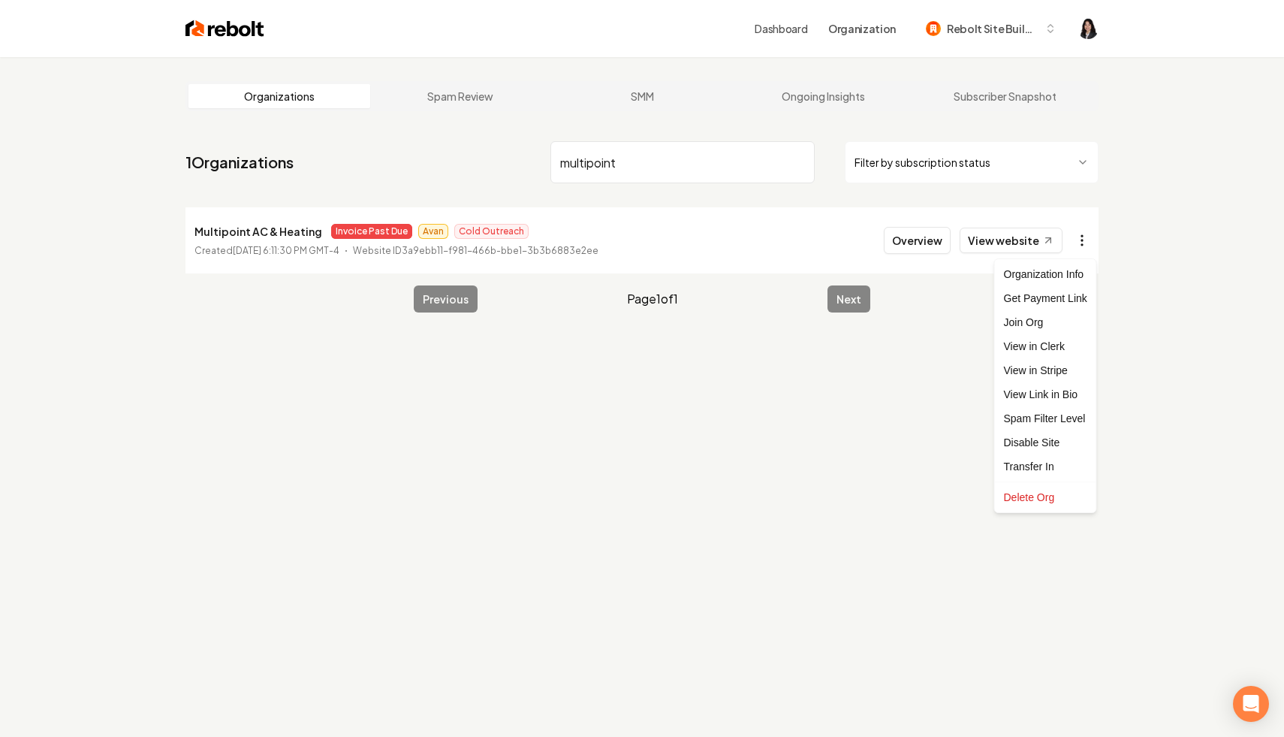
click at [1076, 240] on html "Dashboard Organization Rebolt Site Builder Organizations Spam Review SMM Ongoin…" at bounding box center [642, 368] width 1284 height 737
click at [1068, 371] on link "View in Stripe" at bounding box center [1045, 370] width 95 height 24
click at [599, 158] on input "multipoint" at bounding box center [683, 162] width 264 height 42
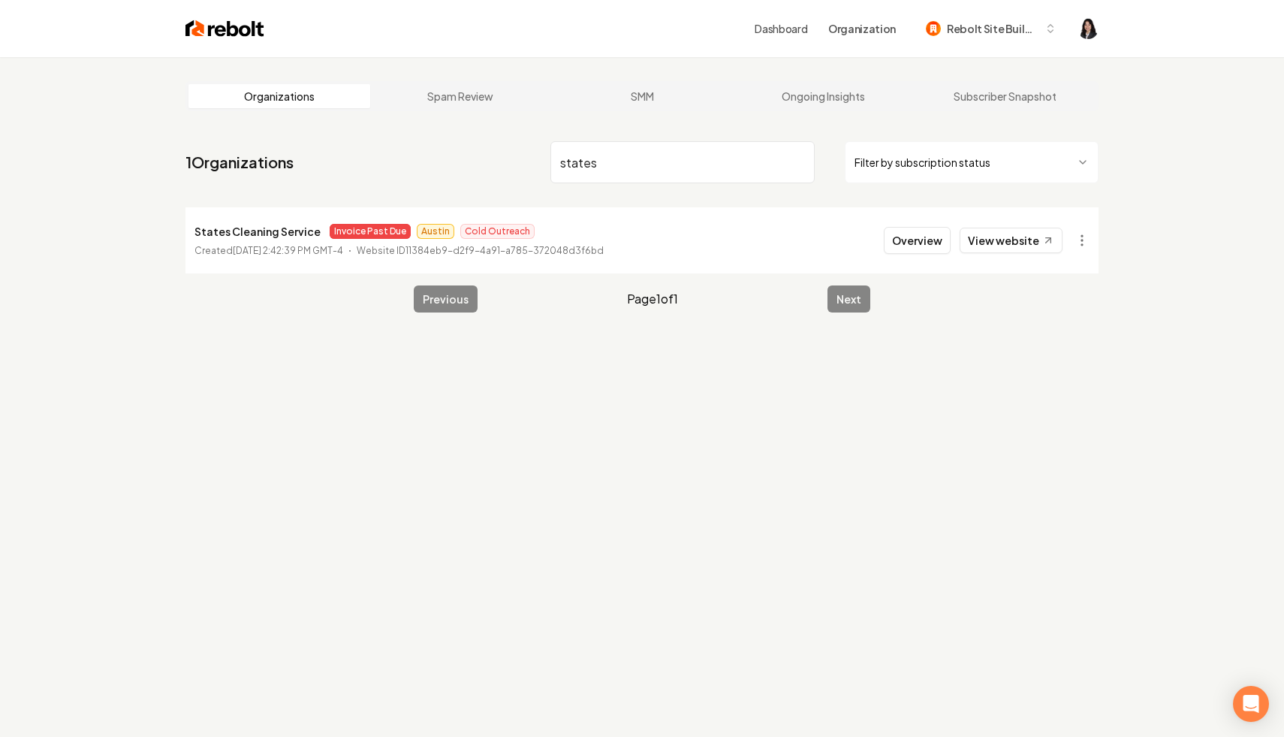
type input "states"
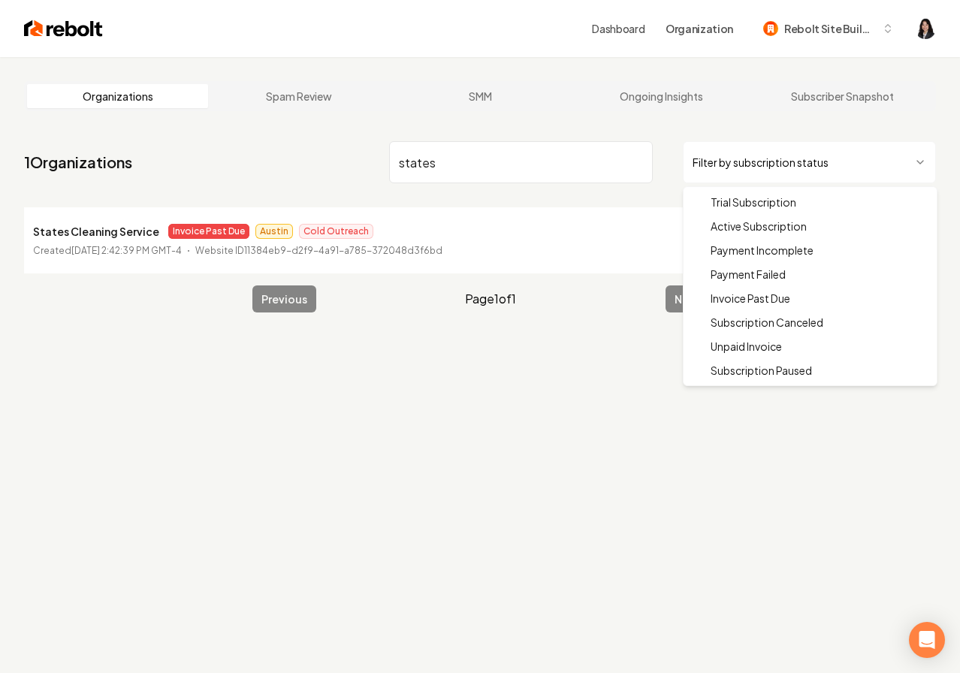
click at [744, 171] on html "Dashboard Organization Rebolt Site Builder Organizations Spam Review SMM Ongoin…" at bounding box center [480, 336] width 960 height 673
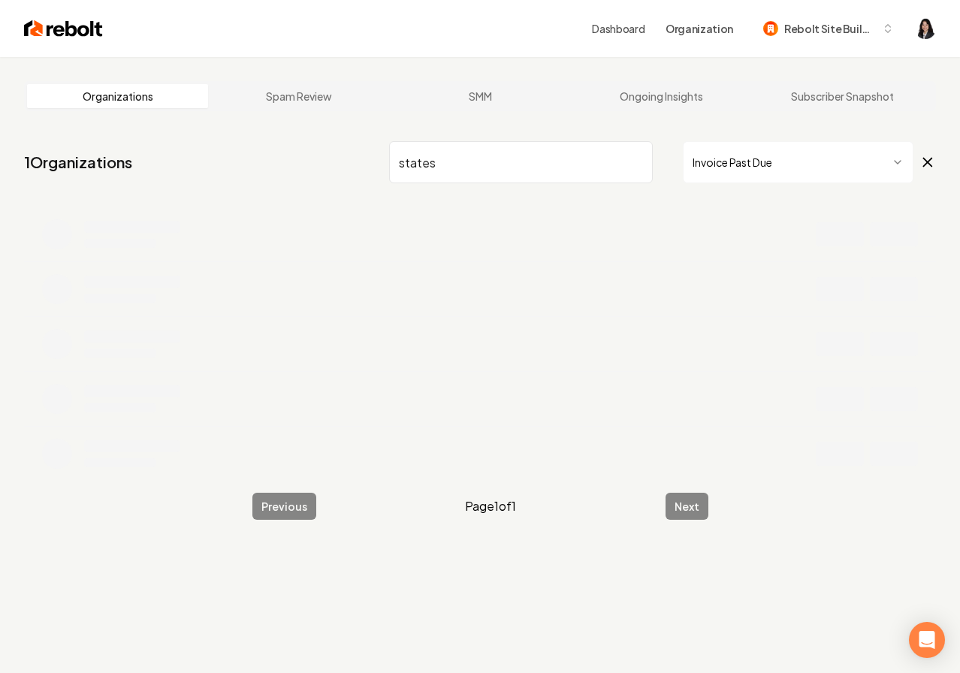
click at [634, 159] on input "states" at bounding box center [521, 162] width 264 height 42
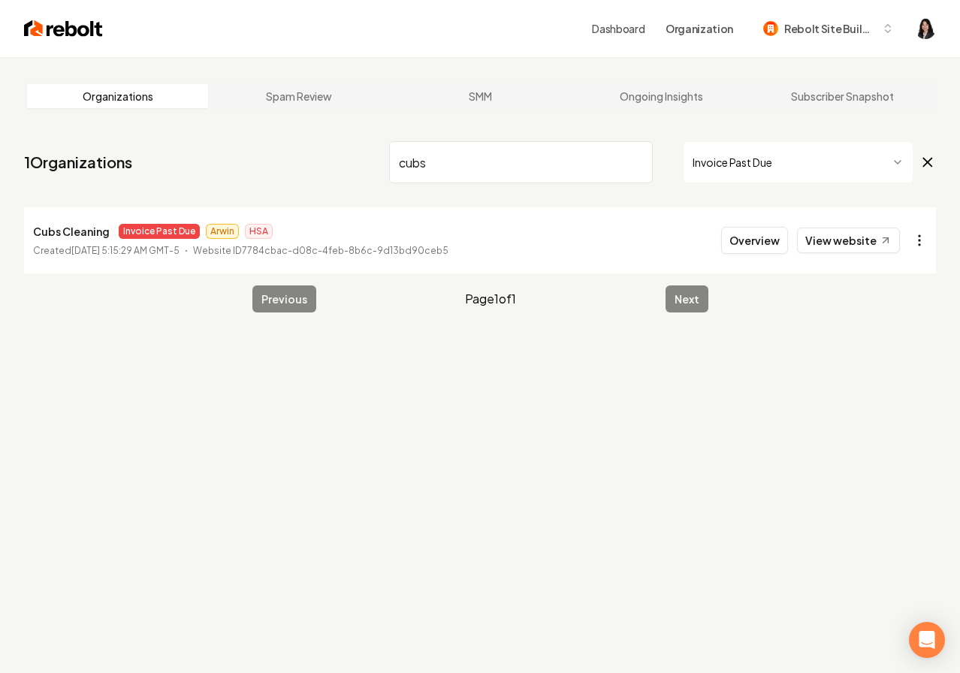
type input "cubs"
click at [905, 243] on html "Dashboard Organization Rebolt Site Builder Organizations Spam Review SMM Ongoin…" at bounding box center [480, 336] width 960 height 673
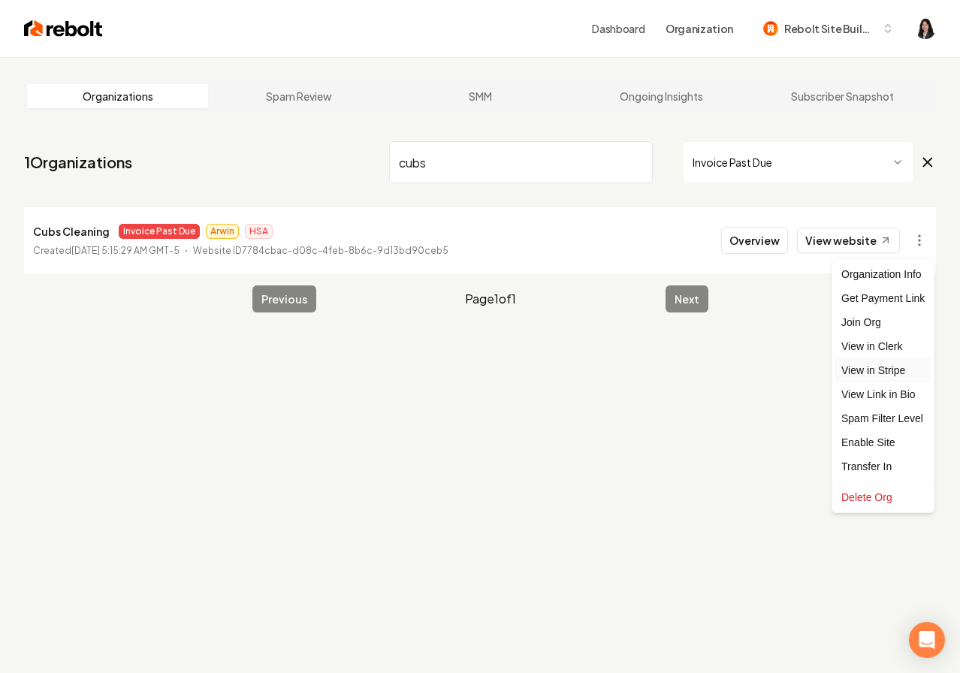
click at [900, 371] on link "View in Stripe" at bounding box center [882, 370] width 95 height 24
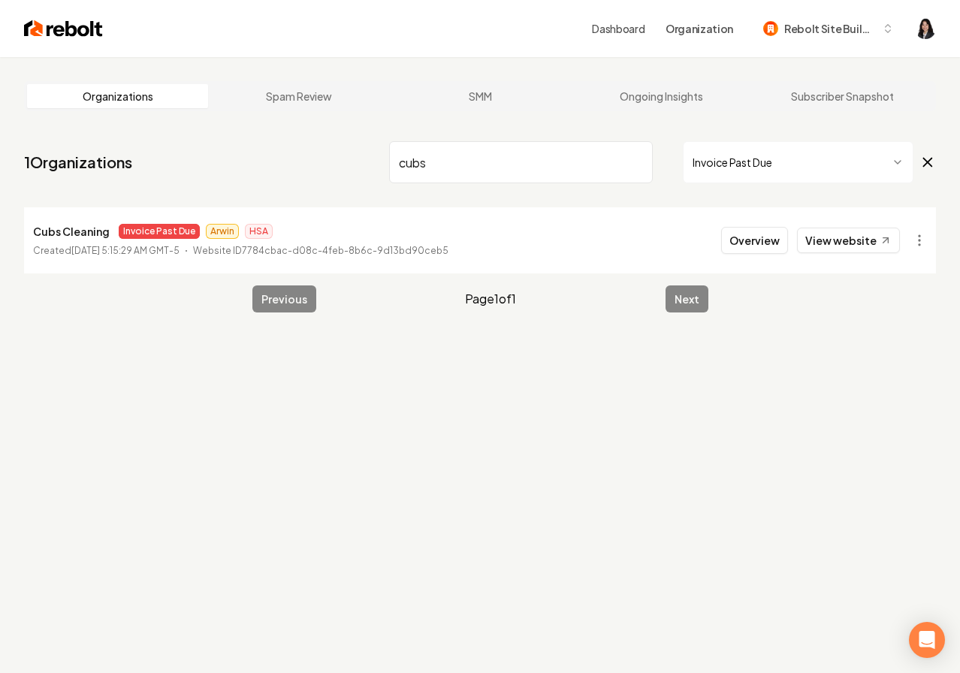
click at [634, 161] on input "cubs" at bounding box center [521, 162] width 264 height 42
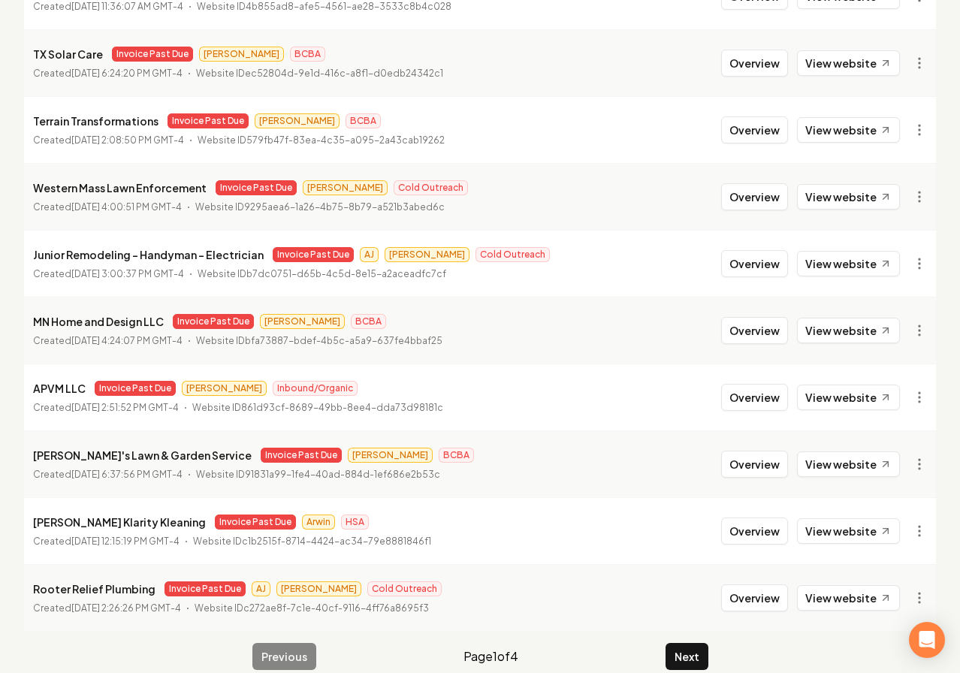
scroll to position [245, 0]
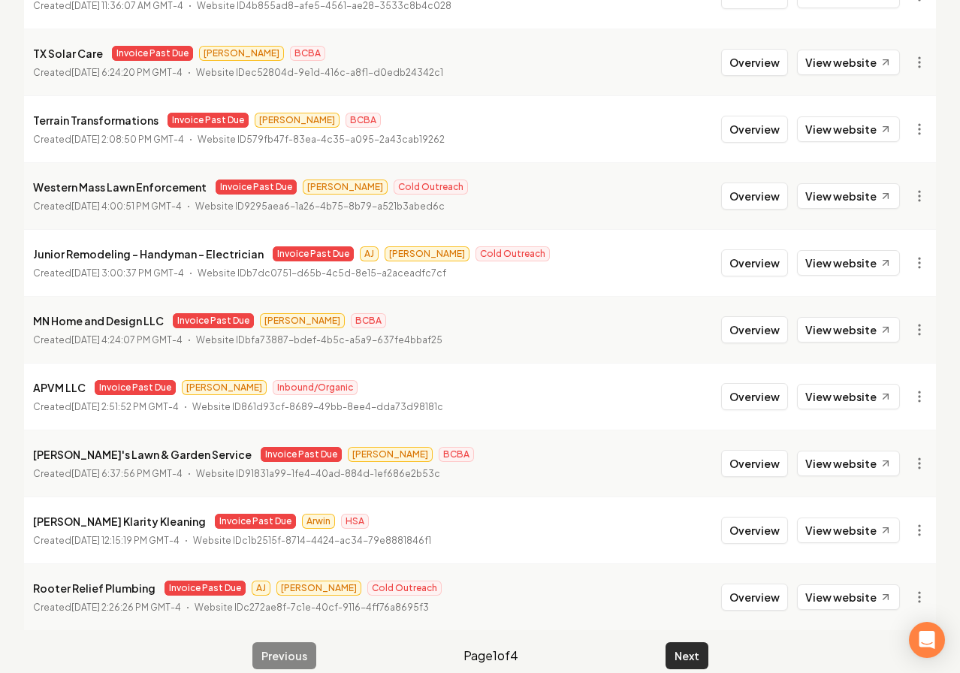
click at [680, 653] on button "Next" at bounding box center [686, 655] width 43 height 27
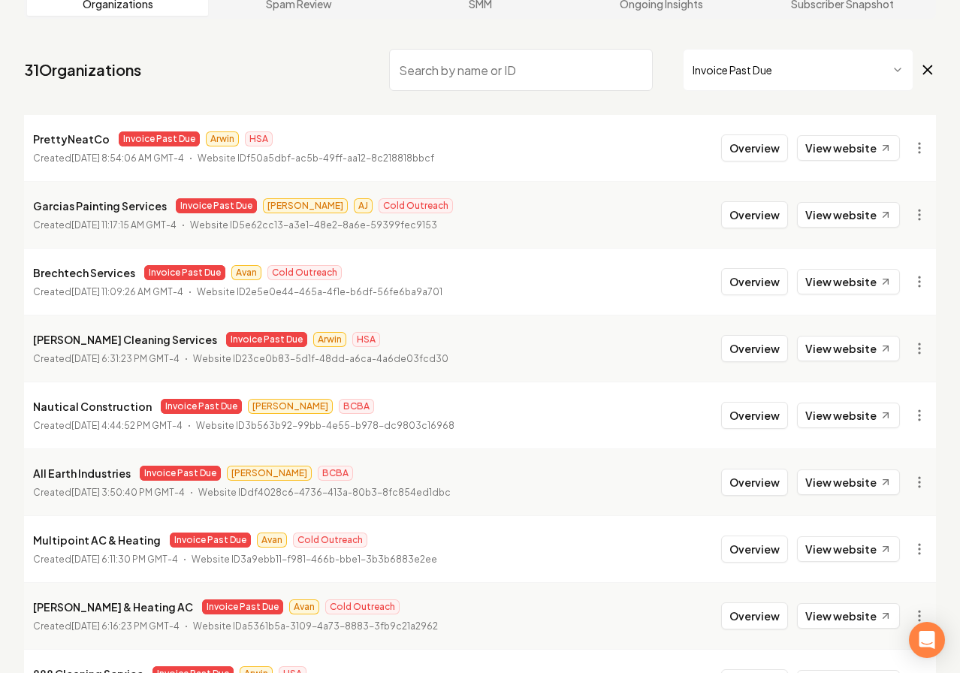
scroll to position [92, 0]
click at [920, 216] on html "Dashboard Organization Rebolt Site Builder Organizations Spam Review SMM Ongoin…" at bounding box center [480, 244] width 960 height 673
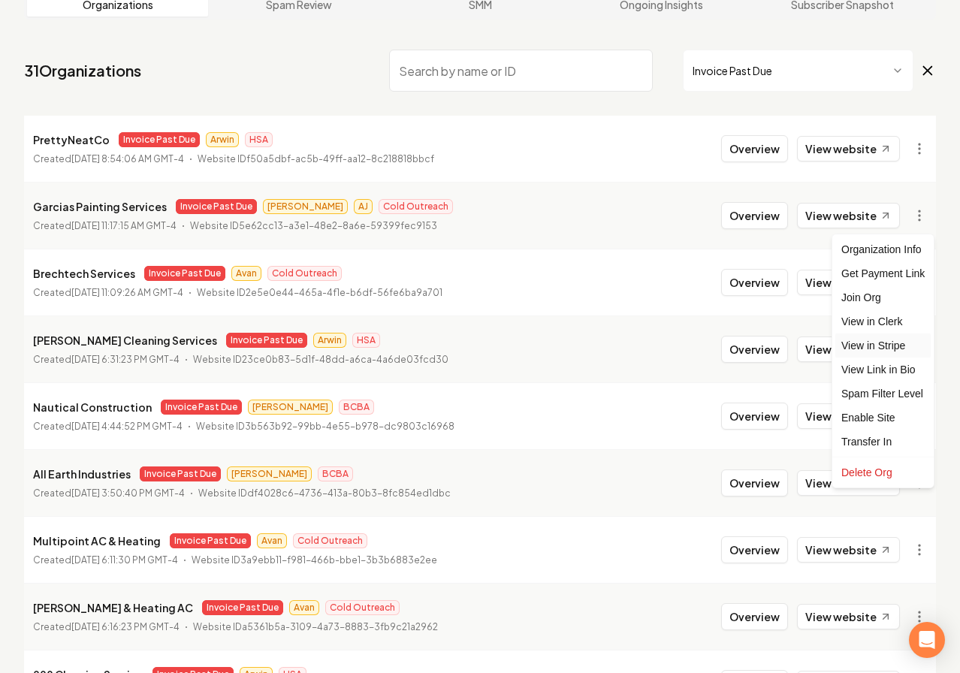
click at [903, 348] on link "View in Stripe" at bounding box center [882, 345] width 95 height 24
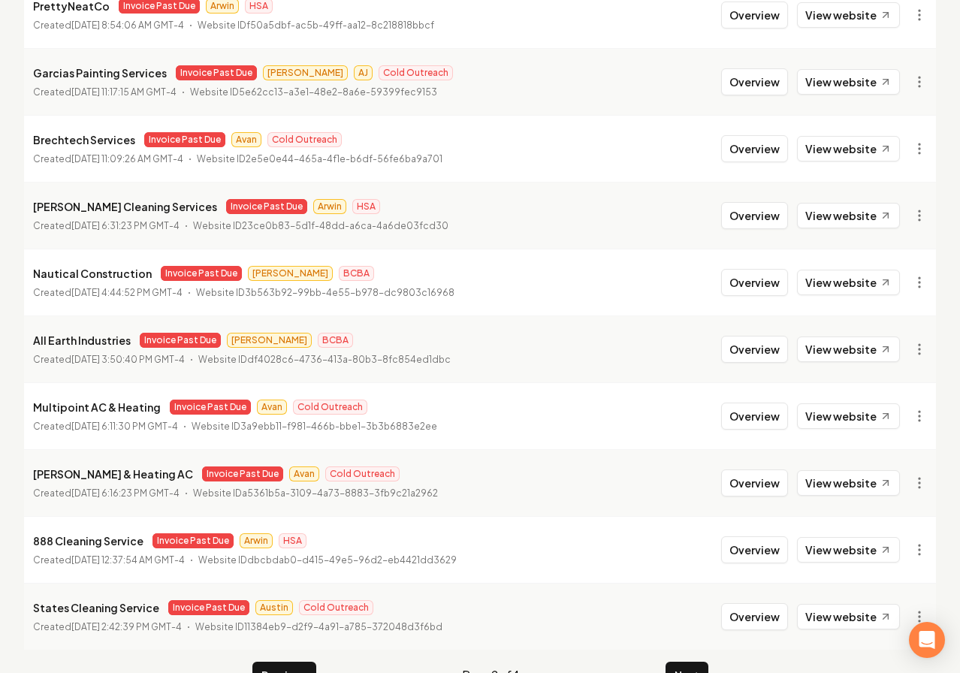
scroll to position [265, 0]
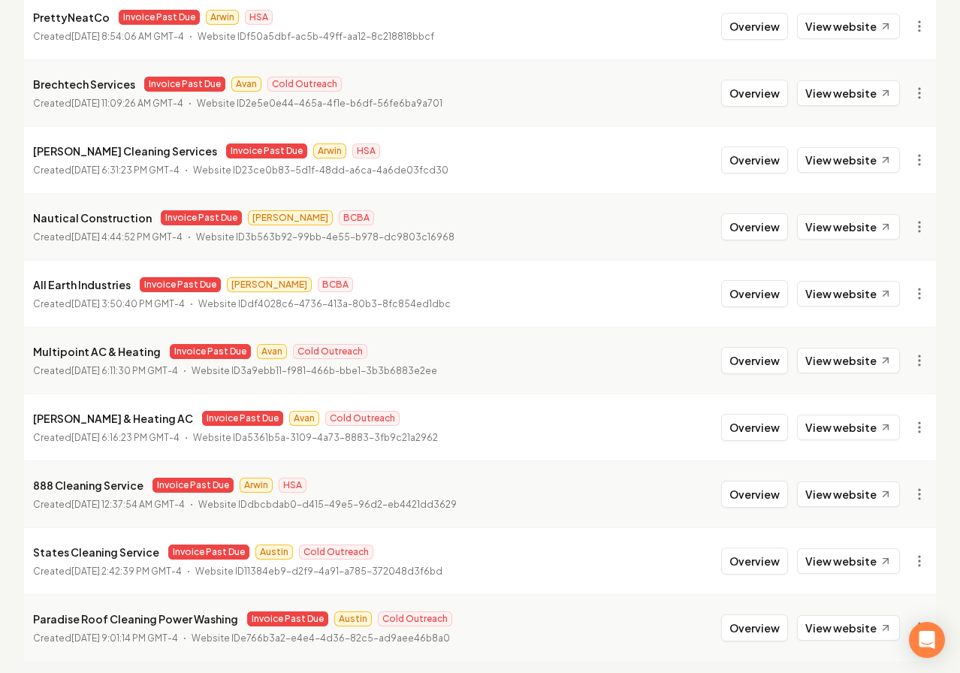
scroll to position [265, 0]
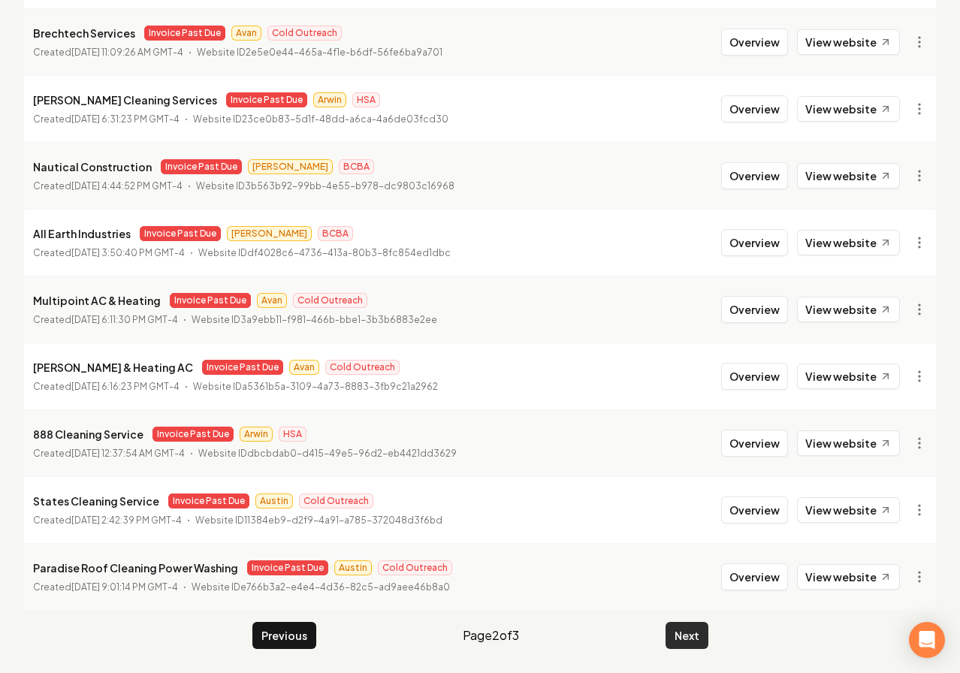
click at [695, 628] on button "Next" at bounding box center [686, 635] width 43 height 27
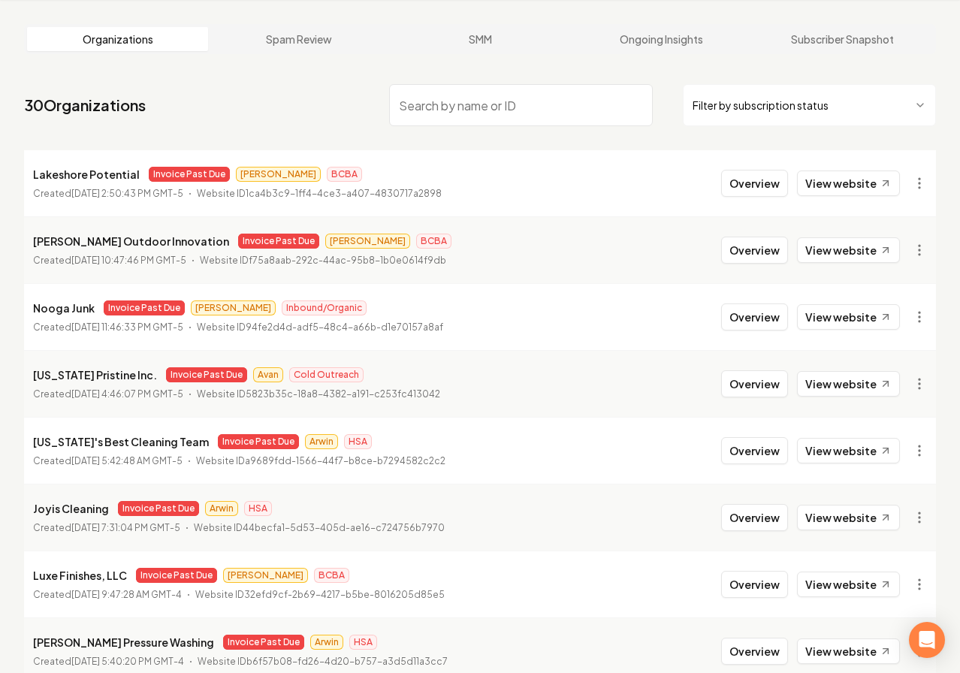
scroll to position [265, 0]
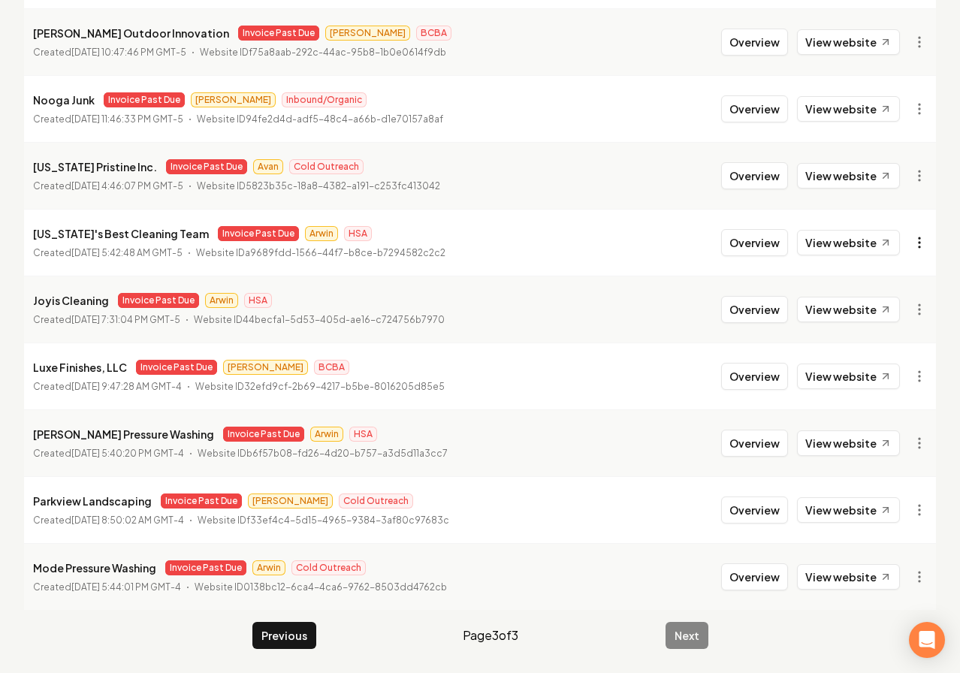
click at [912, 246] on html "Dashboard Organization Rebolt Site Builder Organizations Spam Review SMM Ongoin…" at bounding box center [480, 71] width 960 height 673
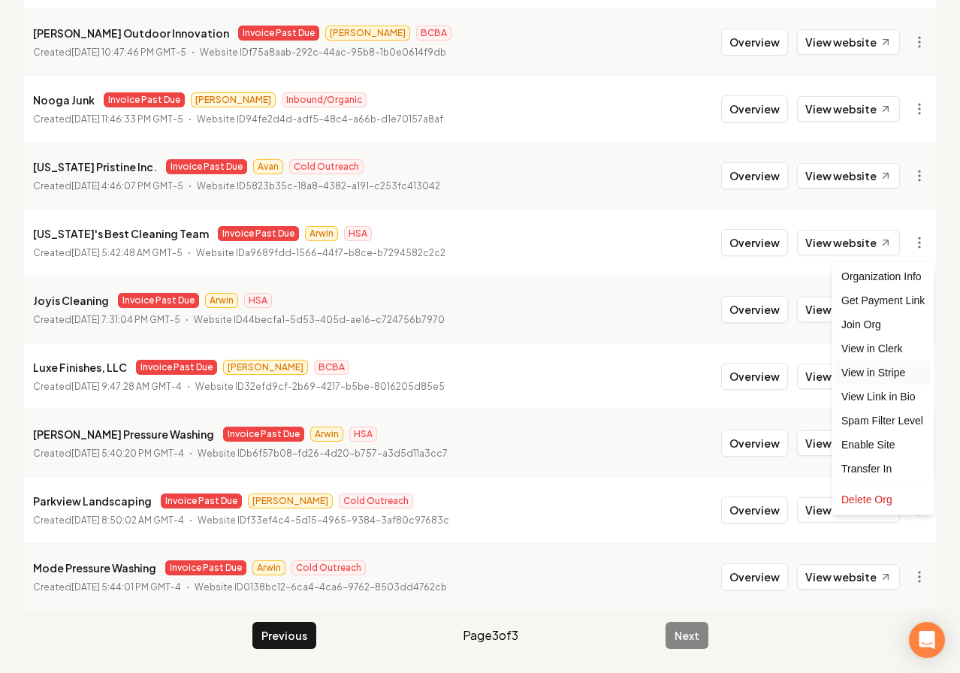
click at [902, 370] on link "View in Stripe" at bounding box center [882, 372] width 95 height 24
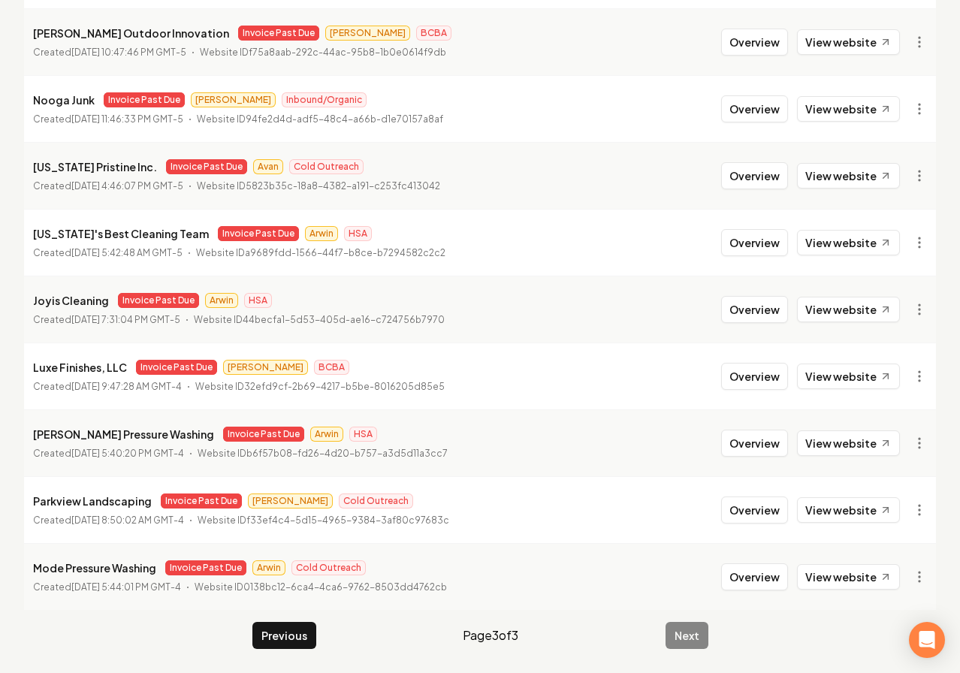
click at [683, 635] on div "Previous Page 3 of 3 Next" at bounding box center [480, 635] width 456 height 27
